Goal: Obtain resource: Download file/media

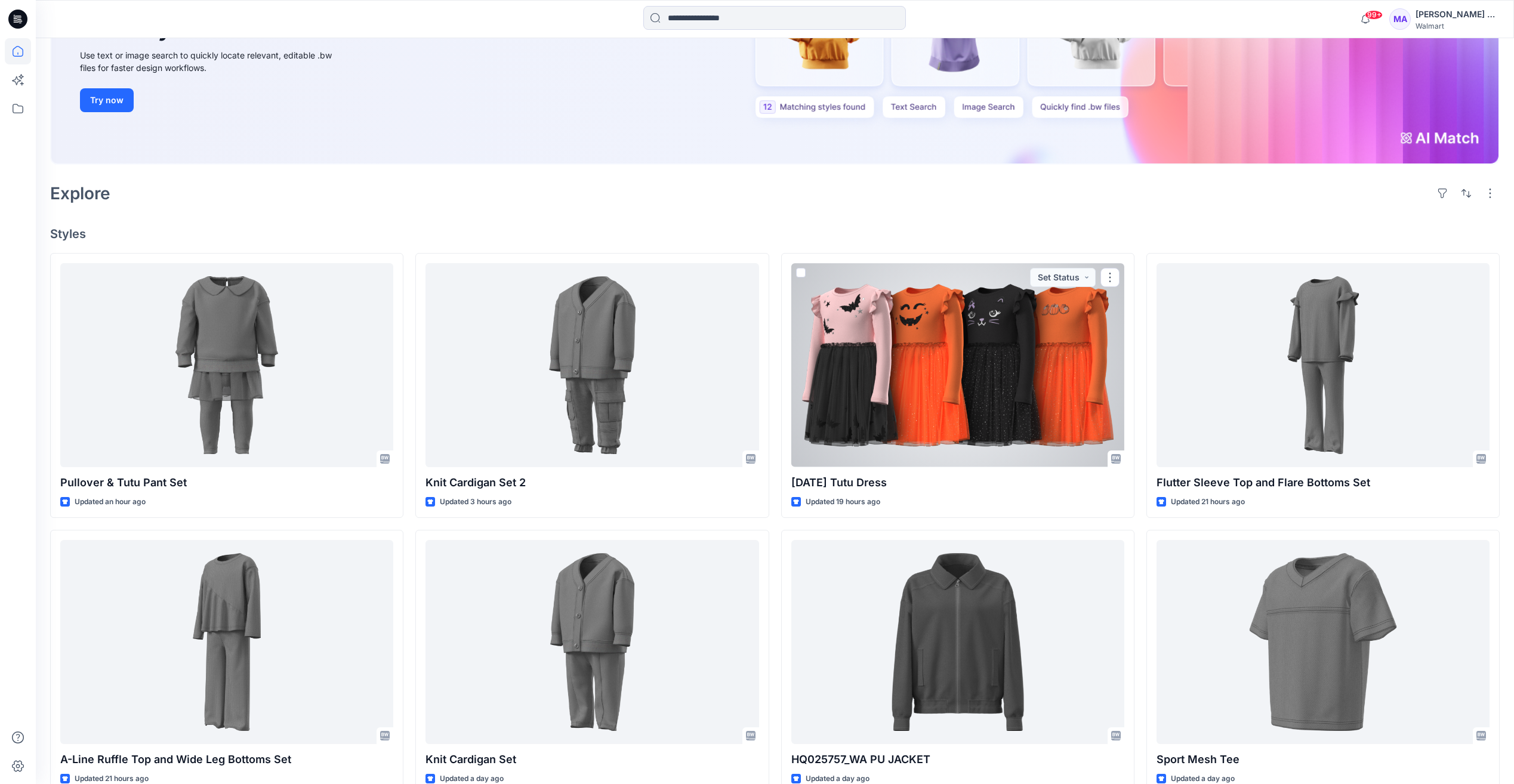
scroll to position [181, 0]
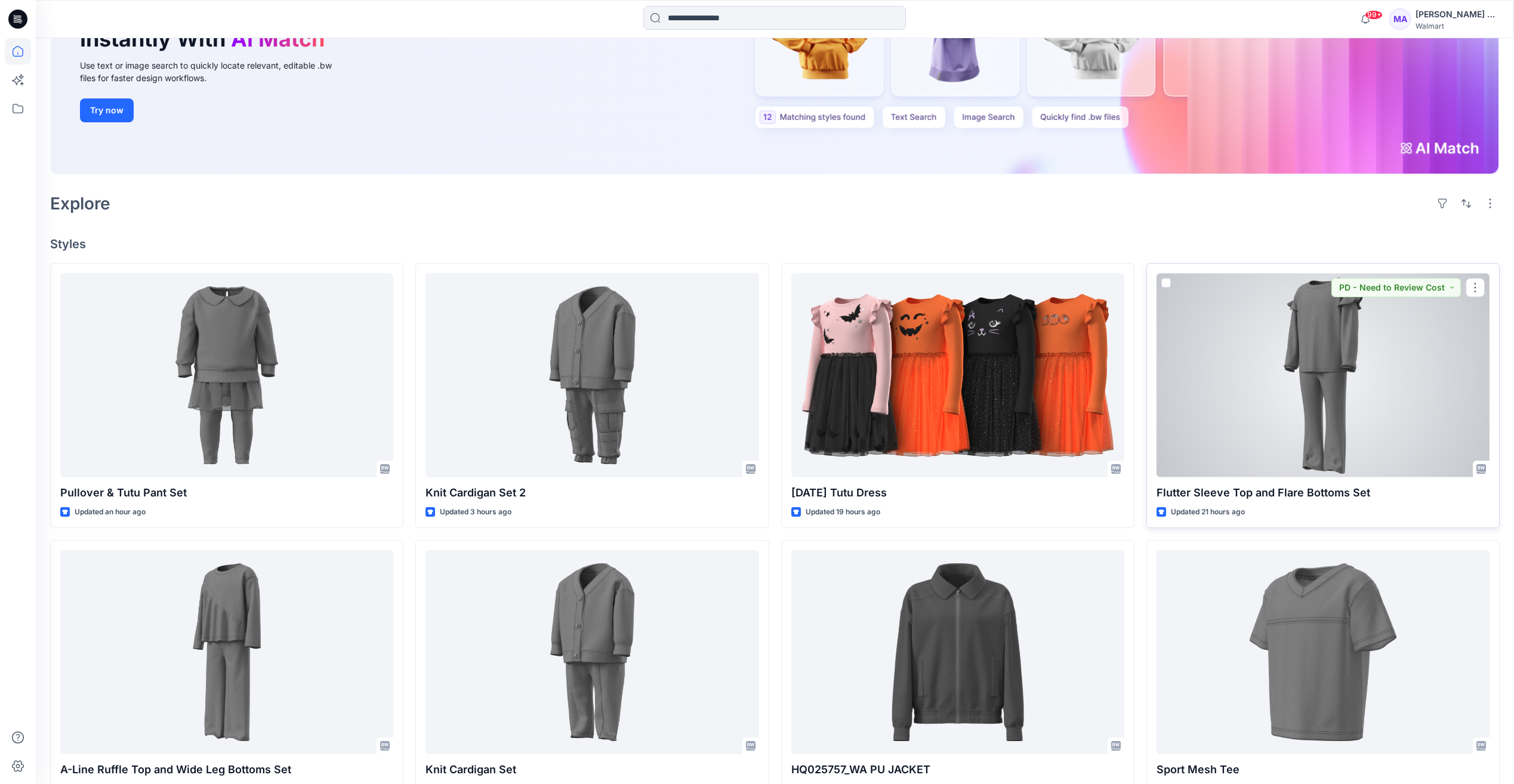
click at [1312, 365] on div at bounding box center [1323, 375] width 333 height 204
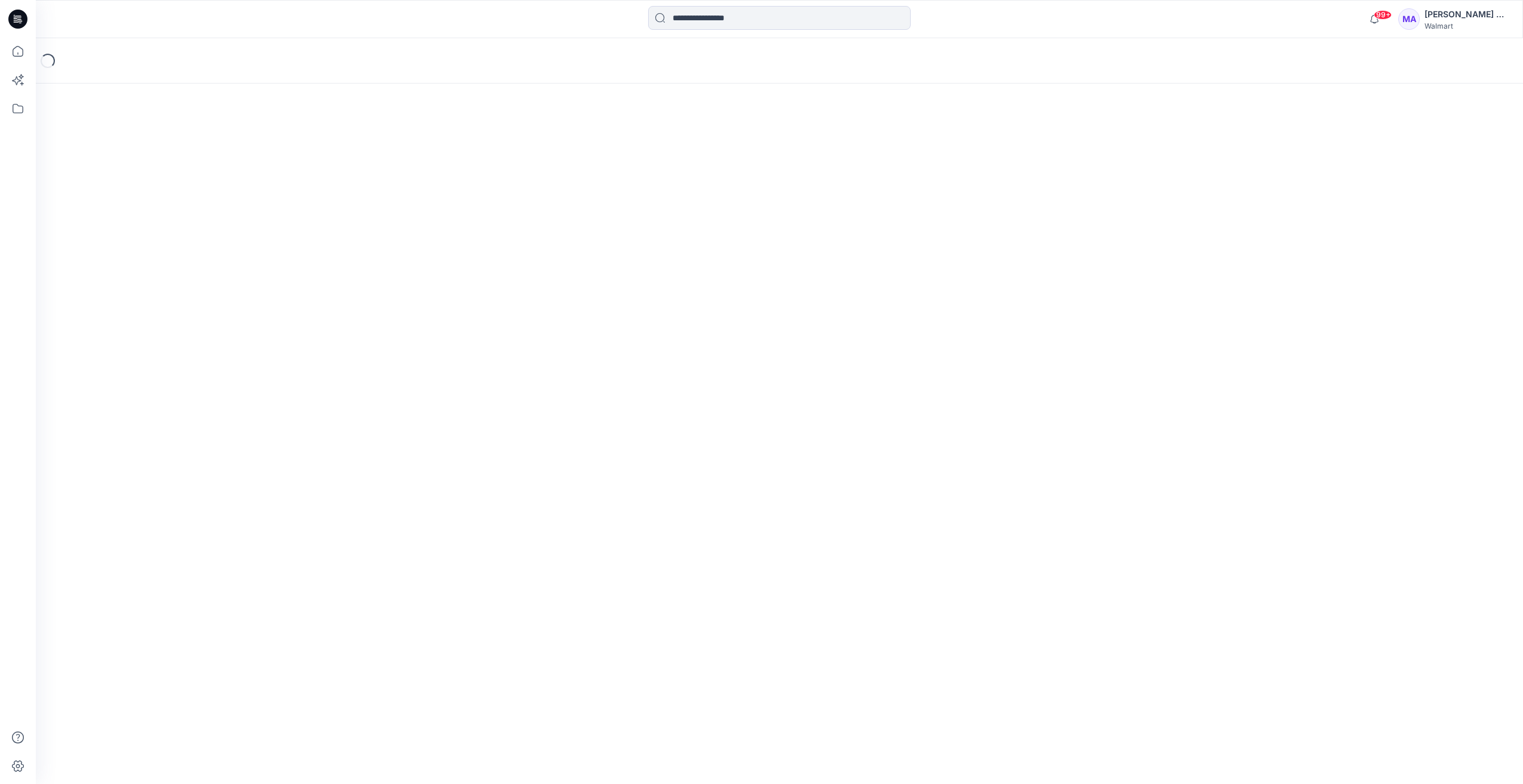
click at [1313, 365] on div "Loading..." at bounding box center [779, 411] width 1487 height 746
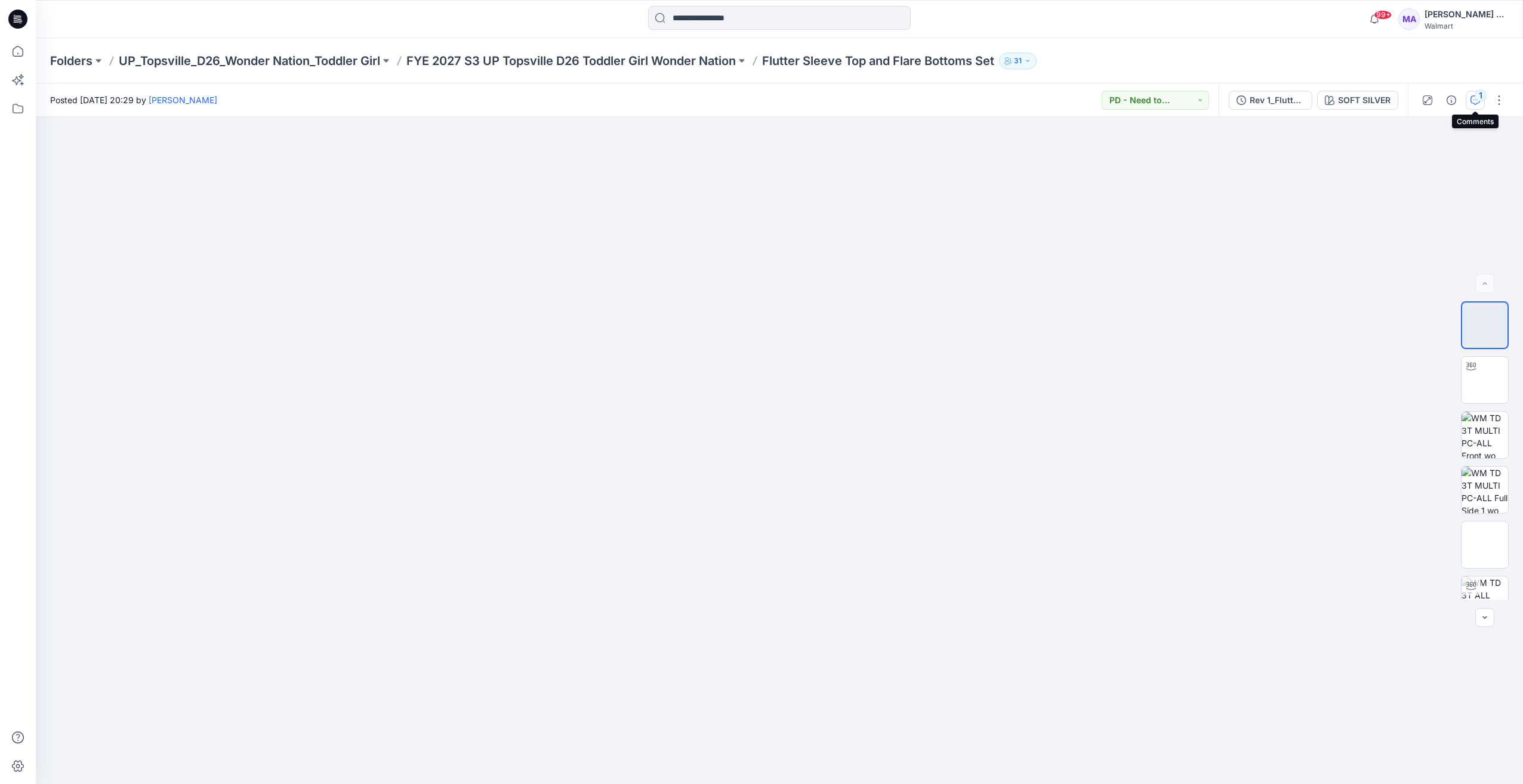
click at [1473, 100] on icon "button" at bounding box center [1475, 100] width 9 height 9
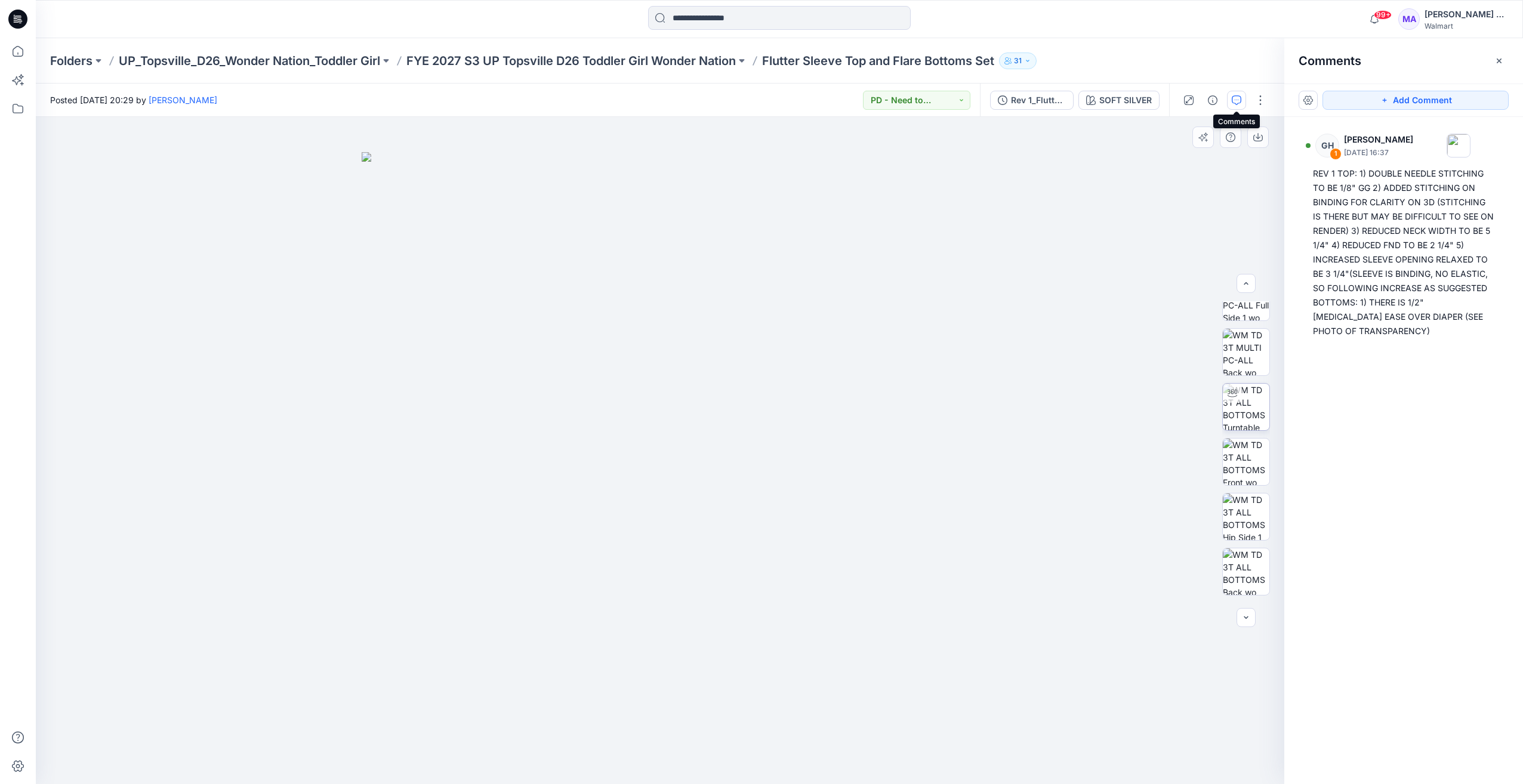
scroll to position [138, 0]
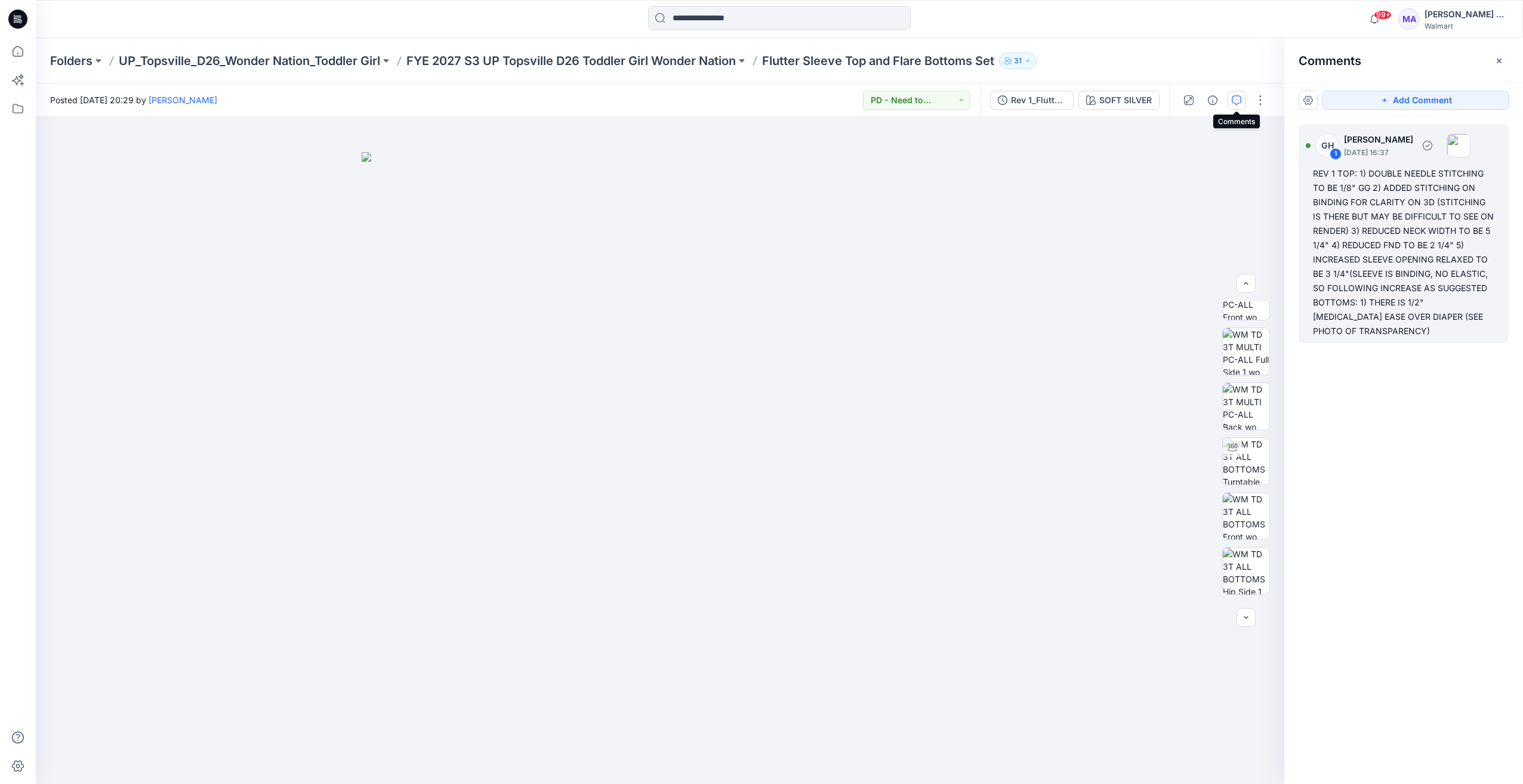
click at [1471, 142] on img at bounding box center [1459, 146] width 24 height 24
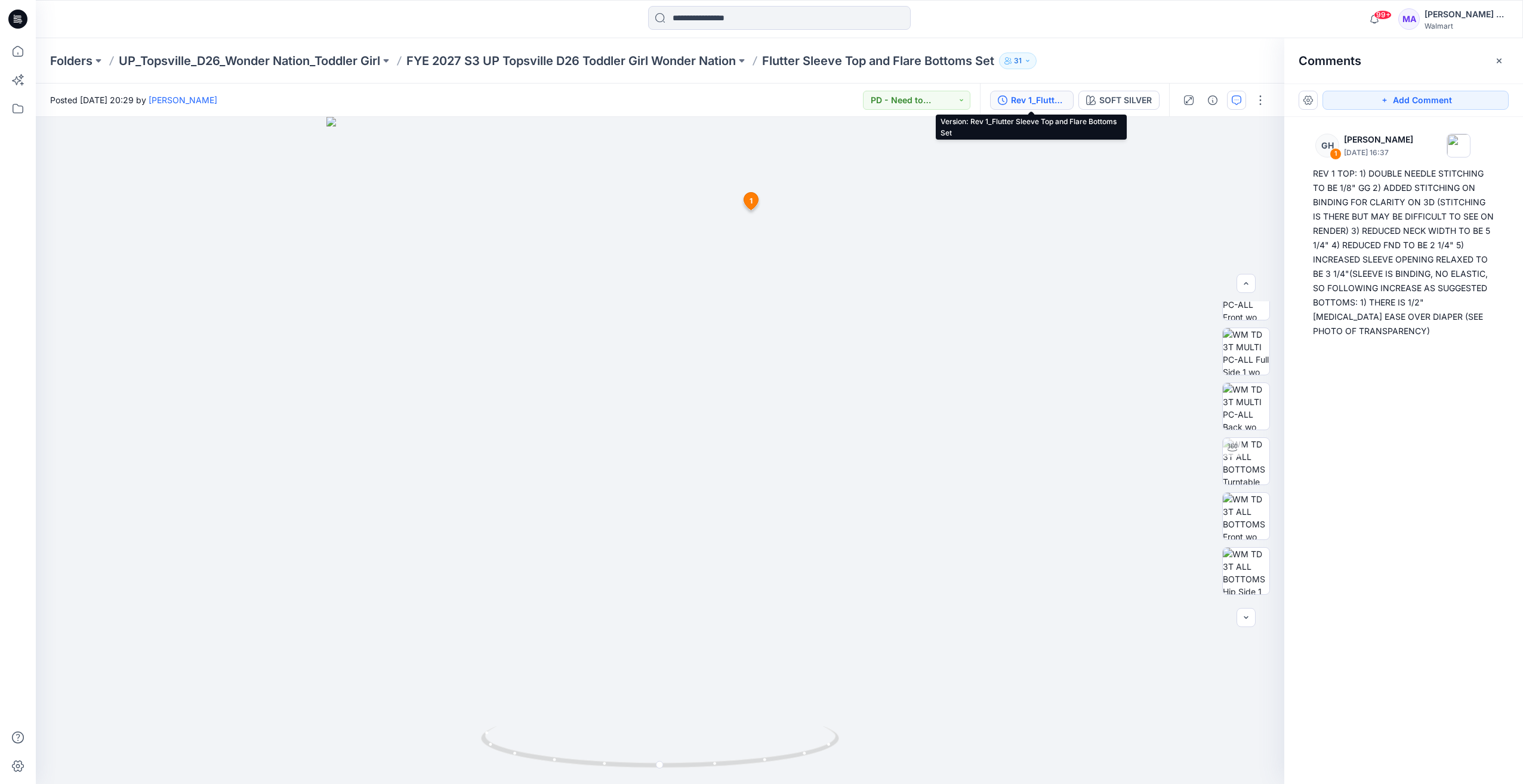
click at [1035, 97] on div "Rev 1_Flutter Sleeve Top and Flare Bottoms Set" at bounding box center [1038, 101] width 55 height 13
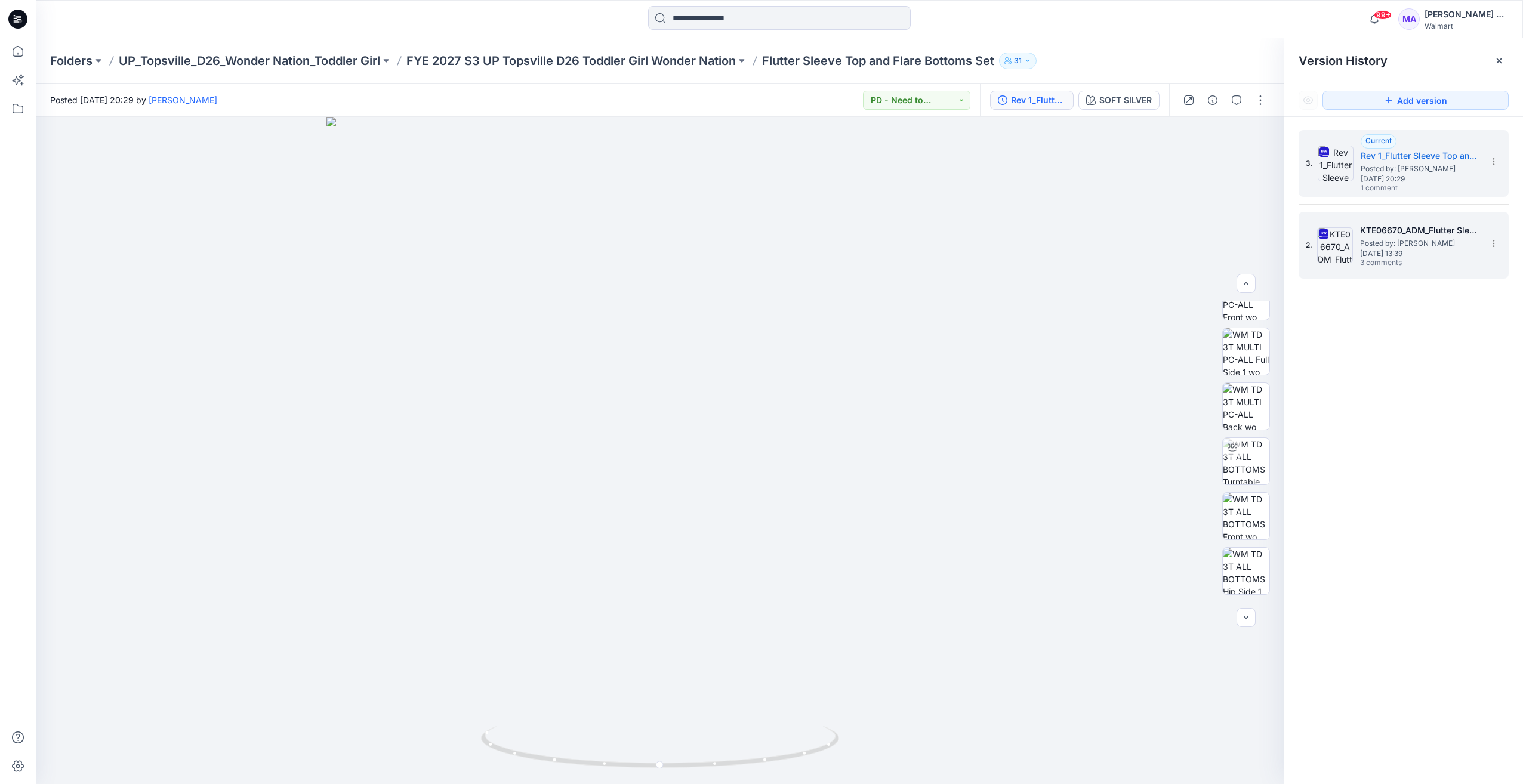
click at [1454, 238] on span "Posted by: [PERSON_NAME]" at bounding box center [1420, 243] width 119 height 12
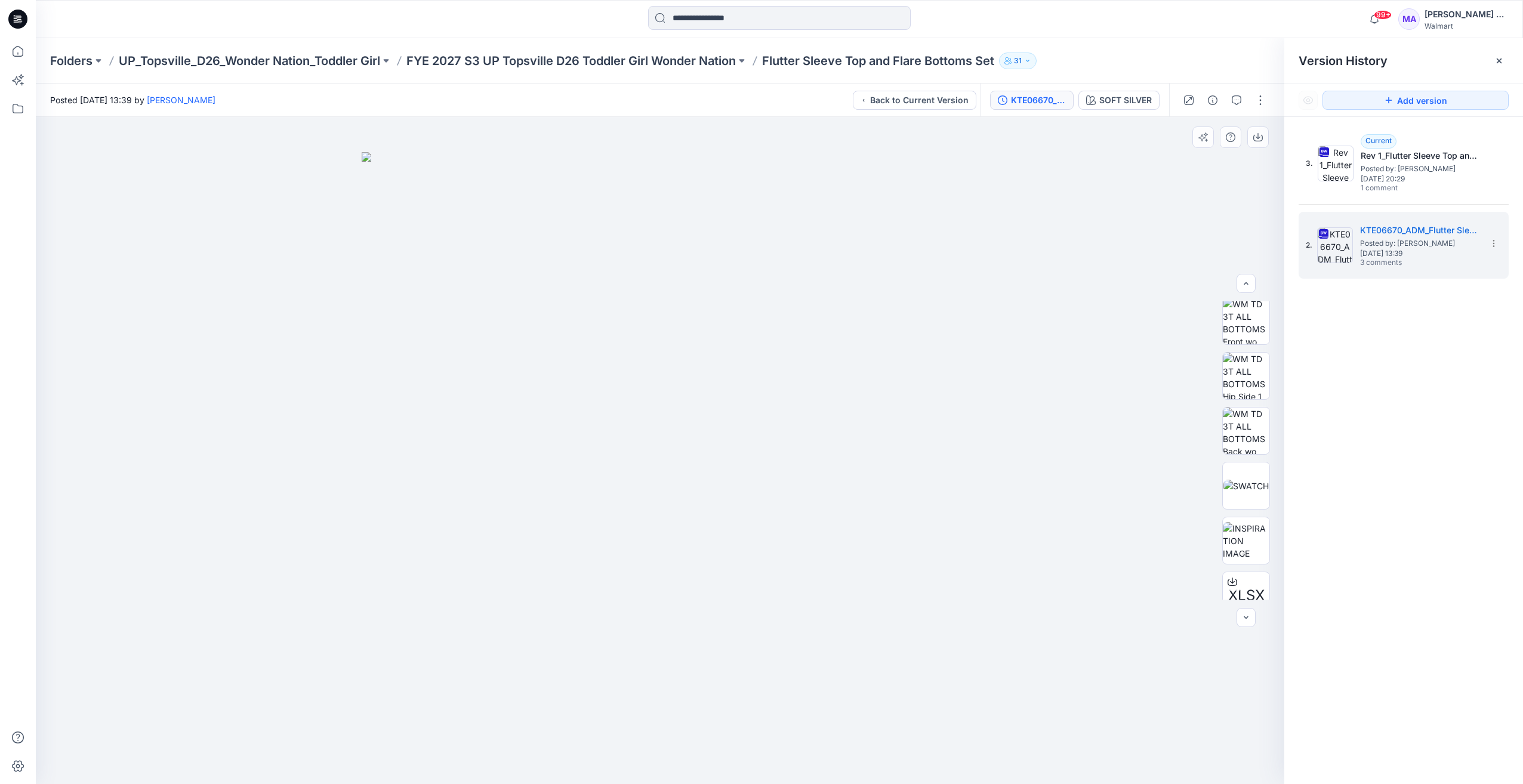
scroll to position [353, 0]
click at [1117, 105] on div "SOFT SILVER" at bounding box center [1125, 101] width 52 height 13
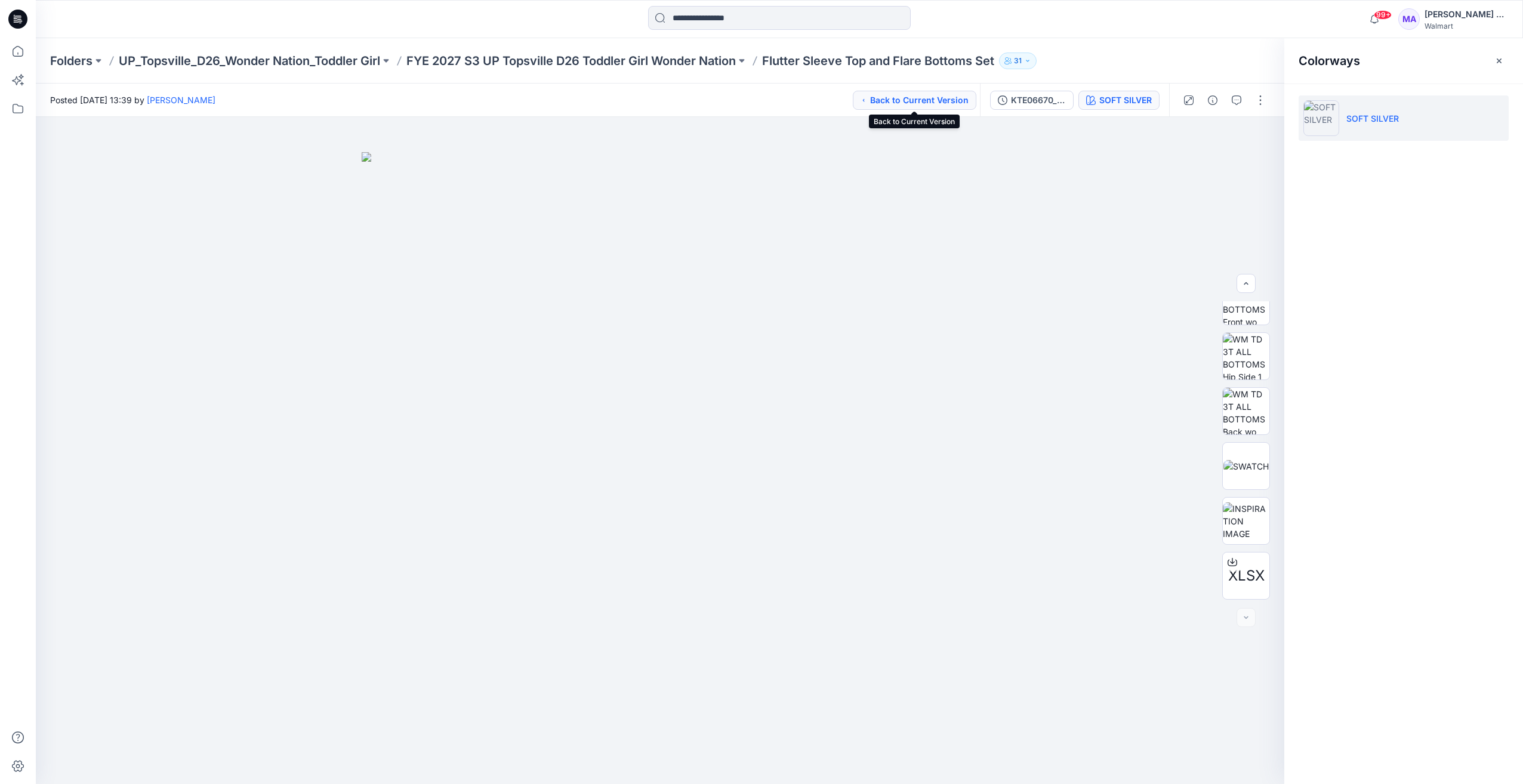
click at [939, 97] on button "Back to Current Version" at bounding box center [915, 100] width 124 height 19
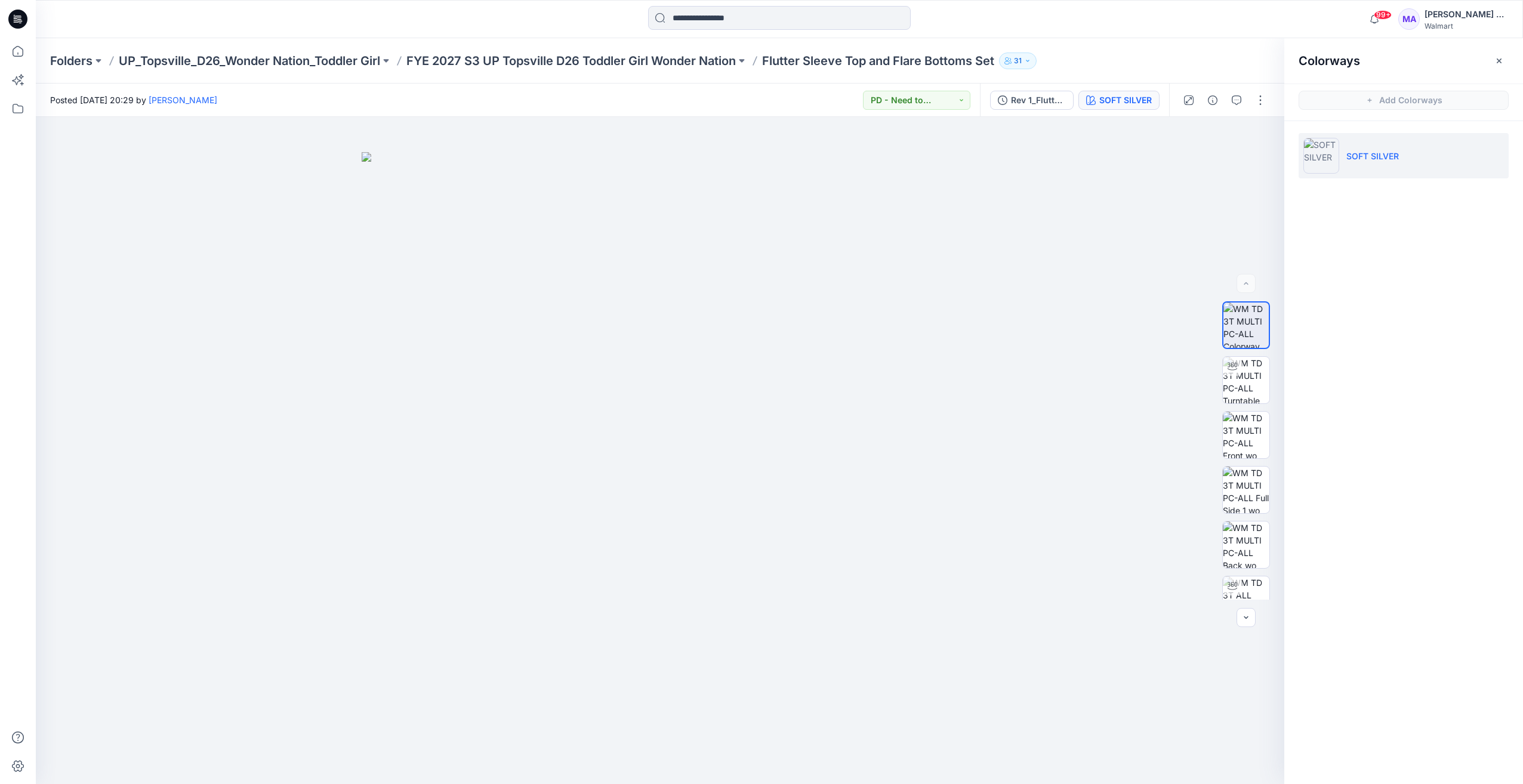
click at [1371, 152] on p "SOFT SILVER" at bounding box center [1373, 155] width 52 height 13
click at [1422, 273] on div "Colorways Add Colorways SOFT SILVER" at bounding box center [1404, 411] width 239 height 746
click at [1026, 99] on div "Rev 1_Flutter Sleeve Top and Flare Bottoms Set" at bounding box center [1038, 101] width 55 height 13
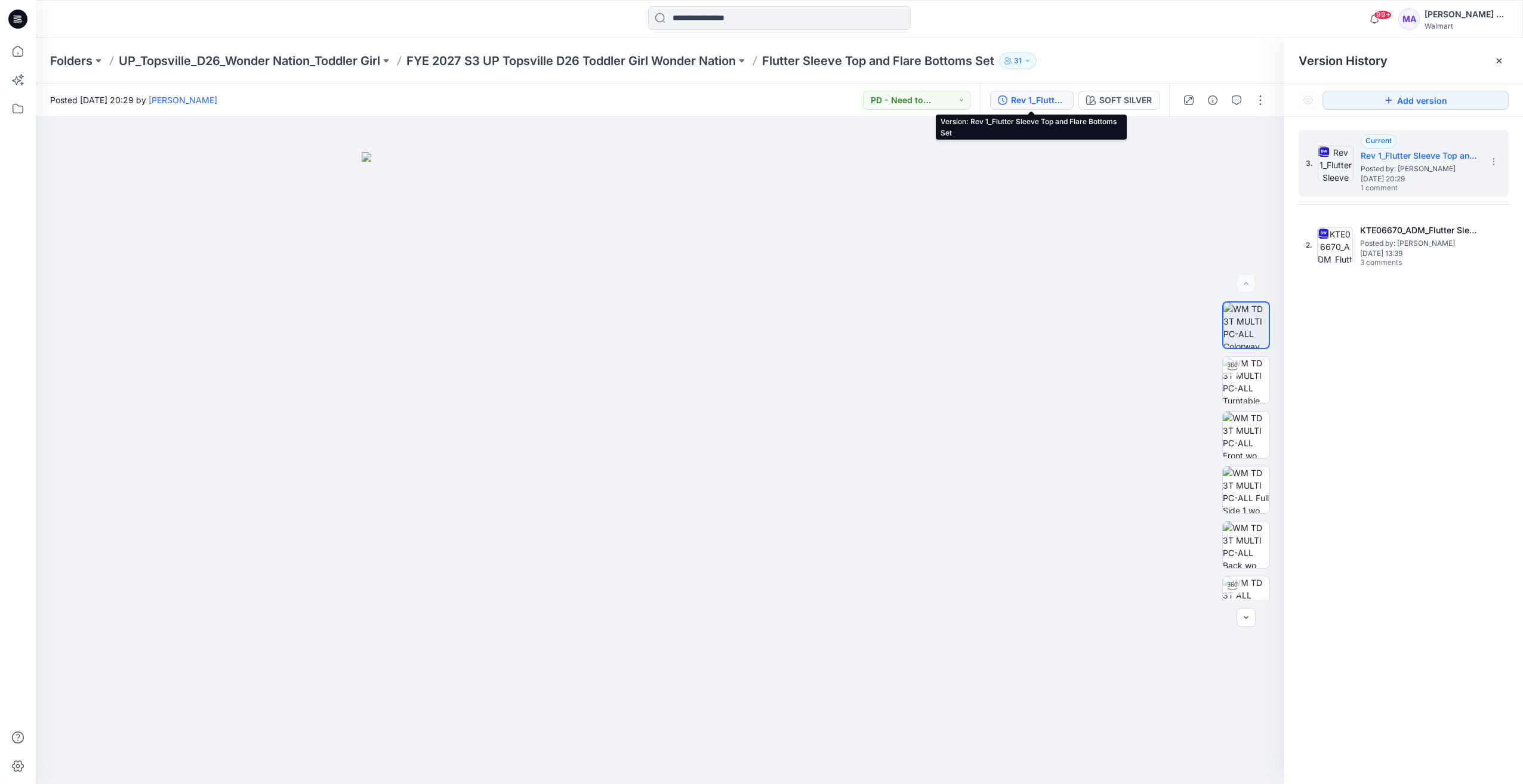
click at [1057, 102] on div "Rev 1_Flutter Sleeve Top and Flare Bottoms Set" at bounding box center [1038, 101] width 55 height 13
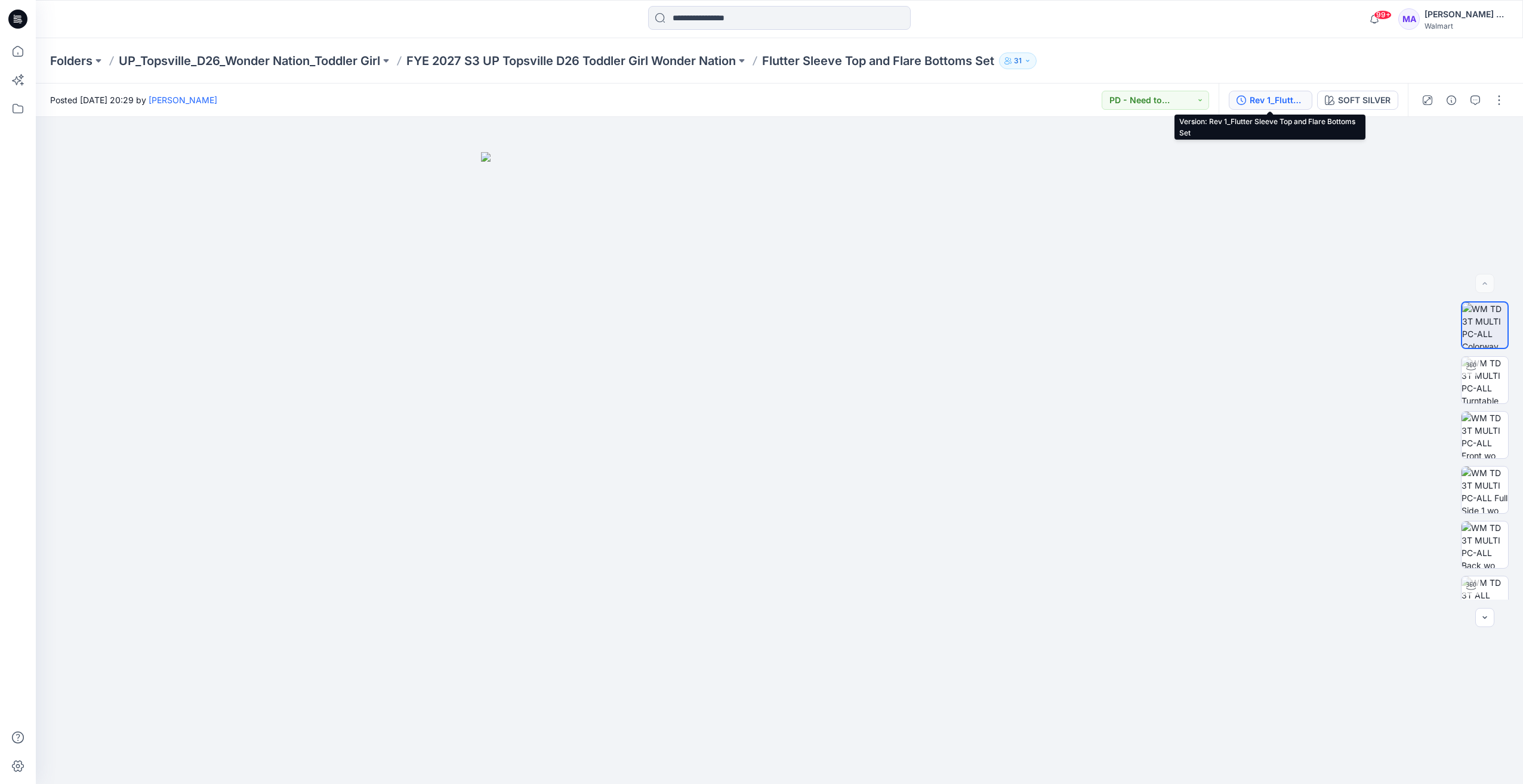
click at [1268, 96] on div "Rev 1_Flutter Sleeve Top and Flare Bottoms Set" at bounding box center [1277, 101] width 55 height 13
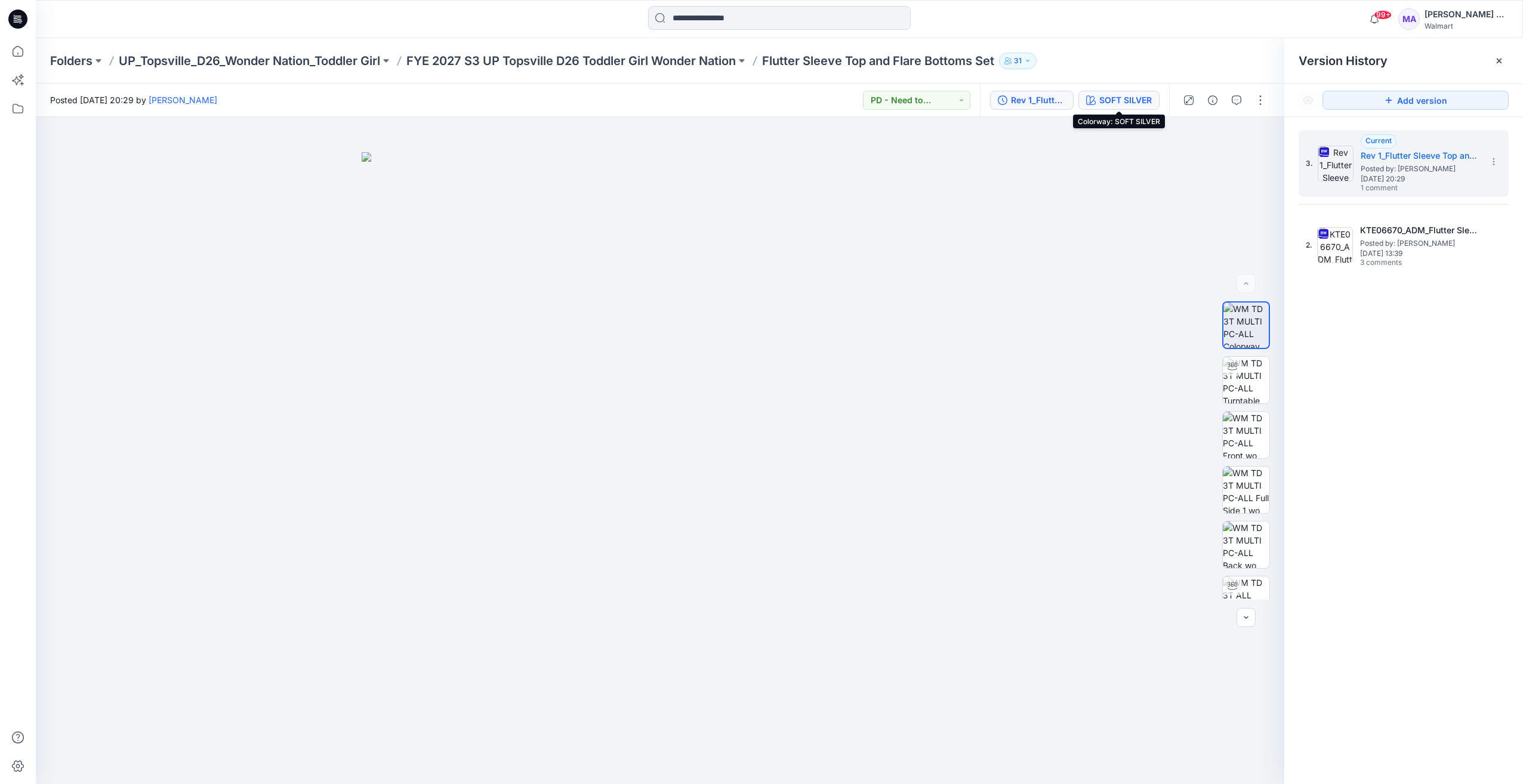
click at [1122, 95] on div "SOFT SILVER" at bounding box center [1125, 101] width 52 height 13
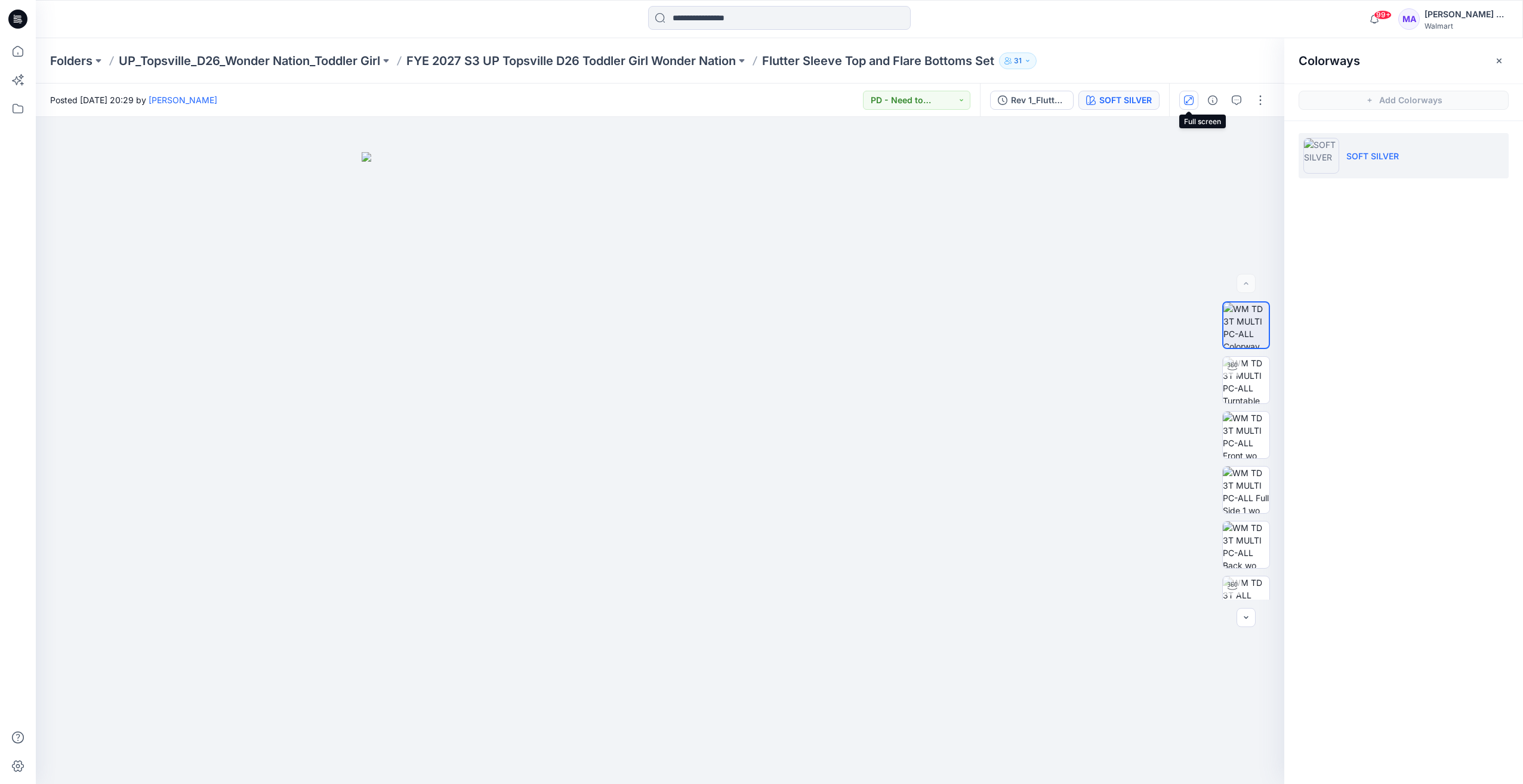
click at [1189, 99] on icon "button" at bounding box center [1189, 100] width 9 height 9
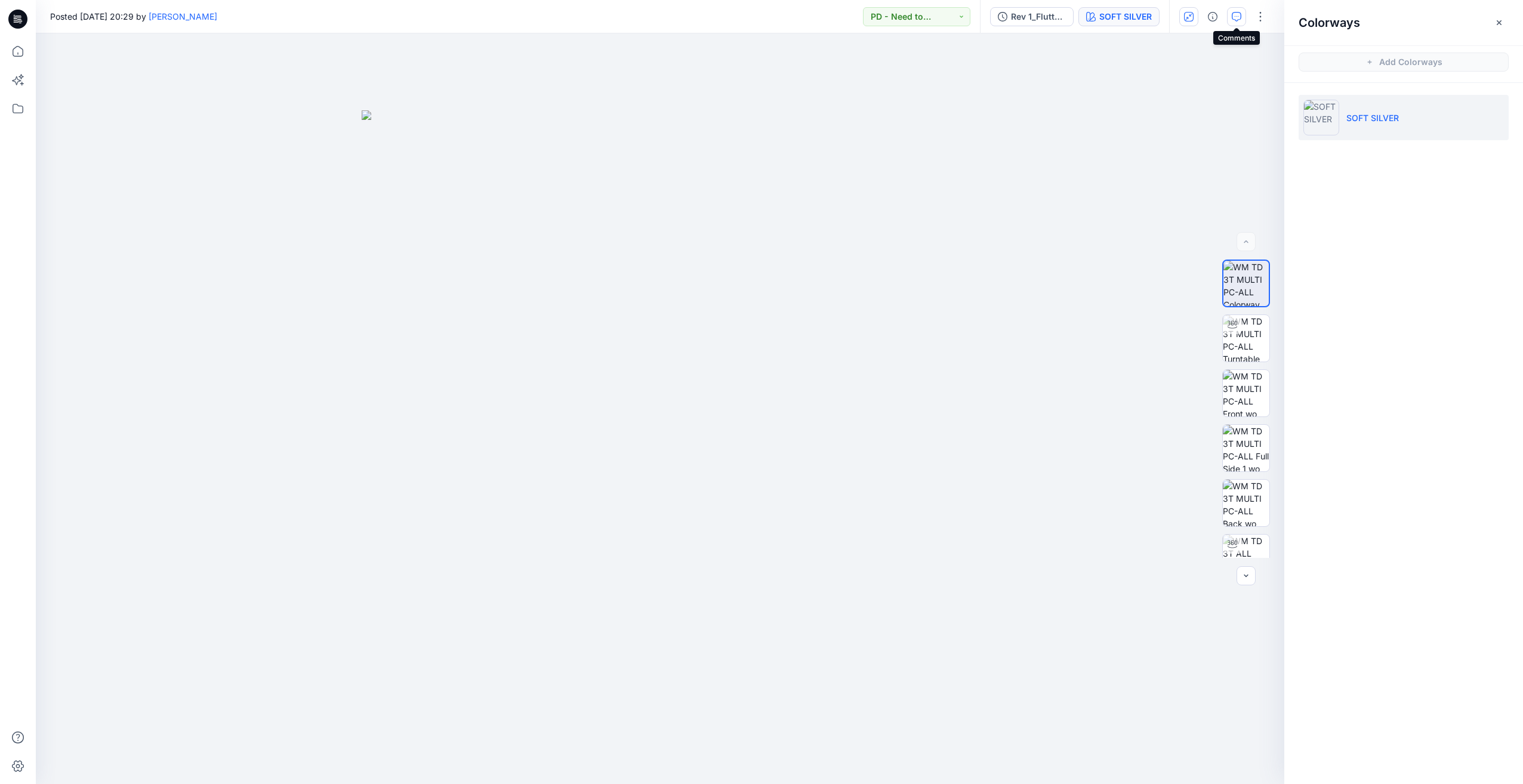
click at [1238, 12] on icon "button" at bounding box center [1236, 17] width 9 height 9
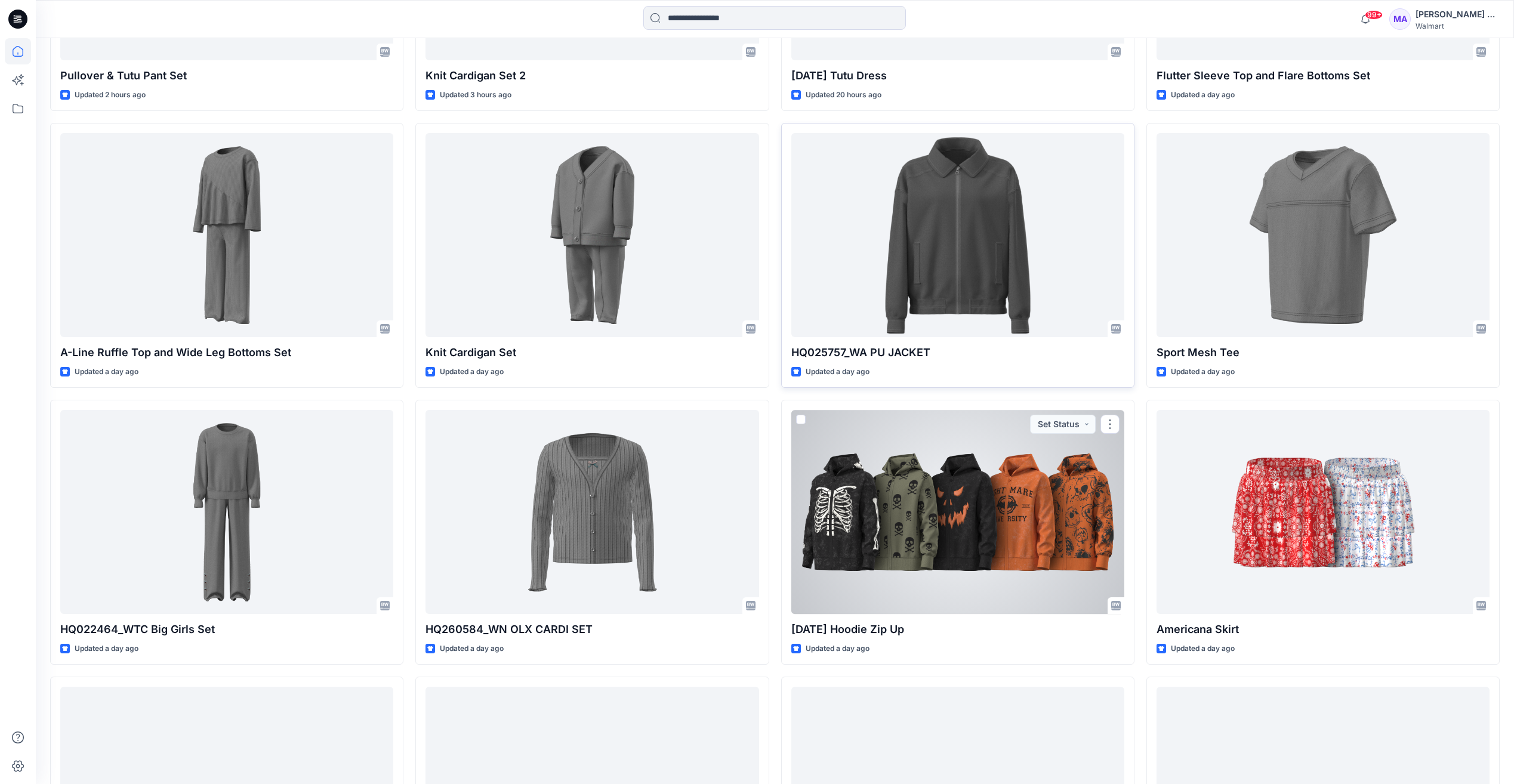
scroll to position [656, 0]
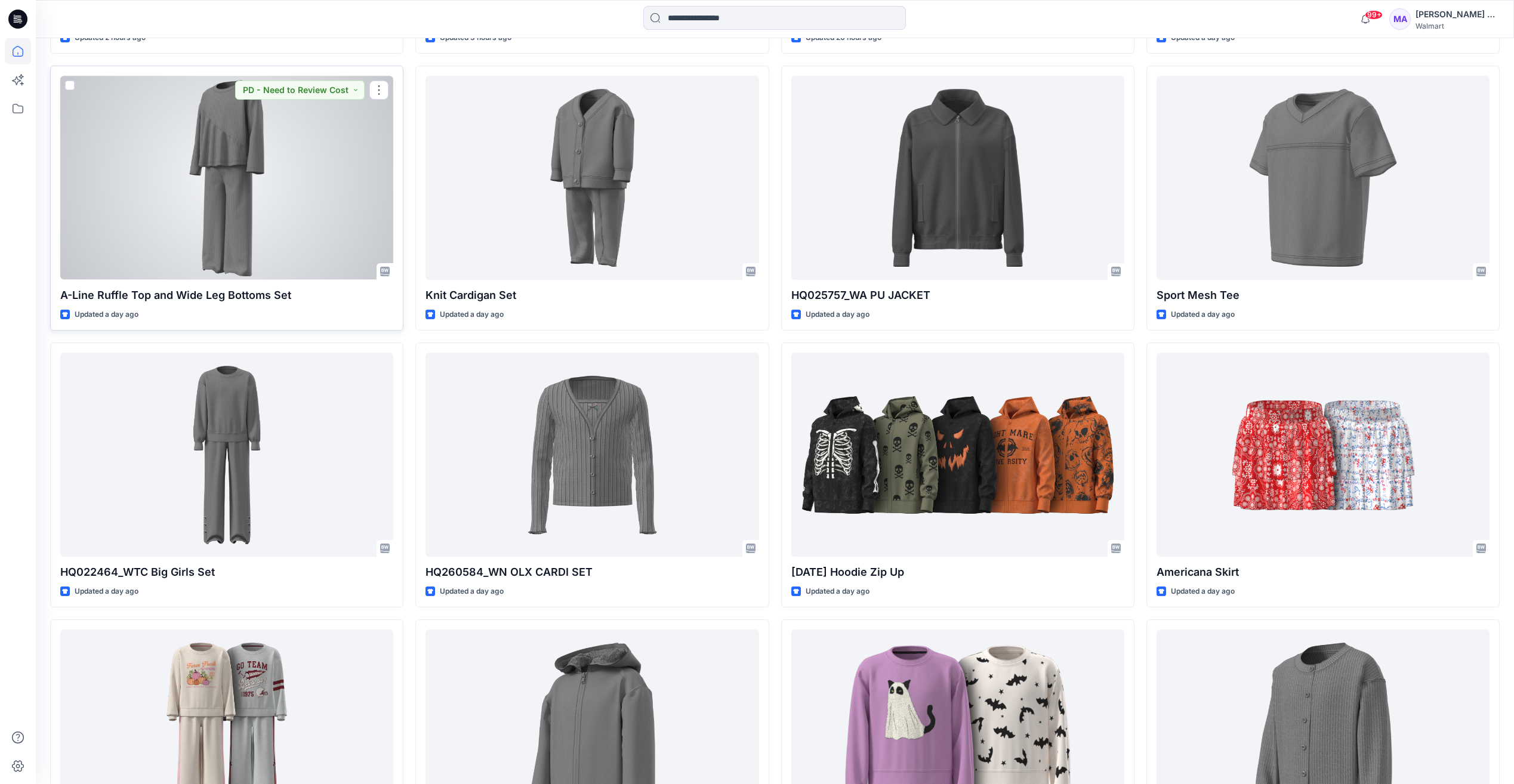
click at [263, 197] on div at bounding box center [226, 178] width 333 height 204
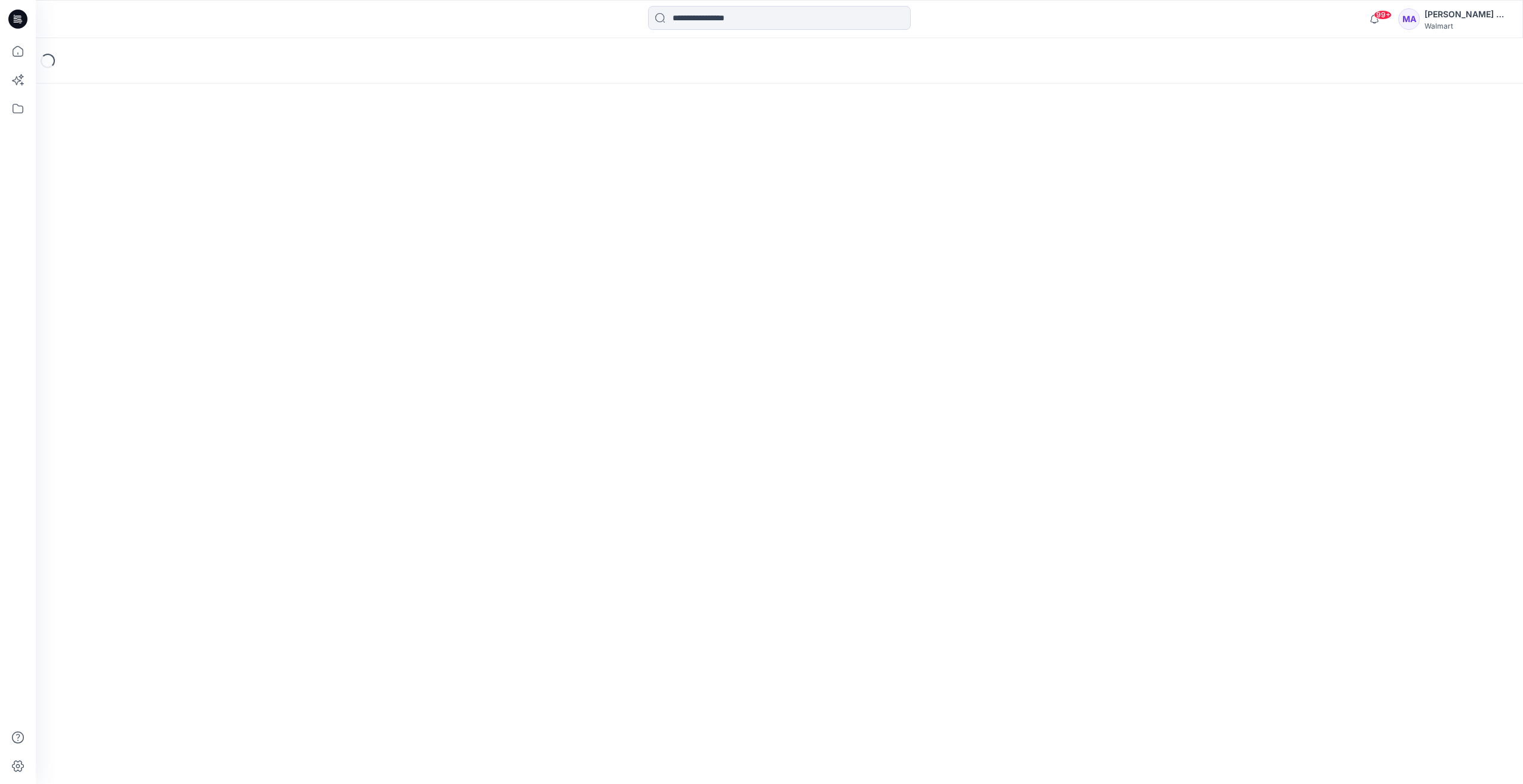
click at [263, 197] on div "Loading..." at bounding box center [779, 411] width 1487 height 746
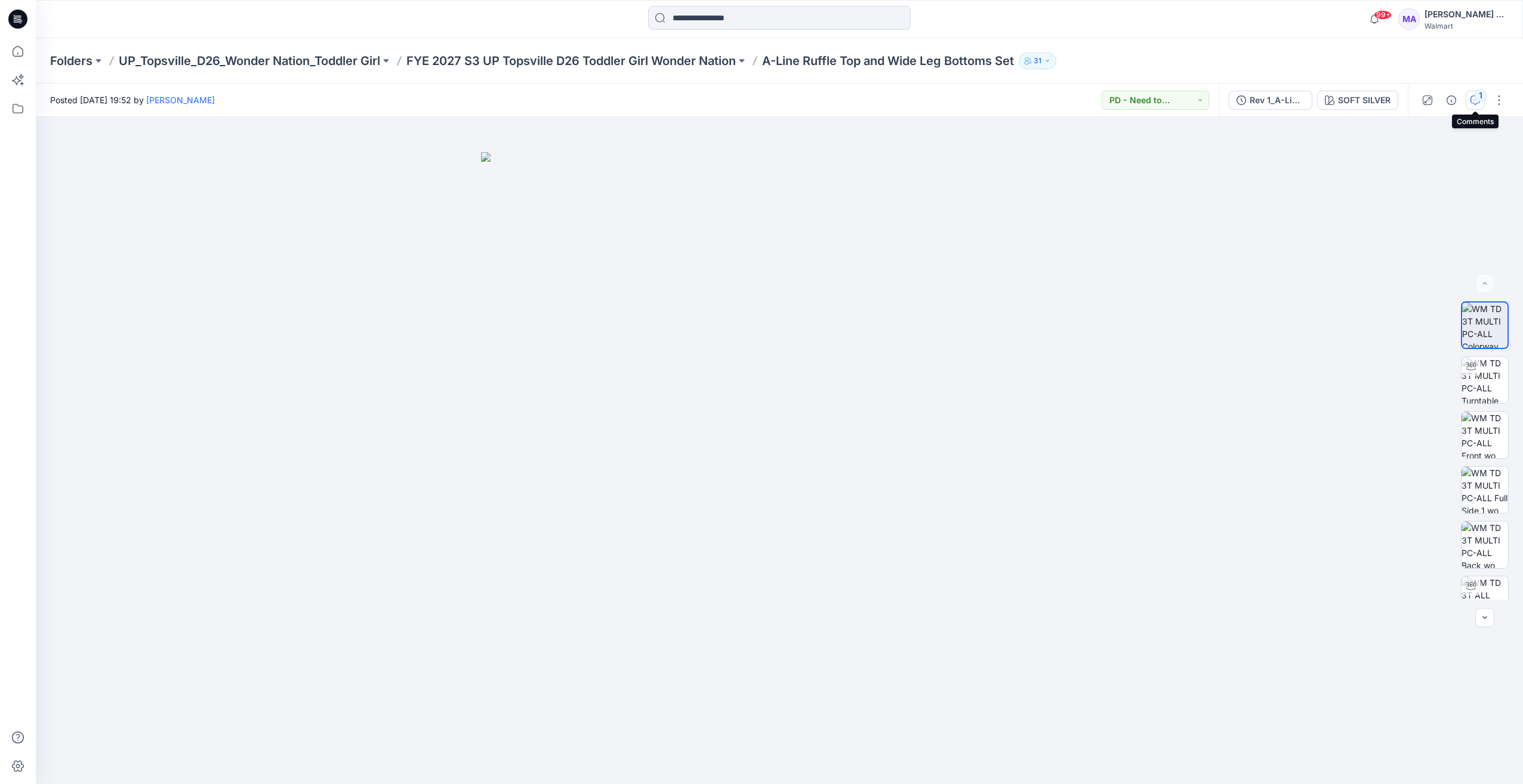
click at [1476, 103] on icon "button" at bounding box center [1475, 100] width 9 height 9
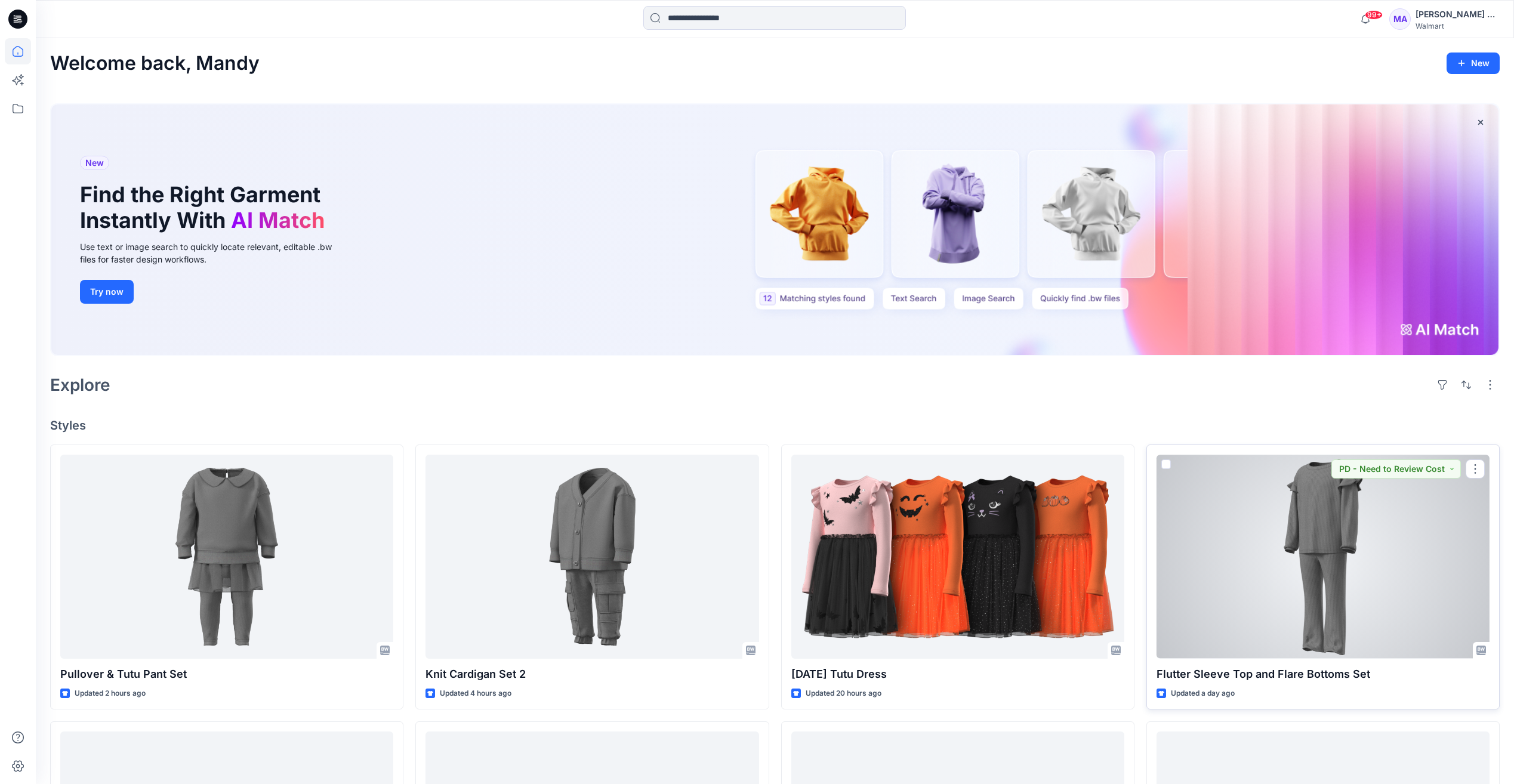
click at [1341, 528] on div at bounding box center [1323, 556] width 333 height 204
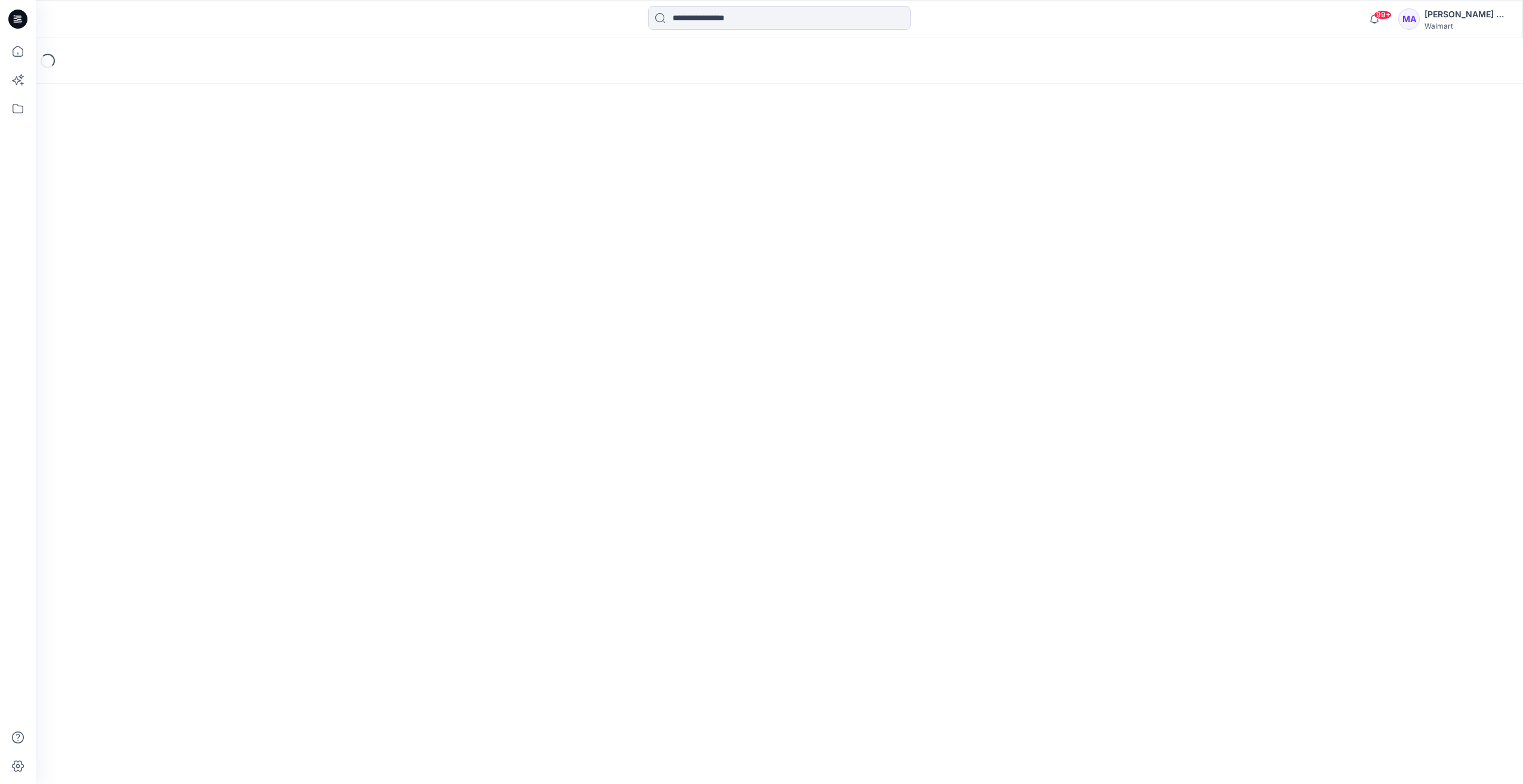
click at [1341, 528] on div "Loading..." at bounding box center [779, 411] width 1487 height 746
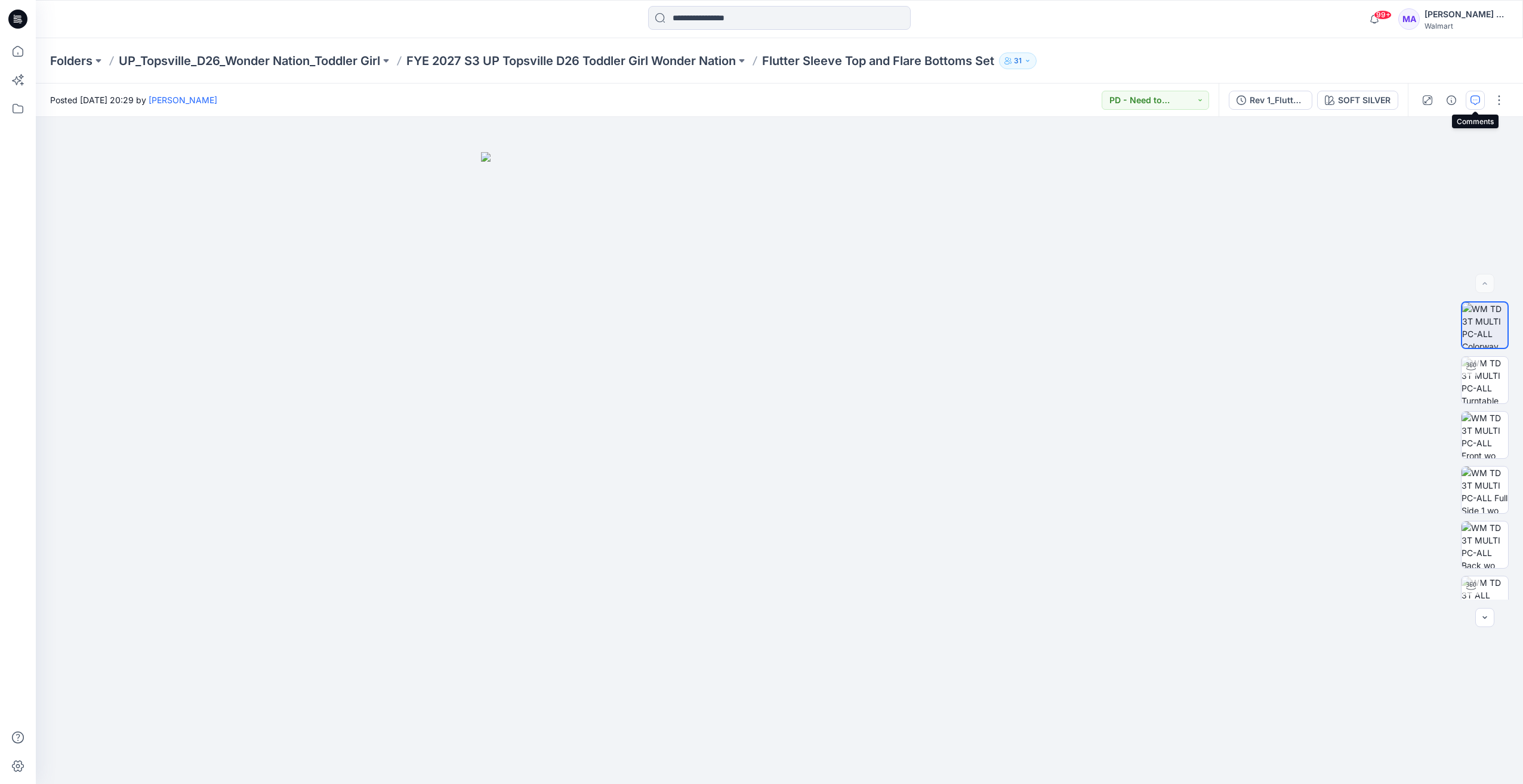
click at [1477, 93] on button "button" at bounding box center [1475, 100] width 19 height 19
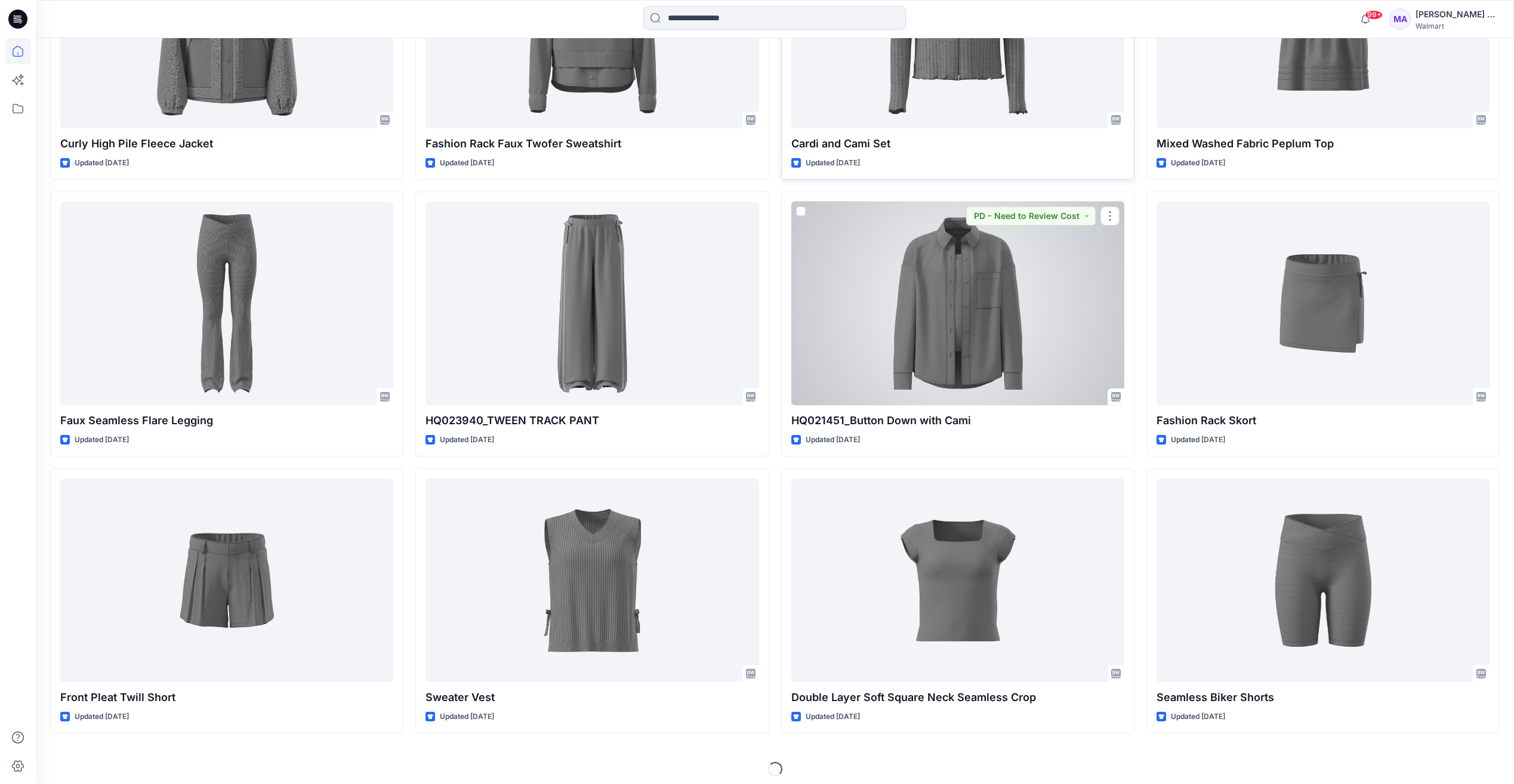
scroll to position [5520, 0]
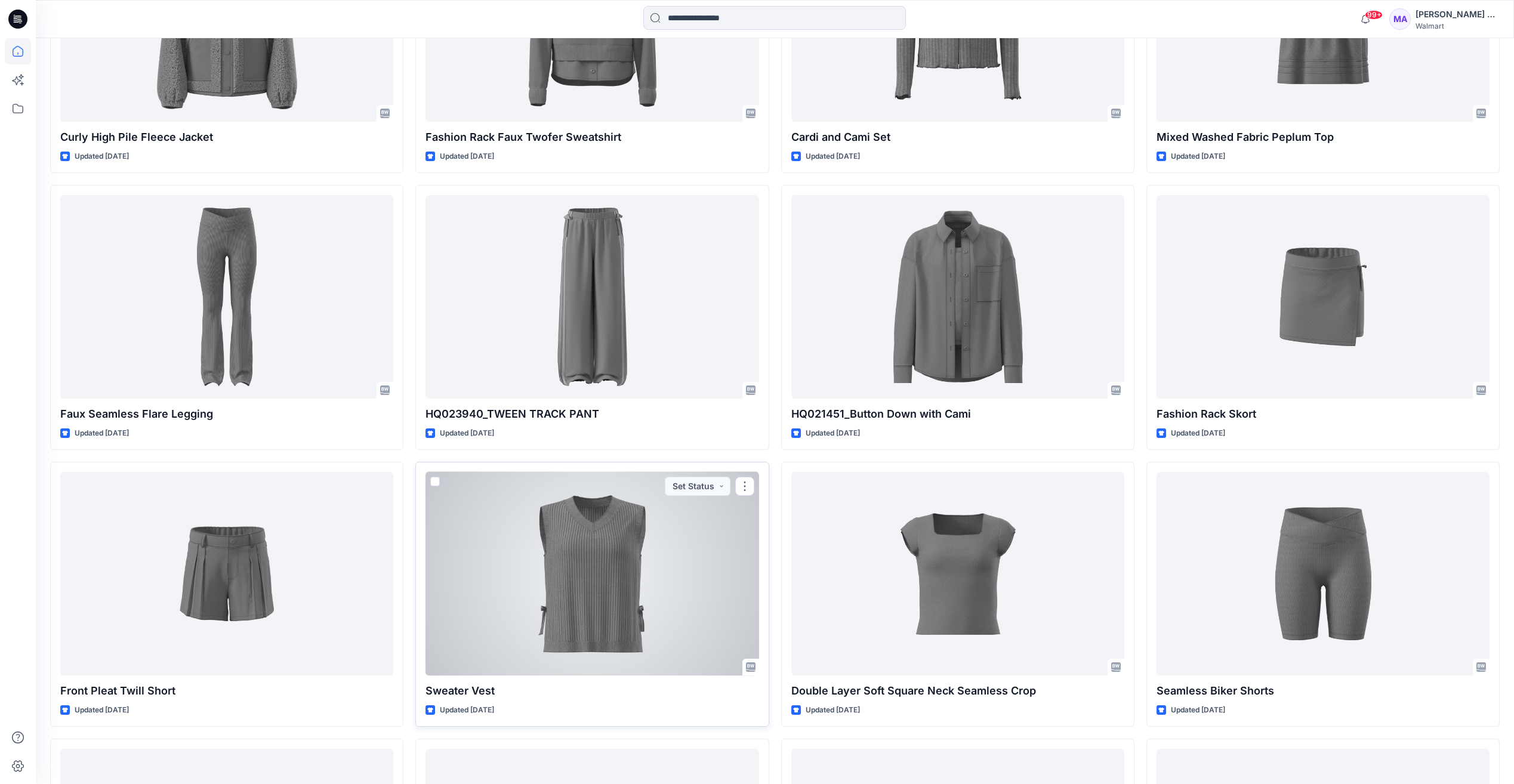
click at [652, 577] on div at bounding box center [592, 574] width 333 height 204
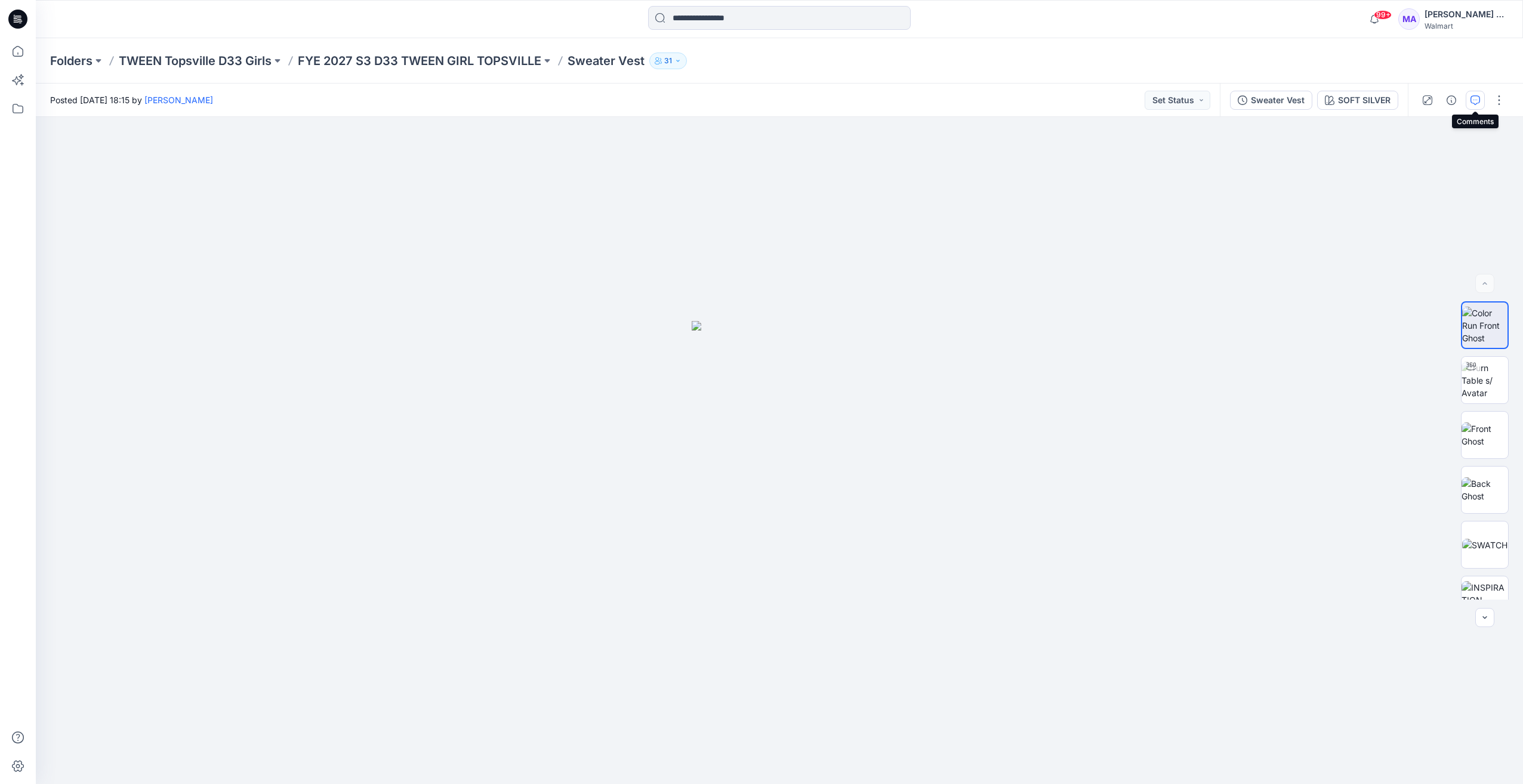
click at [1479, 100] on icon "button" at bounding box center [1475, 100] width 9 height 9
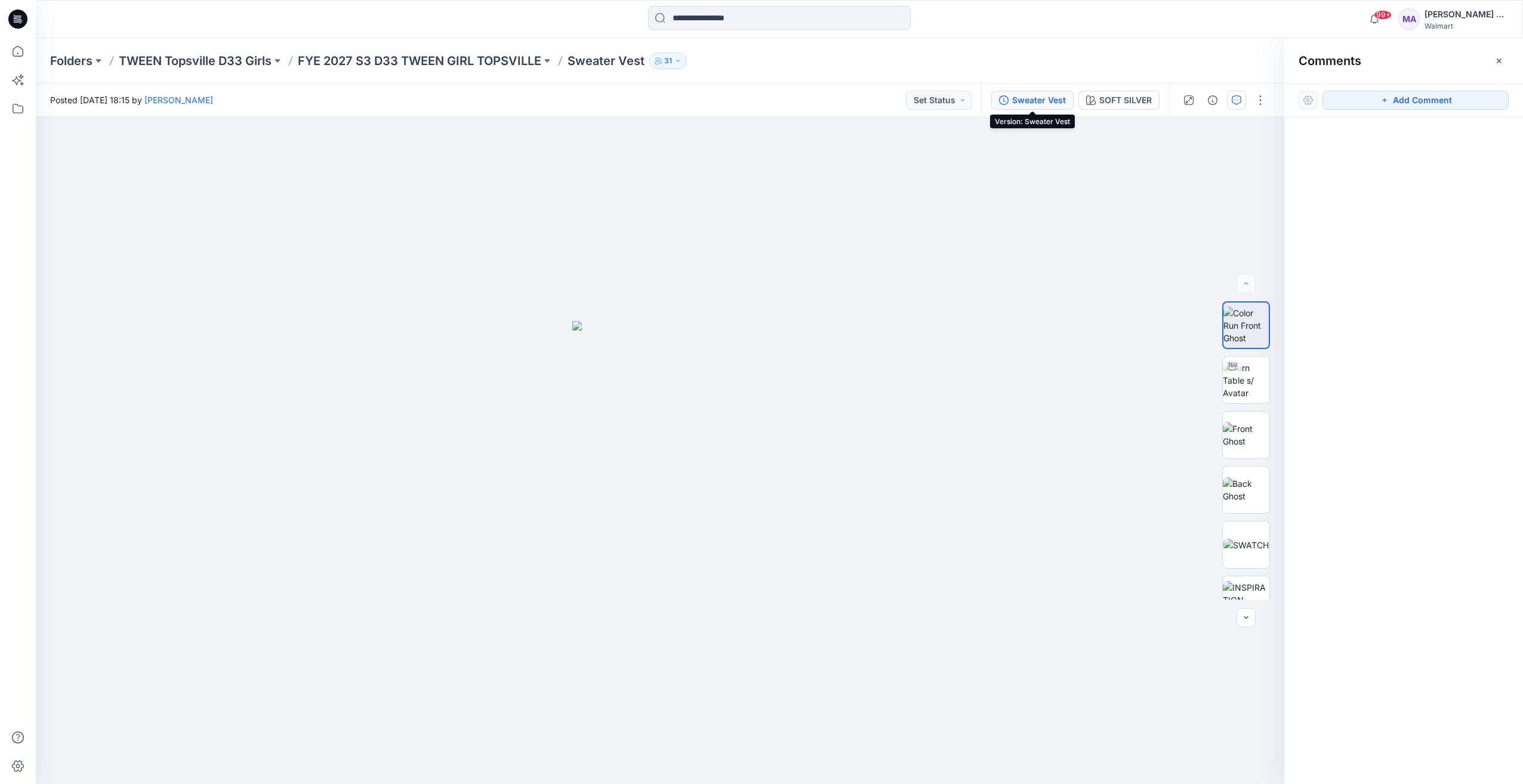
click at [1022, 101] on div "Sweater Vest" at bounding box center [1038, 101] width 54 height 13
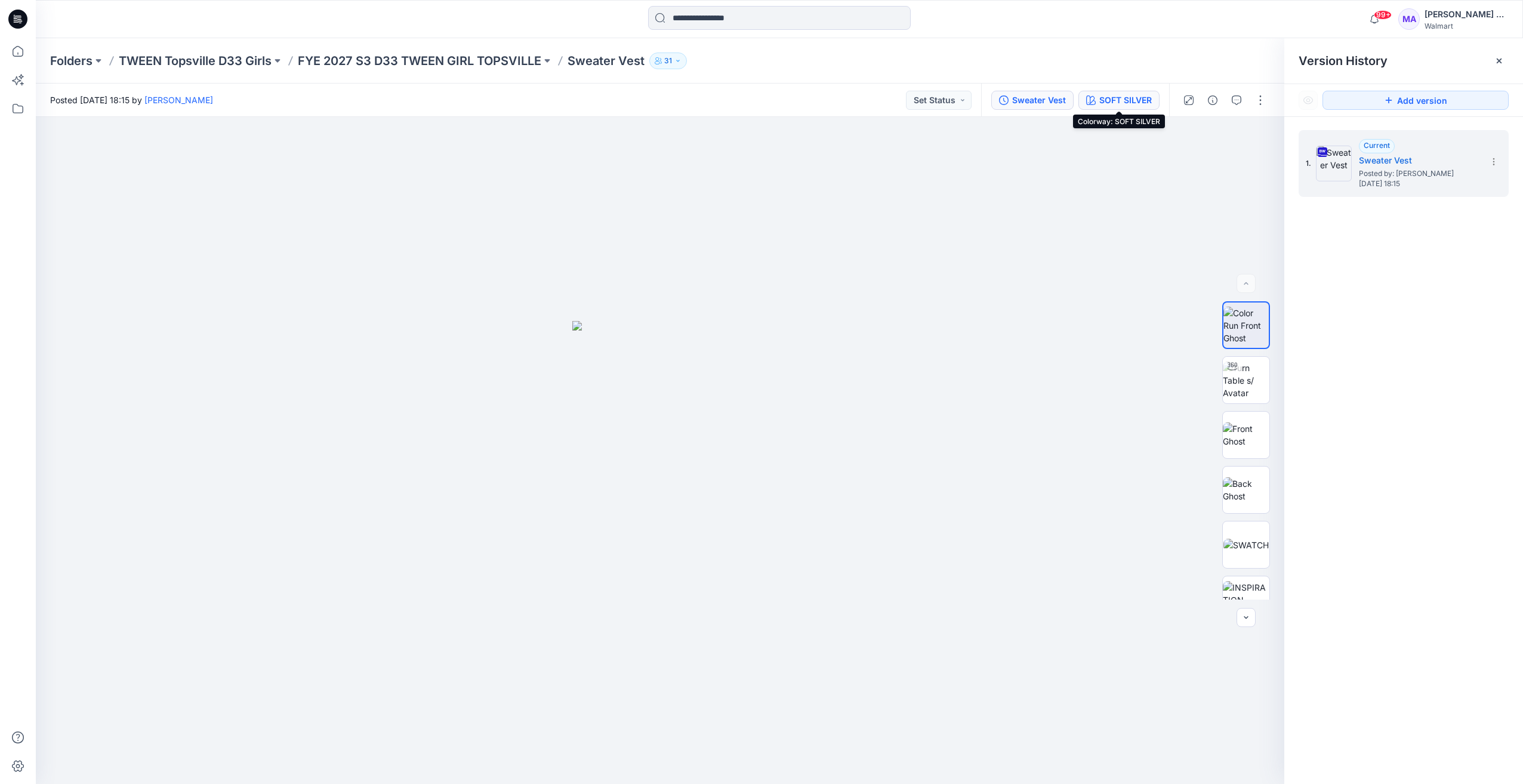
click at [1121, 95] on div "SOFT SILVER" at bounding box center [1125, 101] width 52 height 13
click at [925, 97] on button "Set Status" at bounding box center [939, 100] width 66 height 19
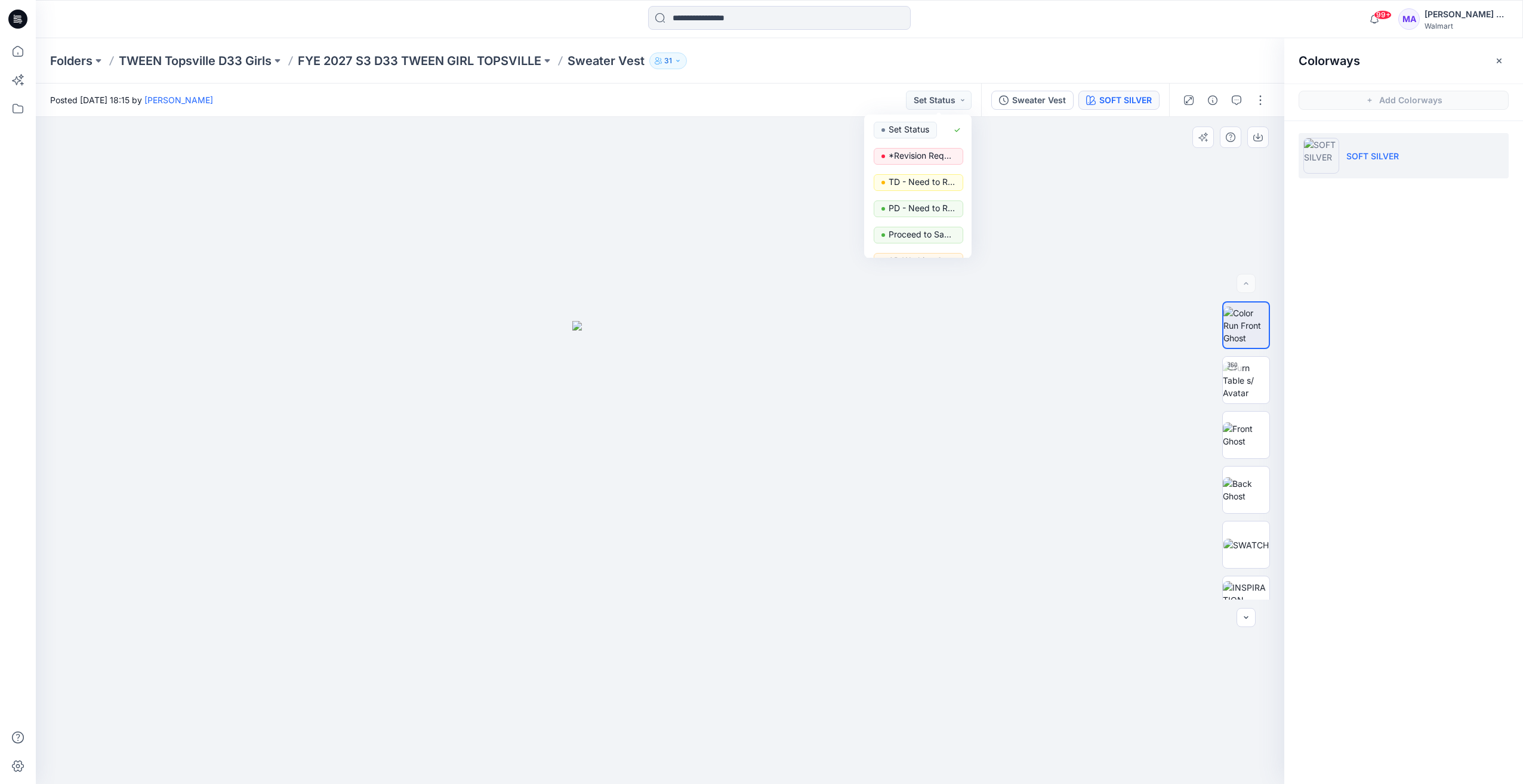
click at [1072, 380] on div at bounding box center [660, 451] width 1249 height 667
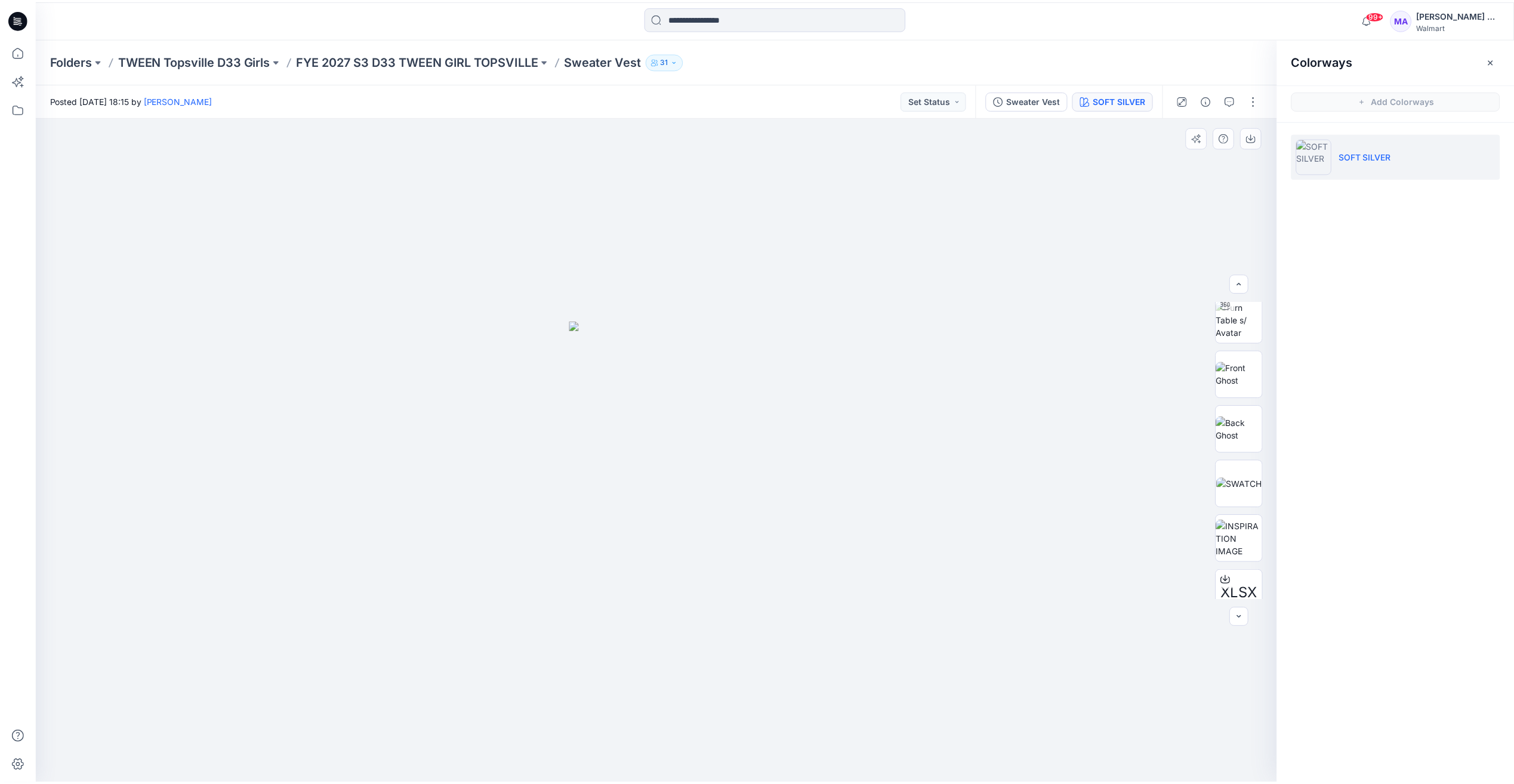
scroll to position [79, 0]
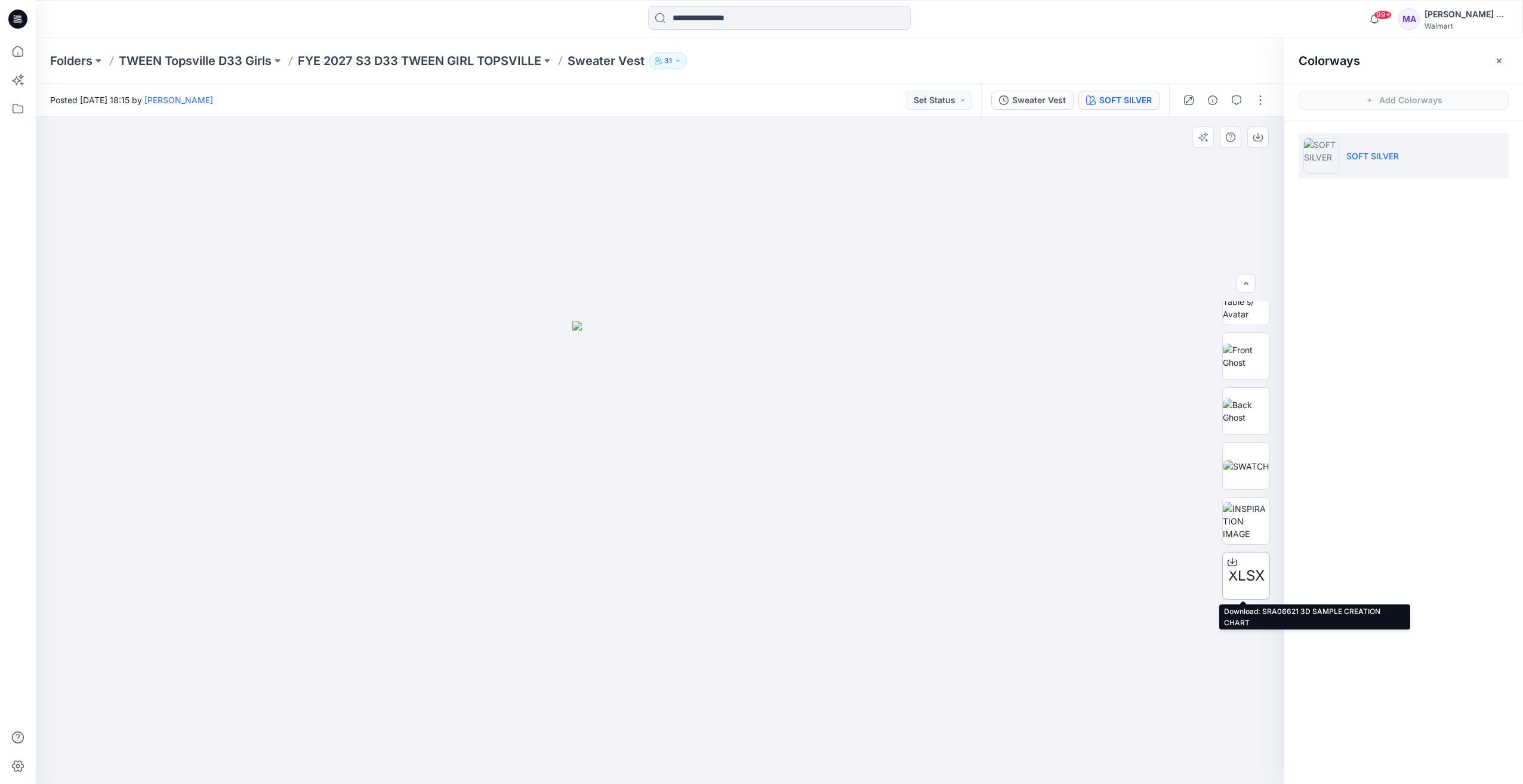
click at [1234, 576] on span "XLSX" at bounding box center [1246, 576] width 36 height 21
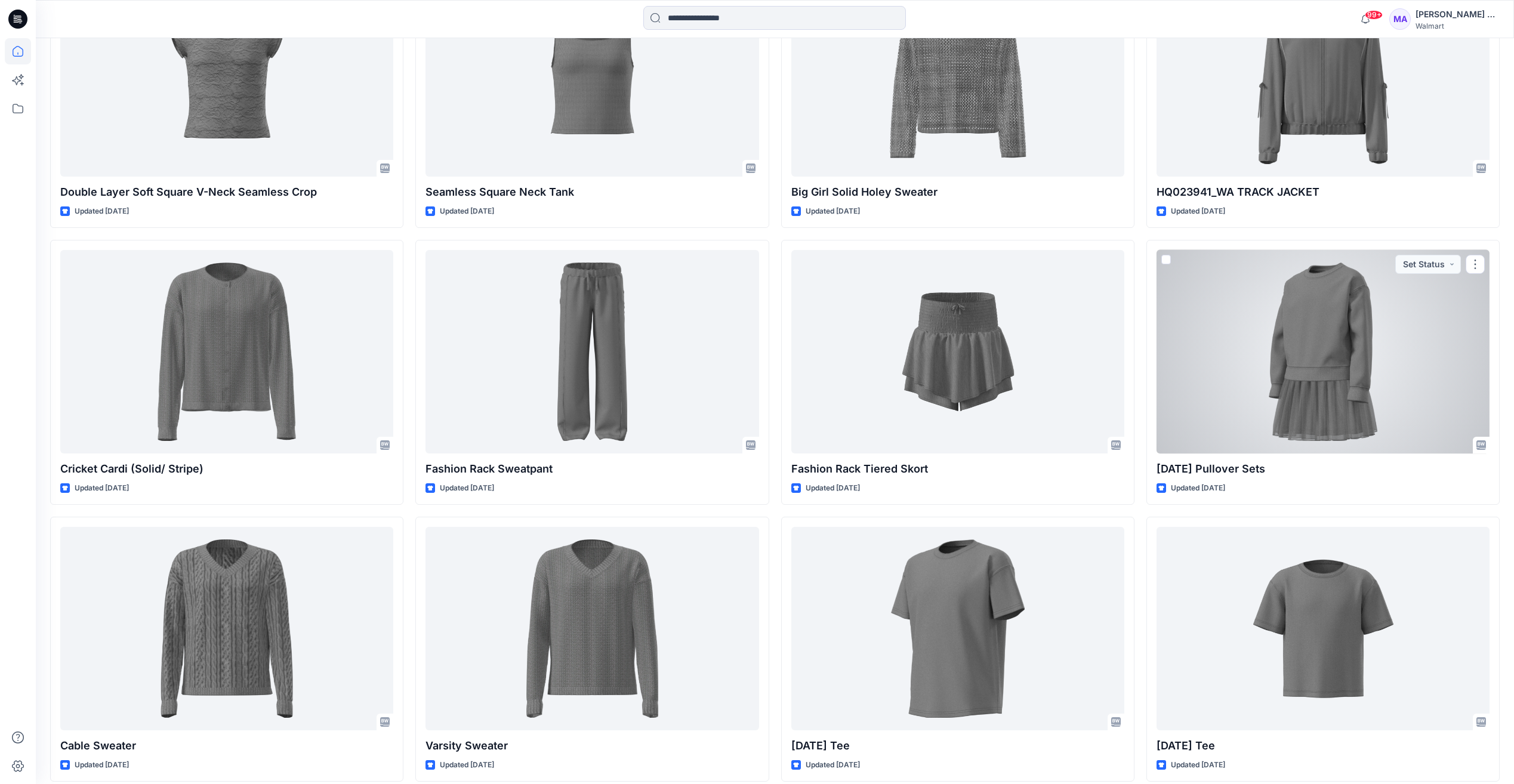
scroll to position [6351, 0]
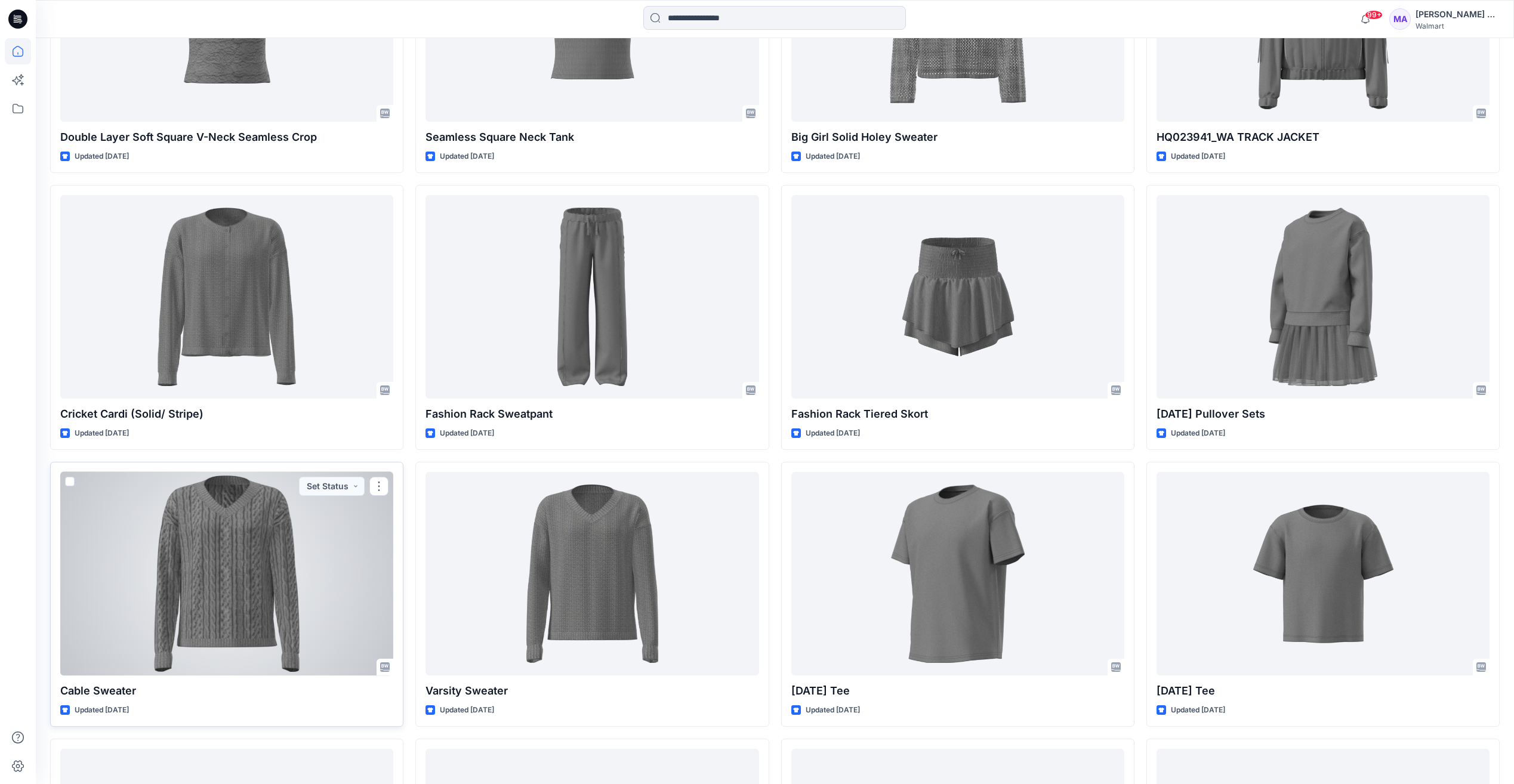
click at [282, 594] on div at bounding box center [226, 574] width 333 height 204
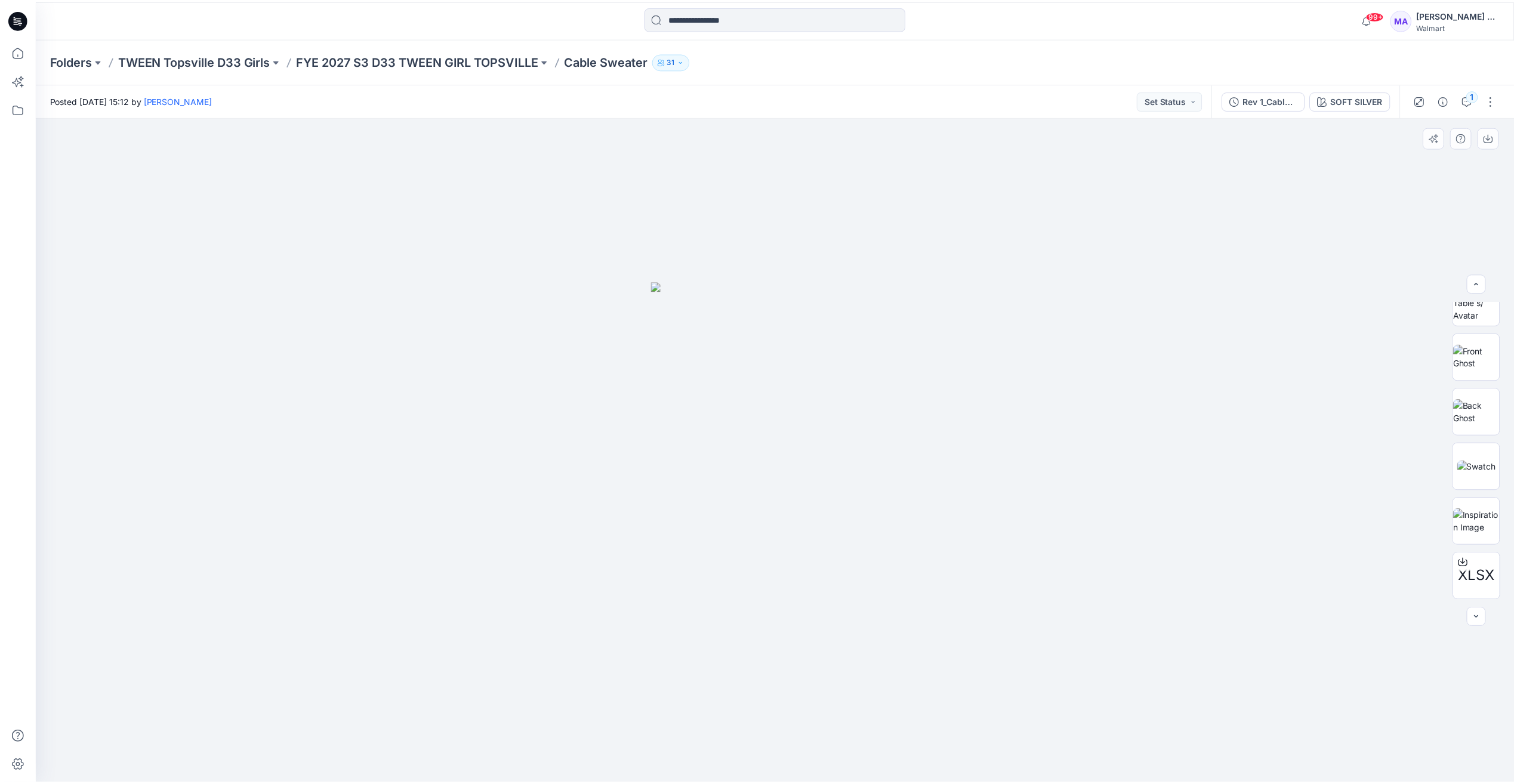
scroll to position [79, 0]
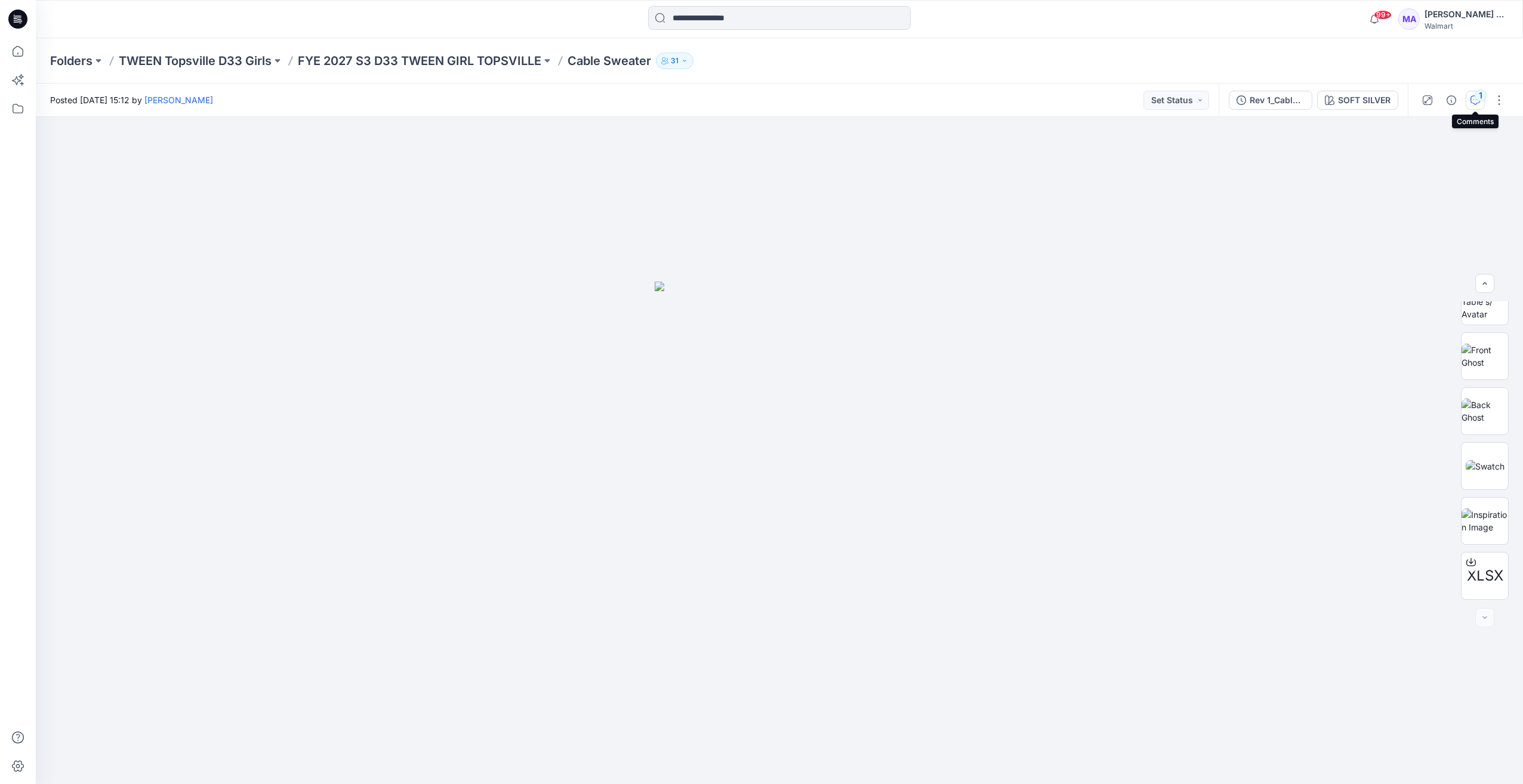
click at [1475, 102] on icon "button" at bounding box center [1475, 100] width 9 height 9
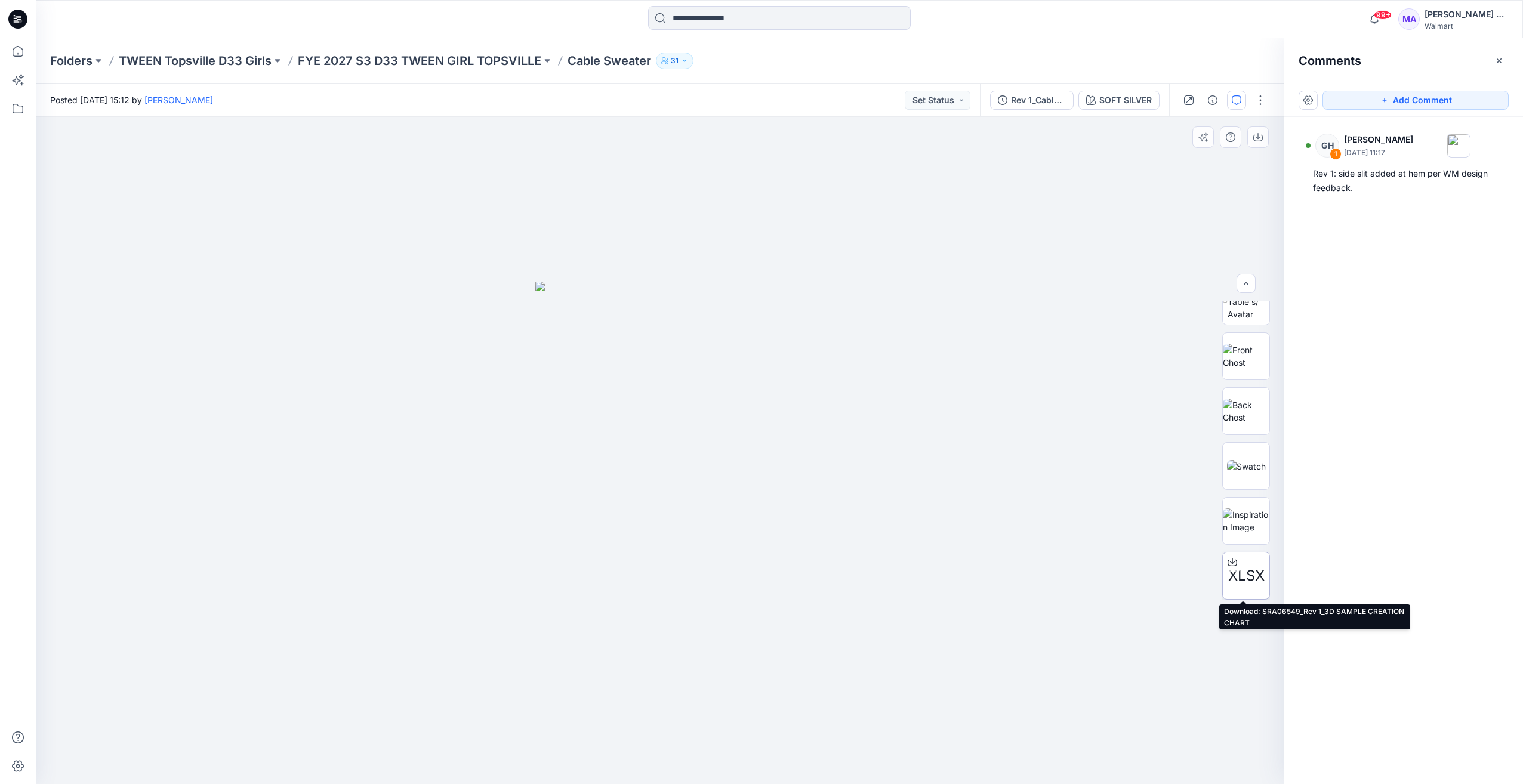
click at [1248, 584] on span "XLSX" at bounding box center [1246, 576] width 36 height 21
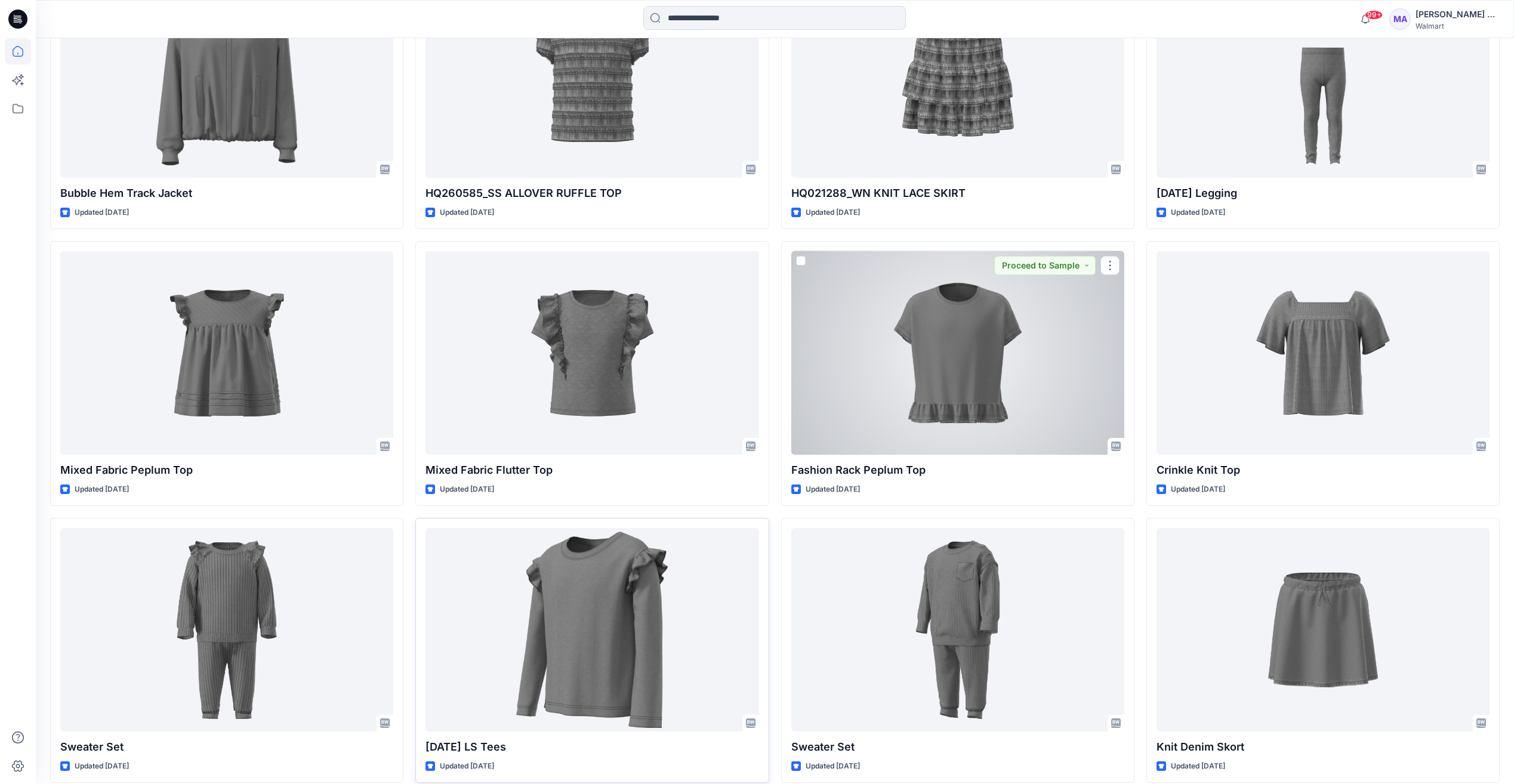
scroll to position [4689, 0]
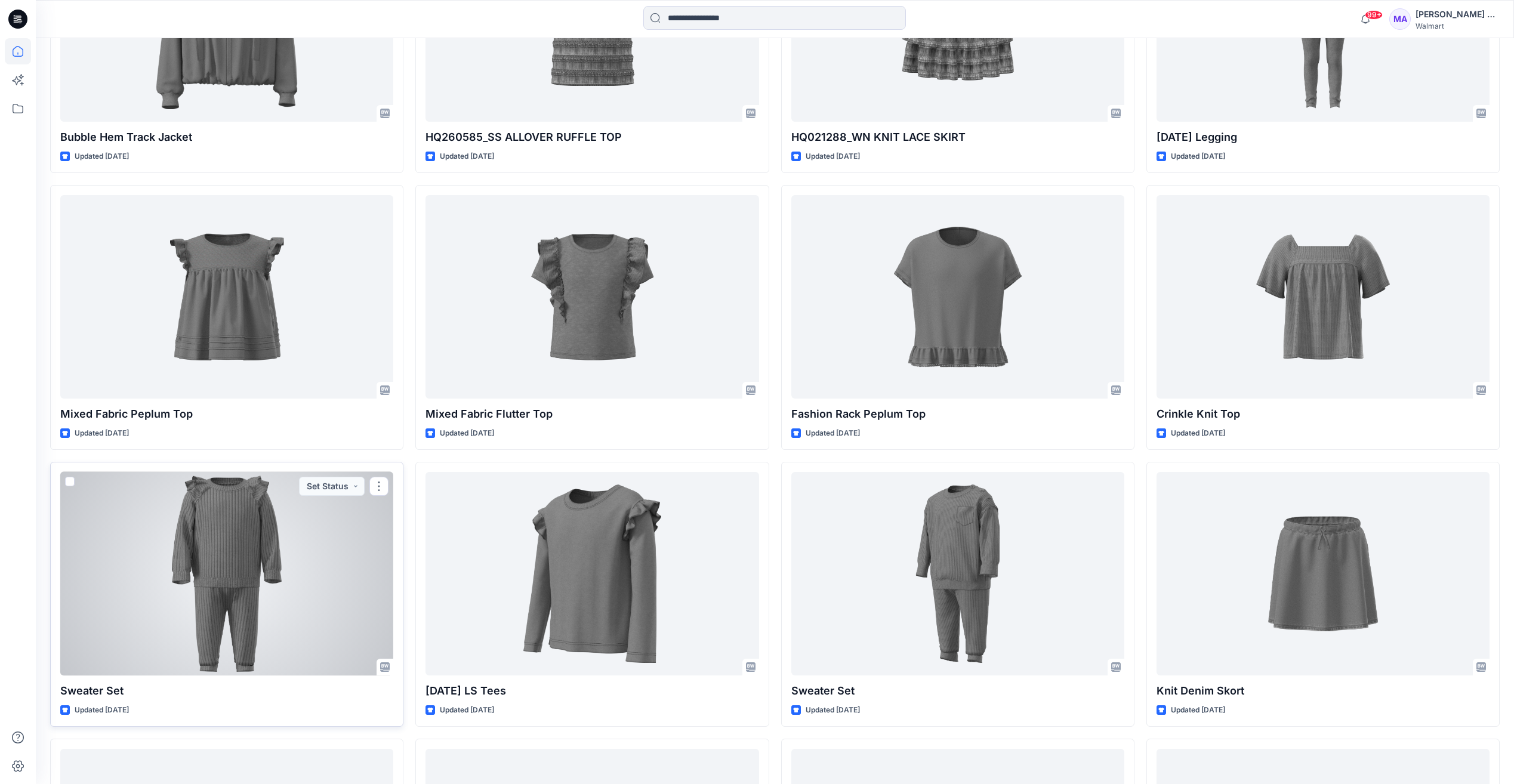
click at [260, 533] on div at bounding box center [226, 574] width 333 height 204
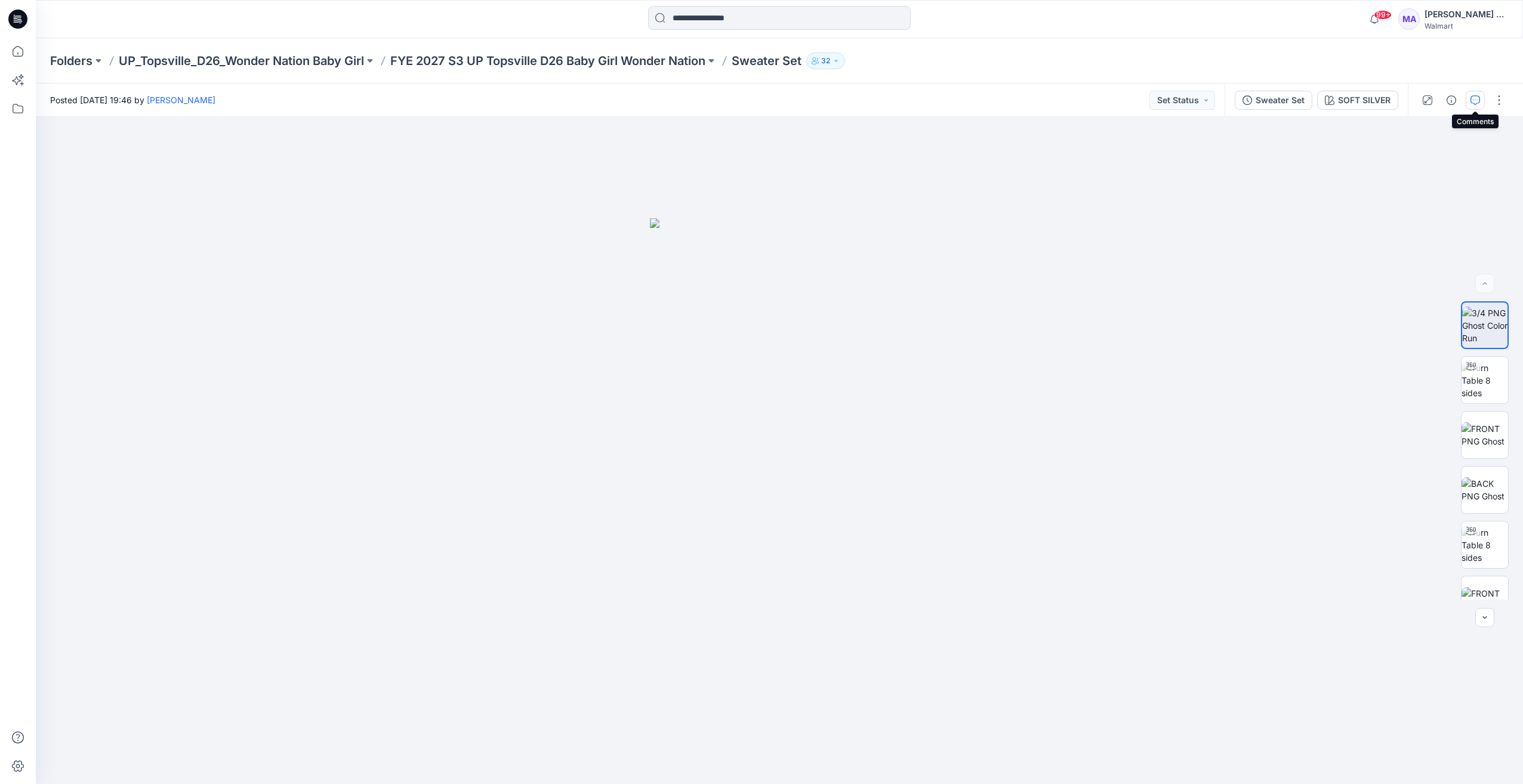
click at [1481, 101] on button "button" at bounding box center [1475, 100] width 19 height 19
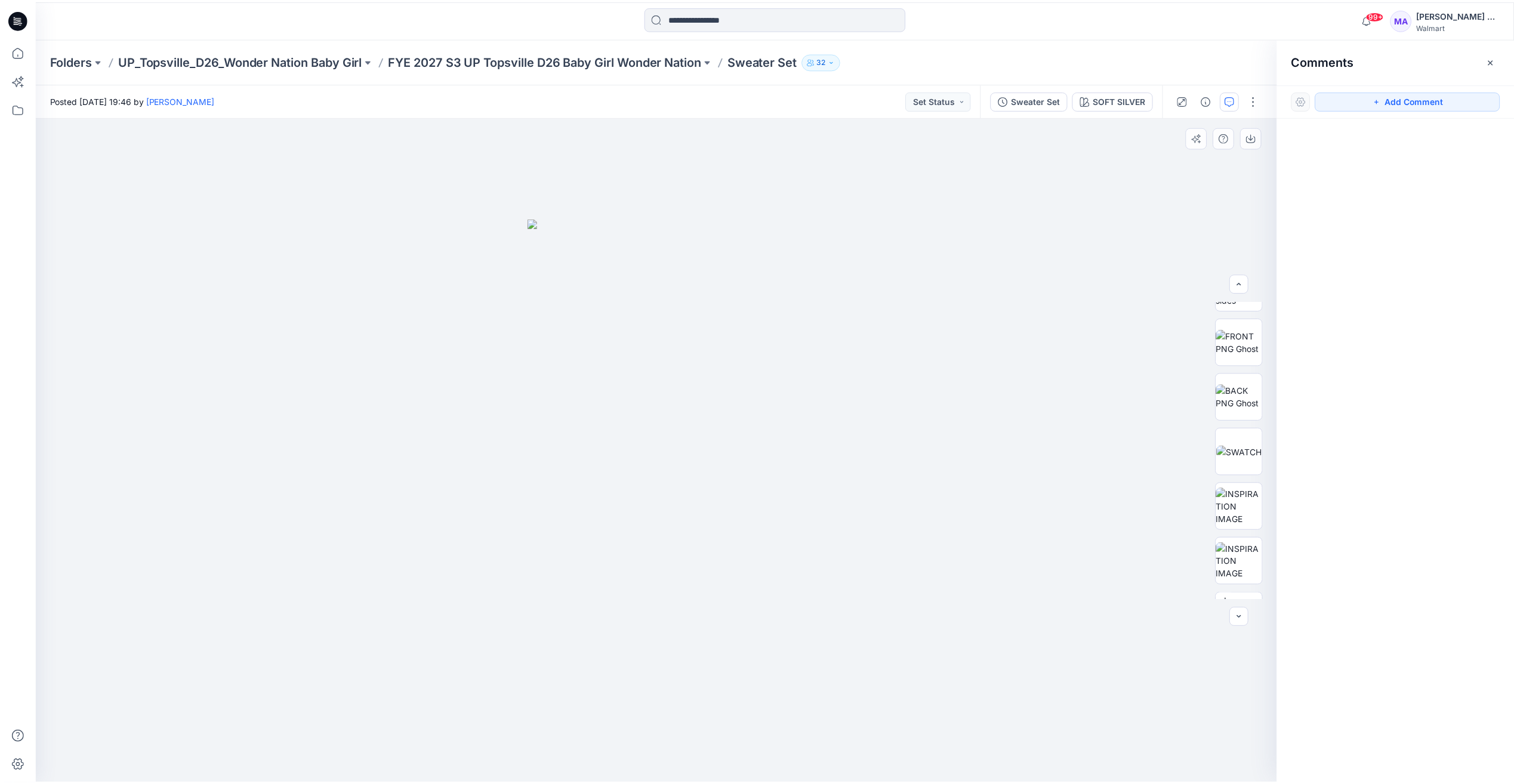
scroll to position [298, 0]
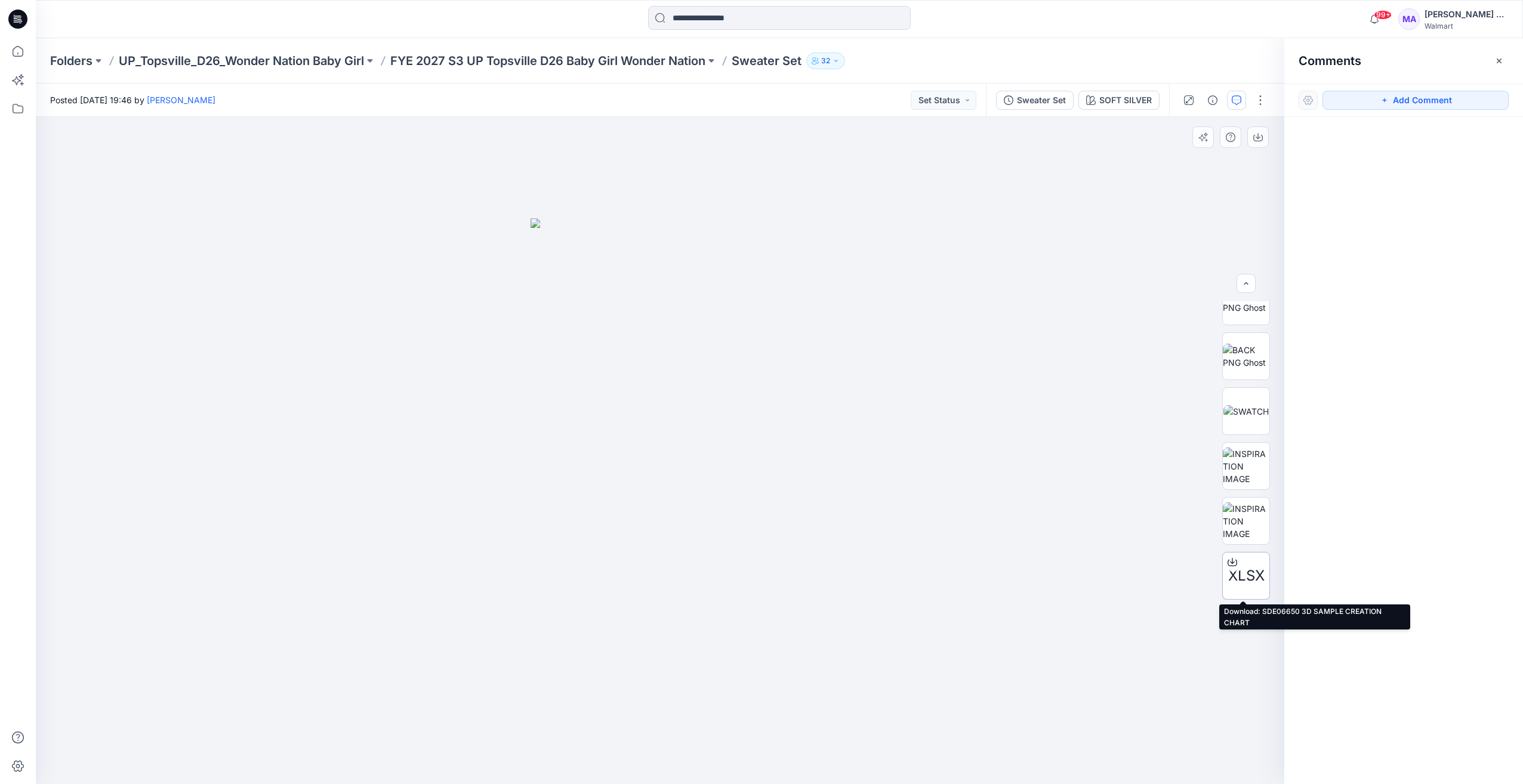
click at [1255, 582] on span "XLSX" at bounding box center [1246, 576] width 36 height 21
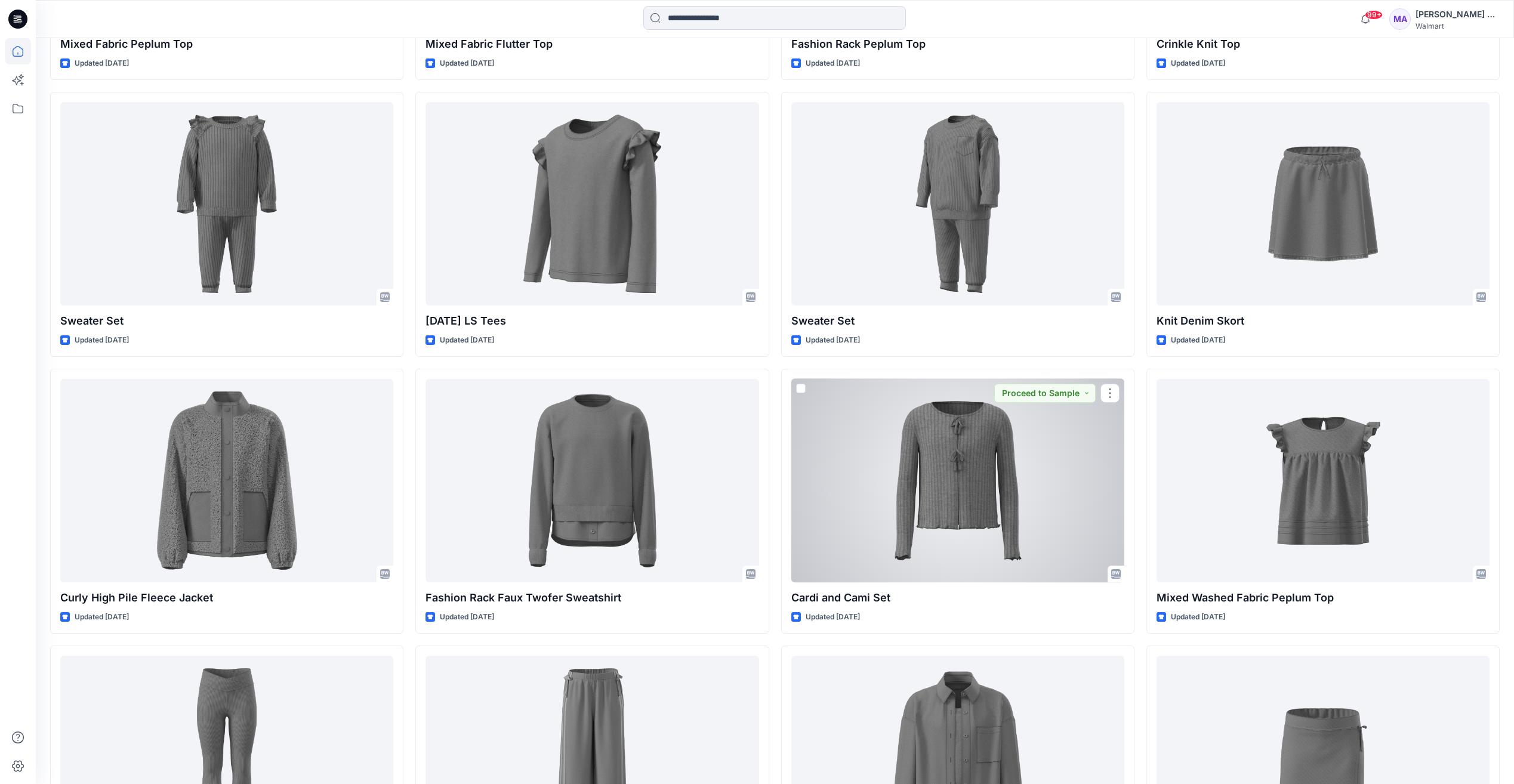
scroll to position [5000, 0]
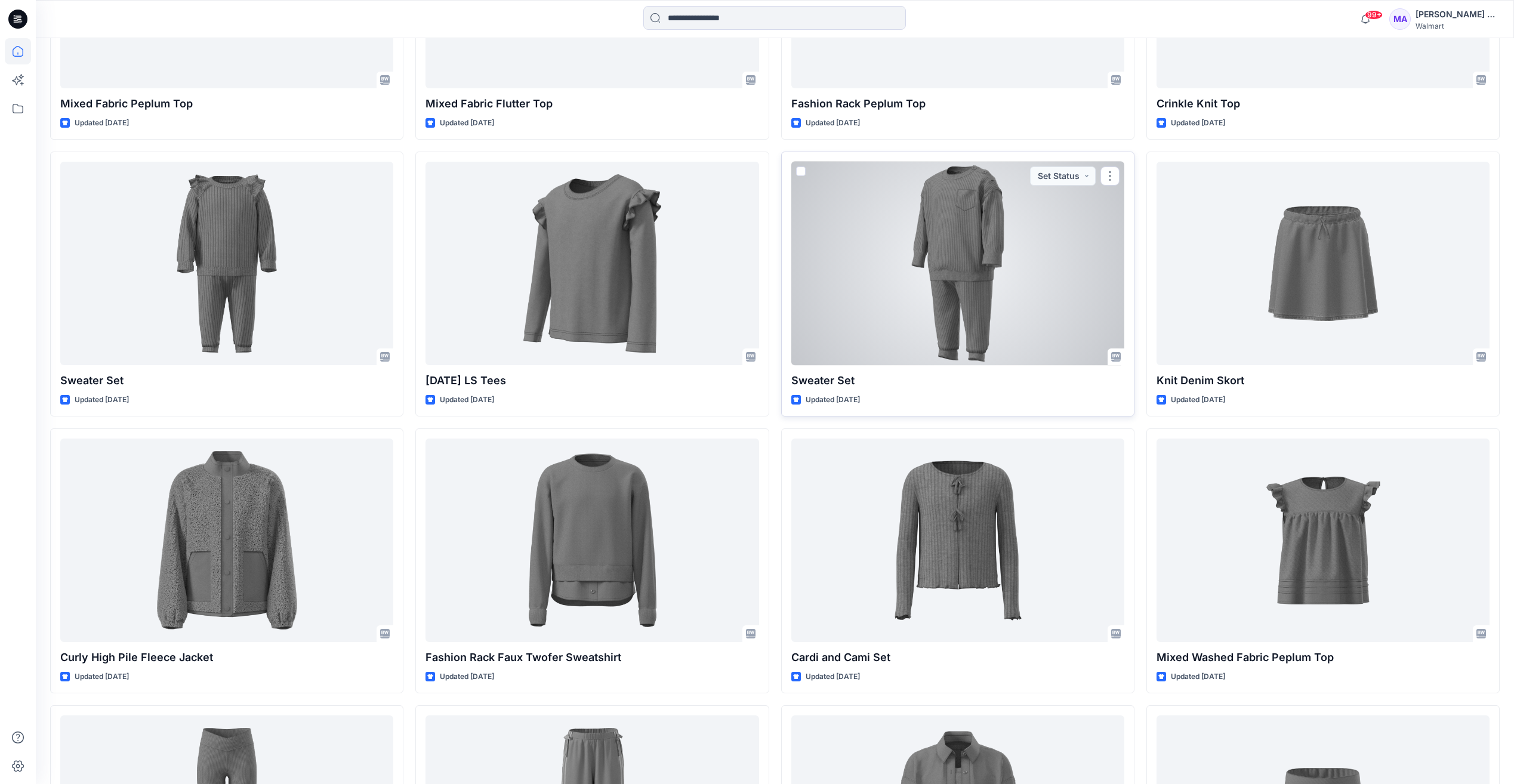
click at [962, 299] on div at bounding box center [957, 263] width 333 height 204
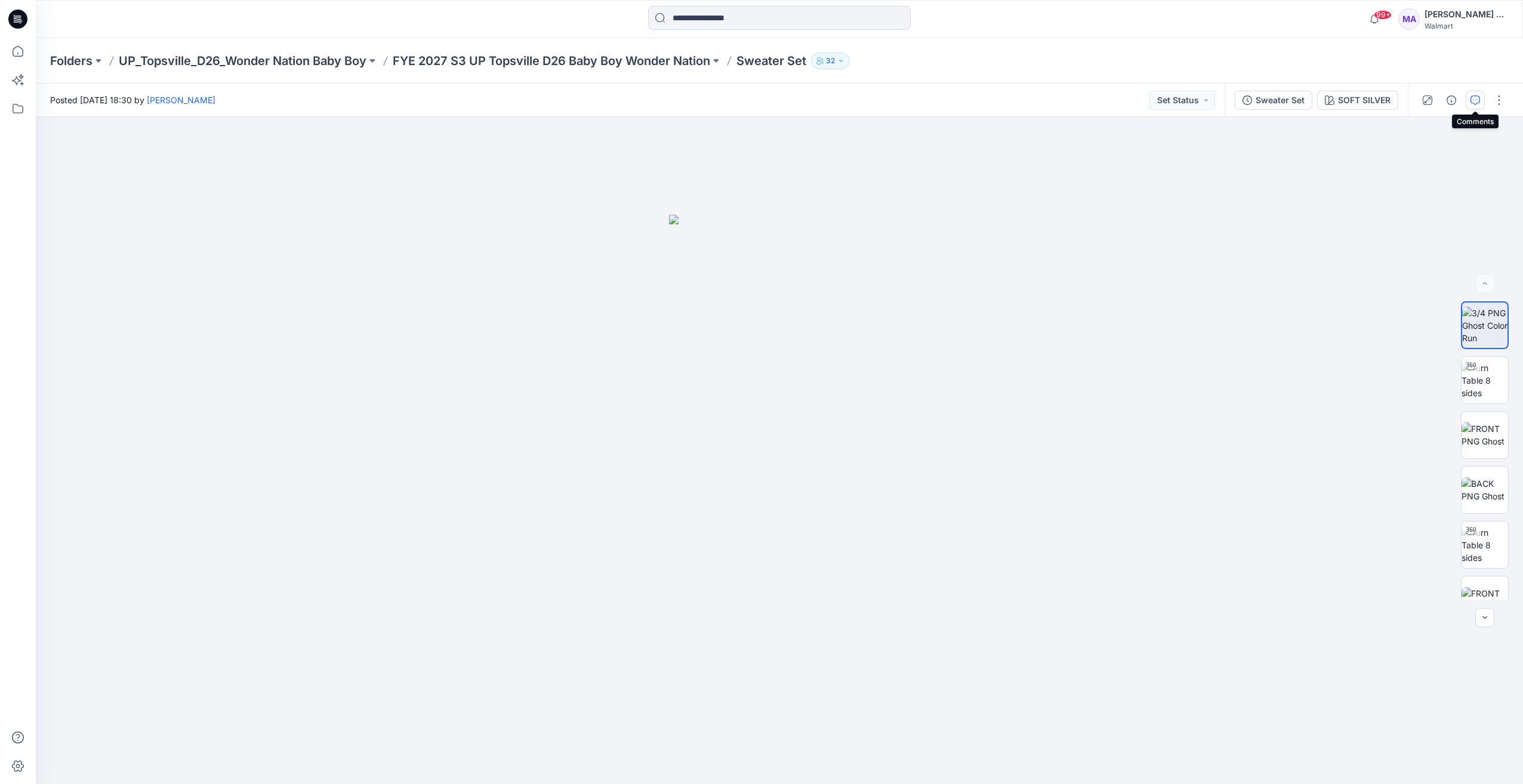
click at [1480, 99] on icon "button" at bounding box center [1475, 100] width 9 height 9
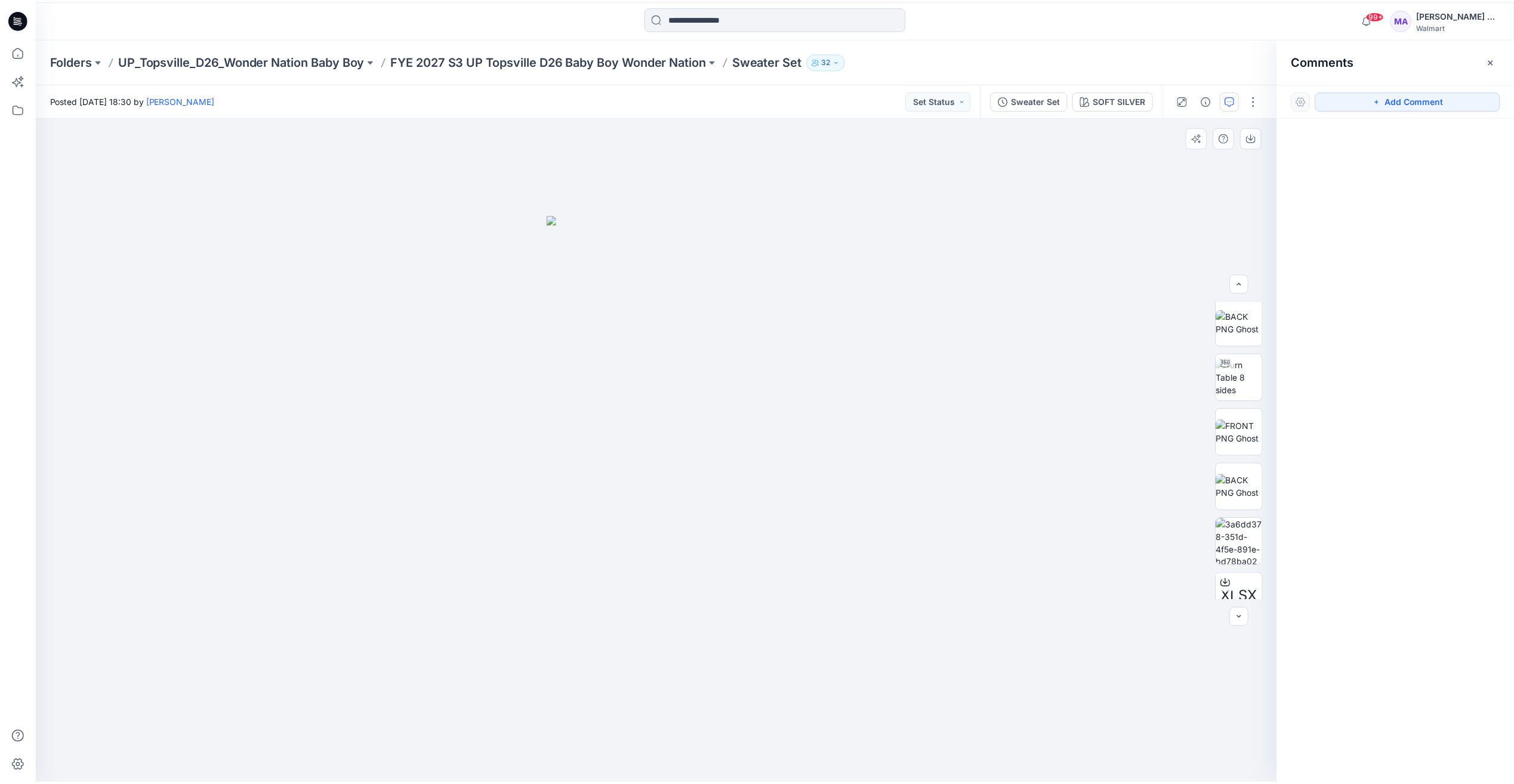
scroll to position [189, 0]
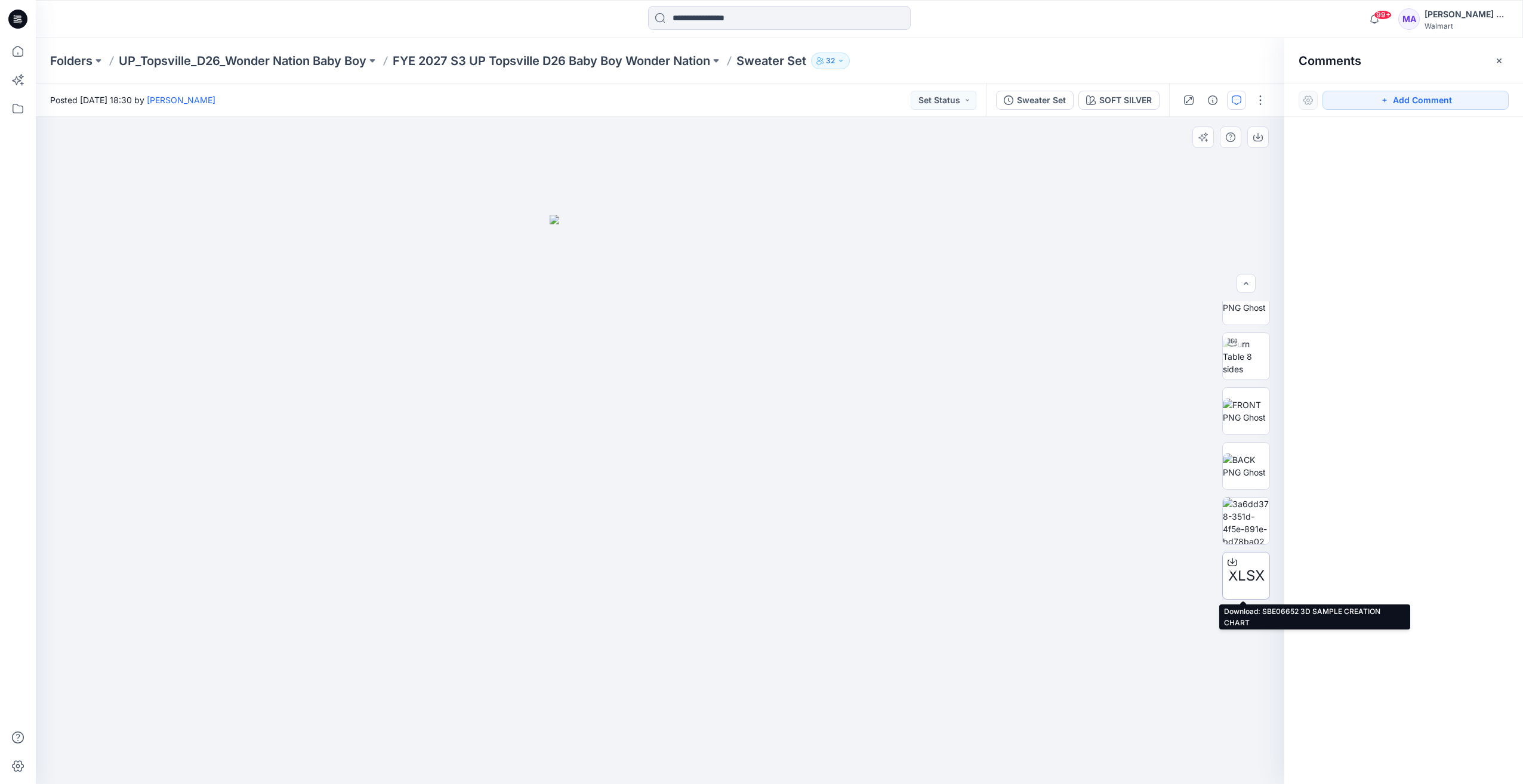
click at [1235, 566] on div at bounding box center [1232, 562] width 19 height 19
click at [1232, 97] on icon "button" at bounding box center [1236, 100] width 9 height 9
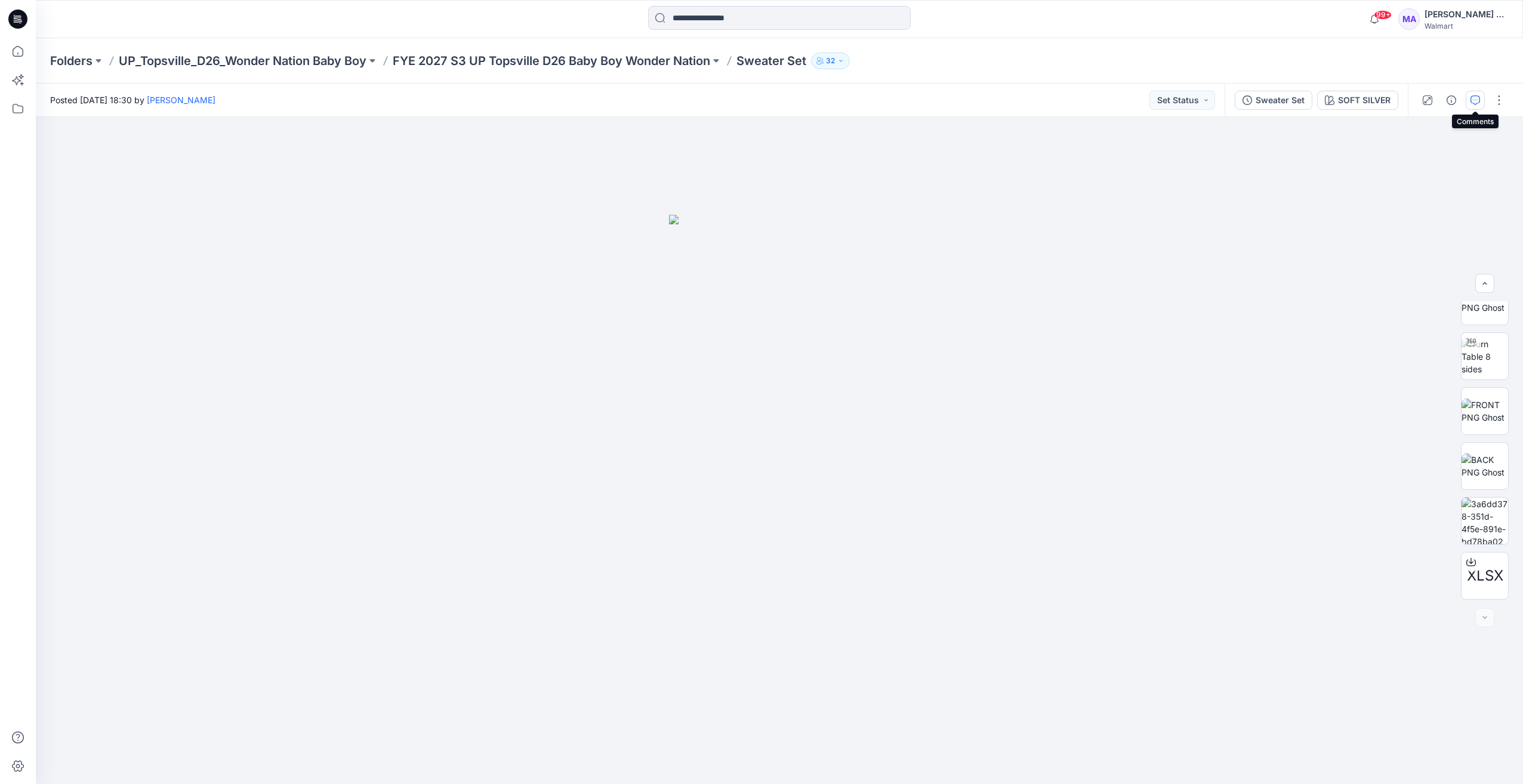
click at [1475, 101] on icon "button" at bounding box center [1475, 100] width 9 height 9
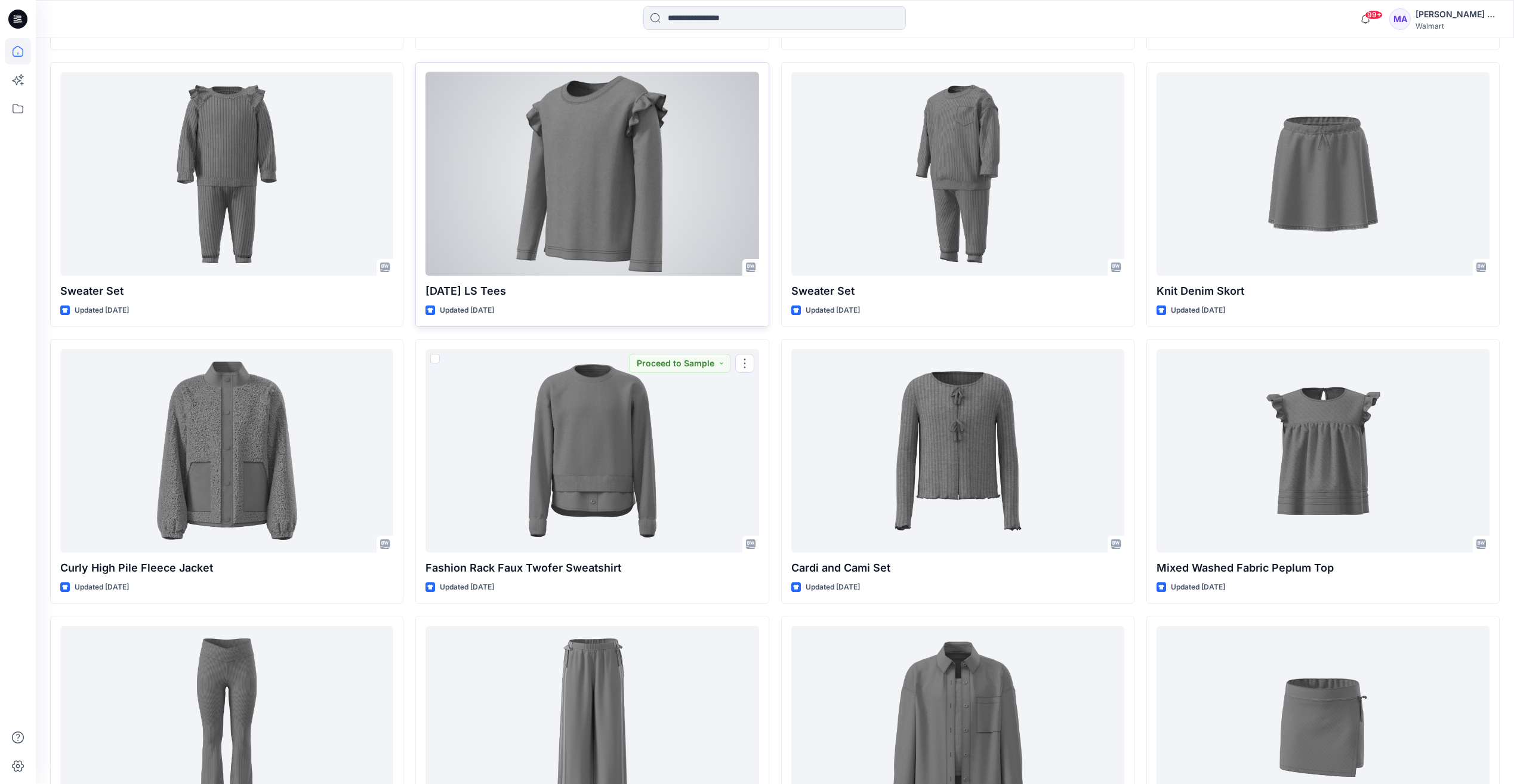
scroll to position [4988, 0]
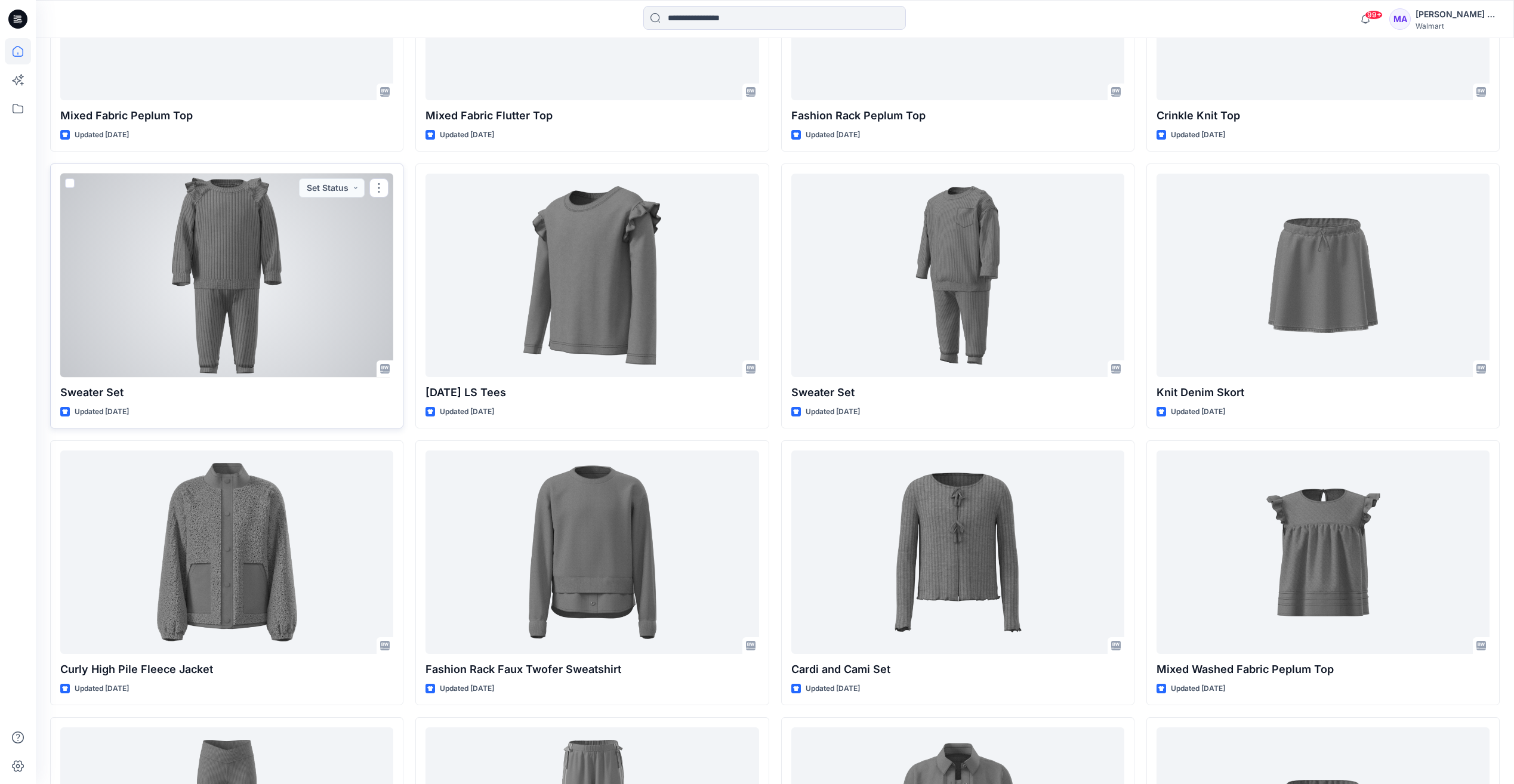
click at [288, 288] on div at bounding box center [226, 275] width 333 height 204
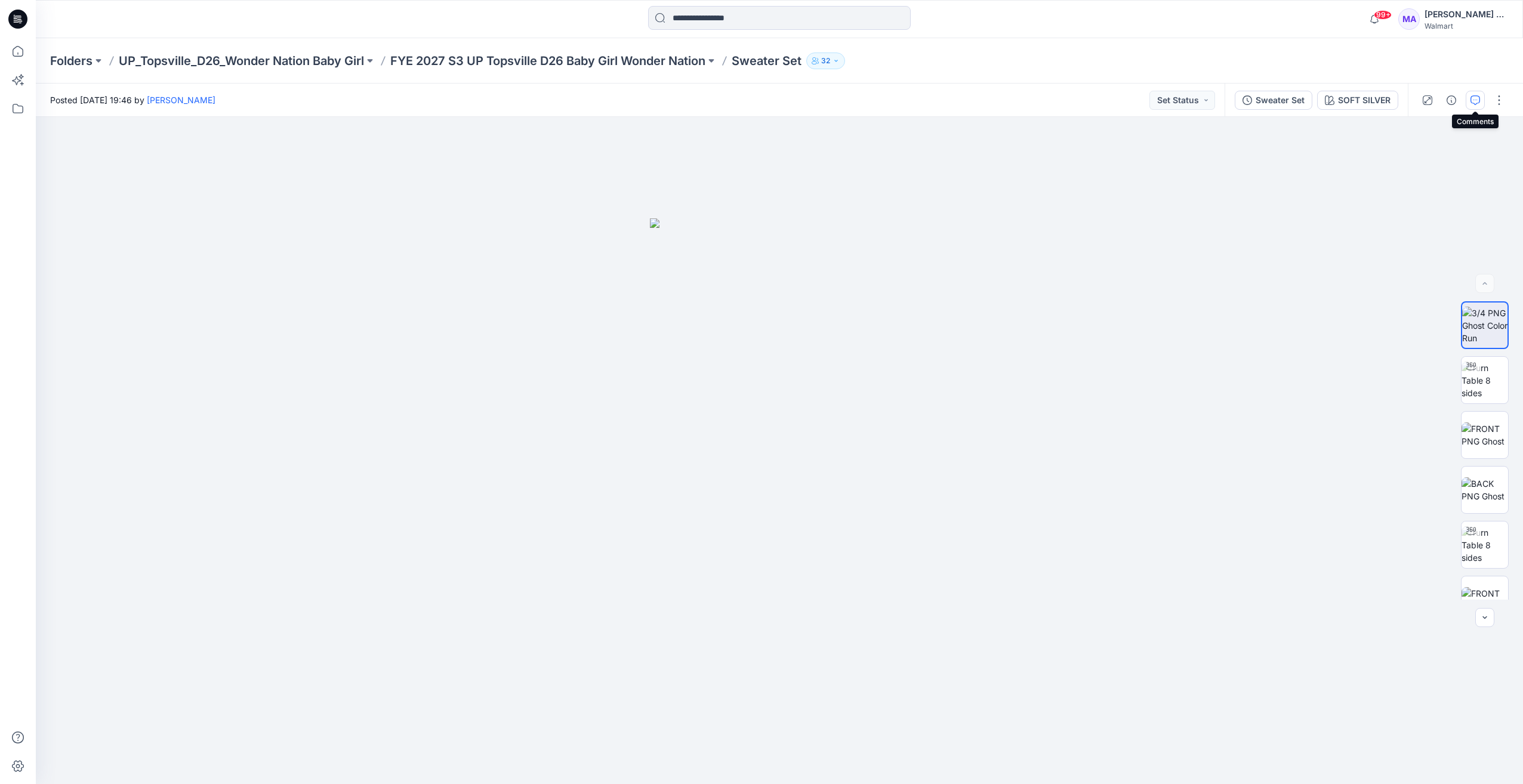
click at [1475, 101] on icon "button" at bounding box center [1475, 100] width 9 height 9
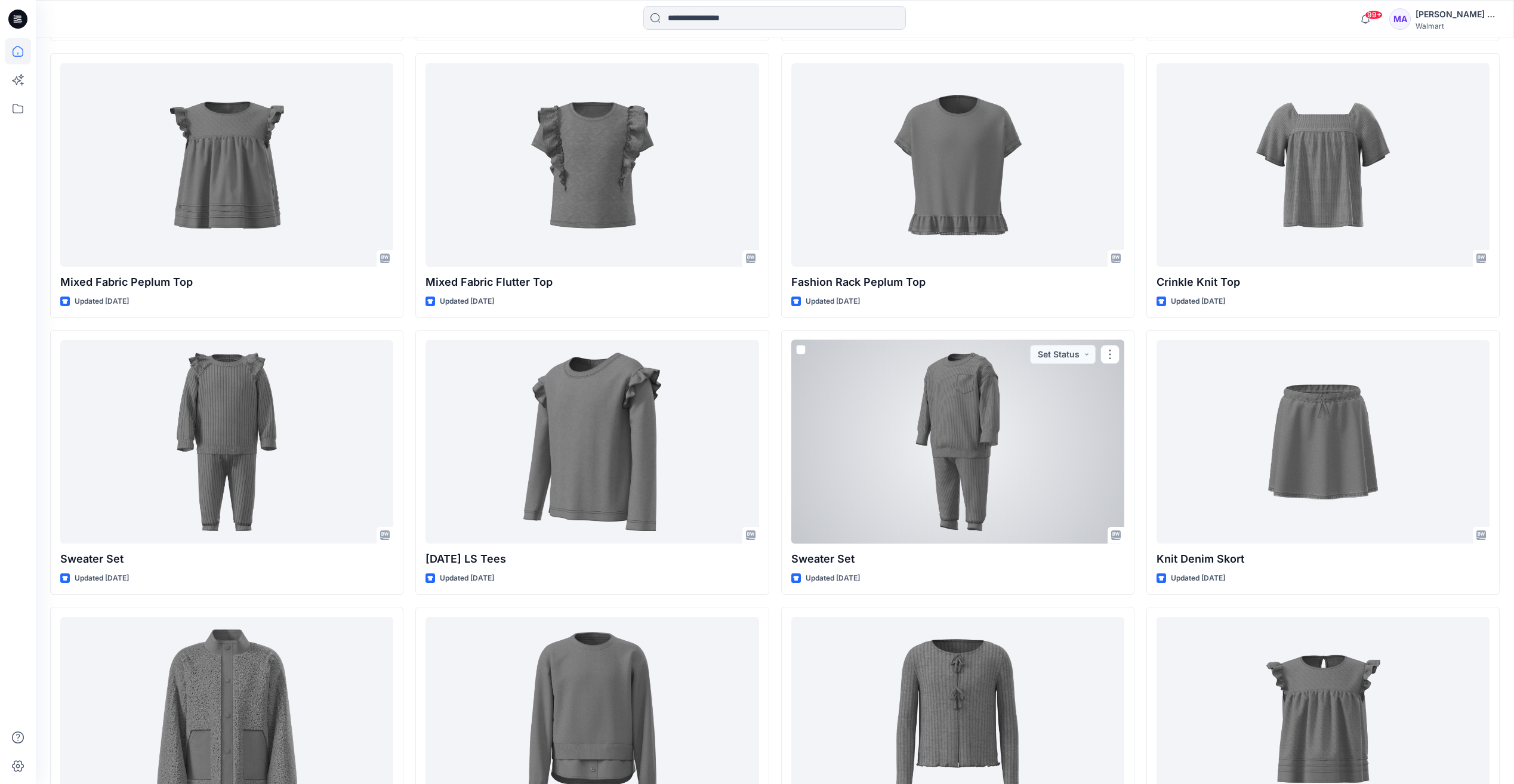
scroll to position [4805, 0]
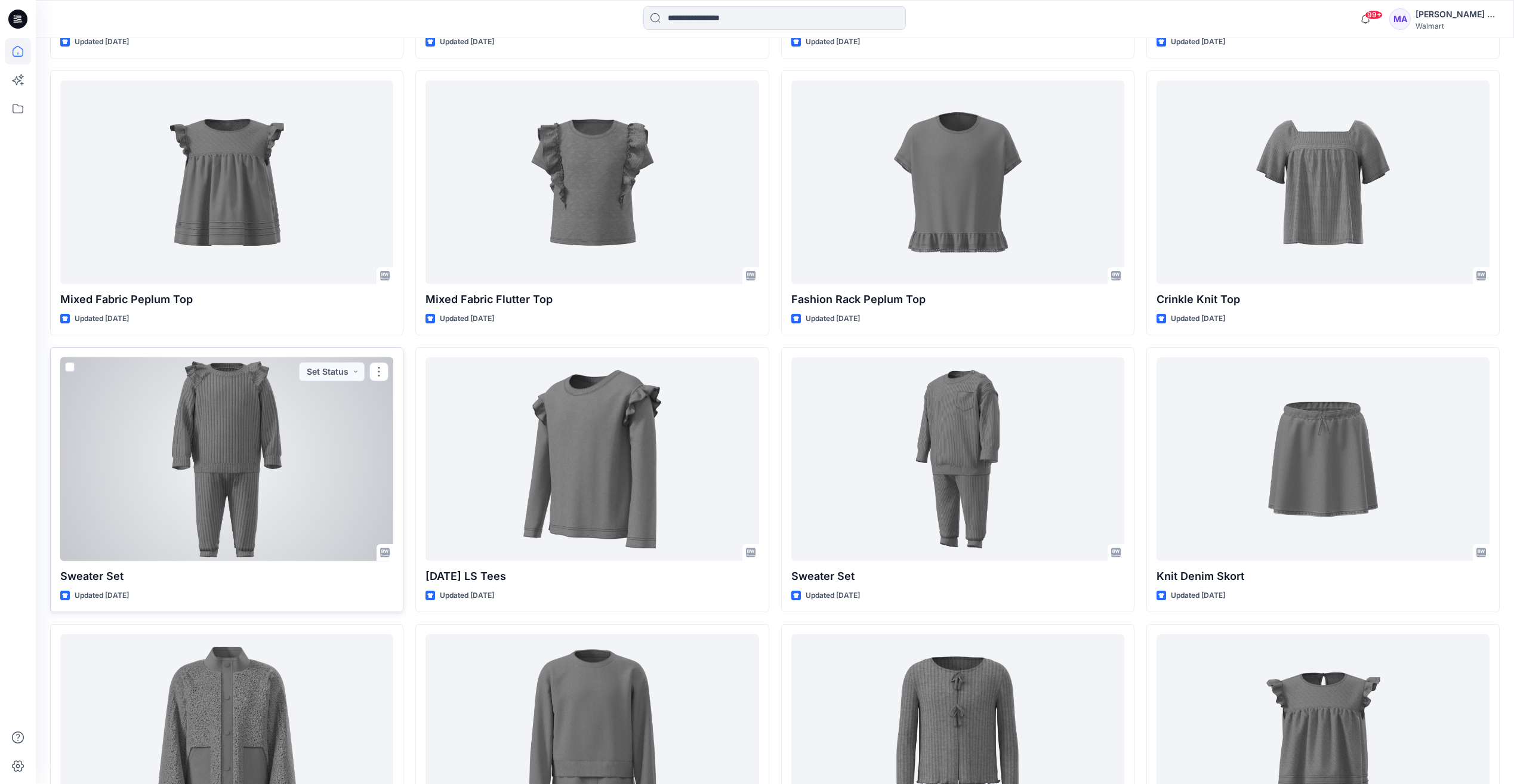
click at [265, 438] on div at bounding box center [226, 459] width 333 height 204
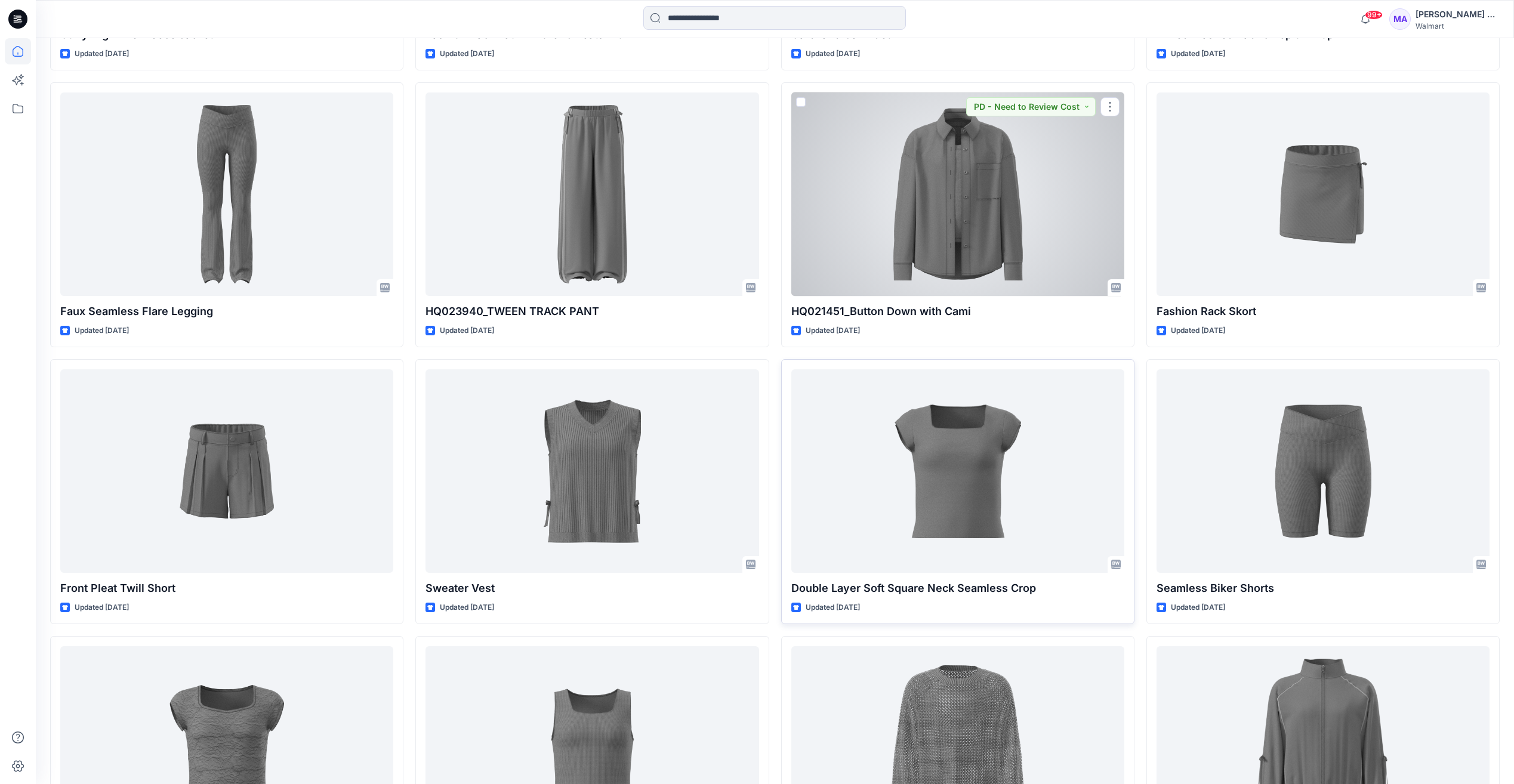
scroll to position [5640, 0]
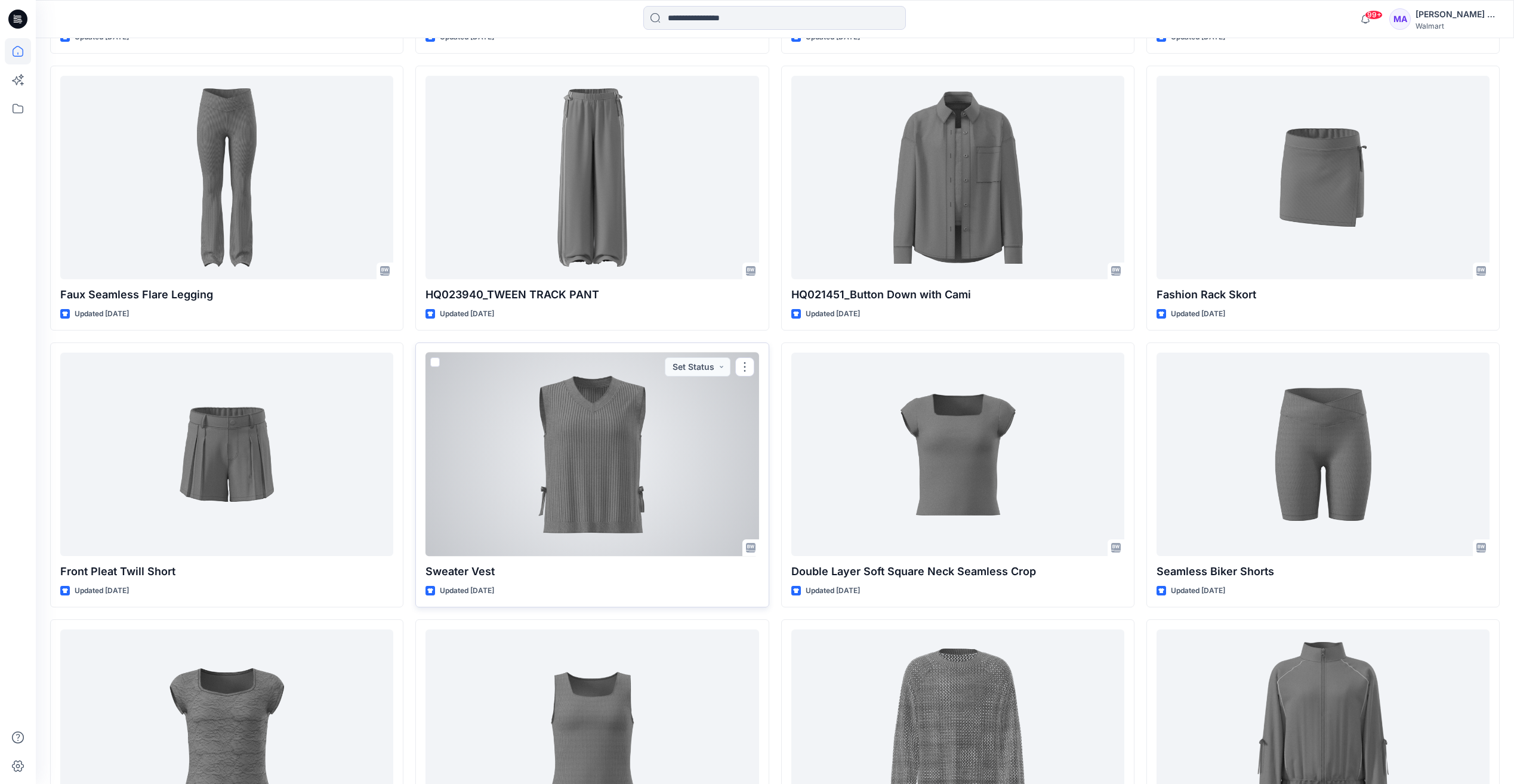
click at [574, 440] on div at bounding box center [592, 455] width 333 height 204
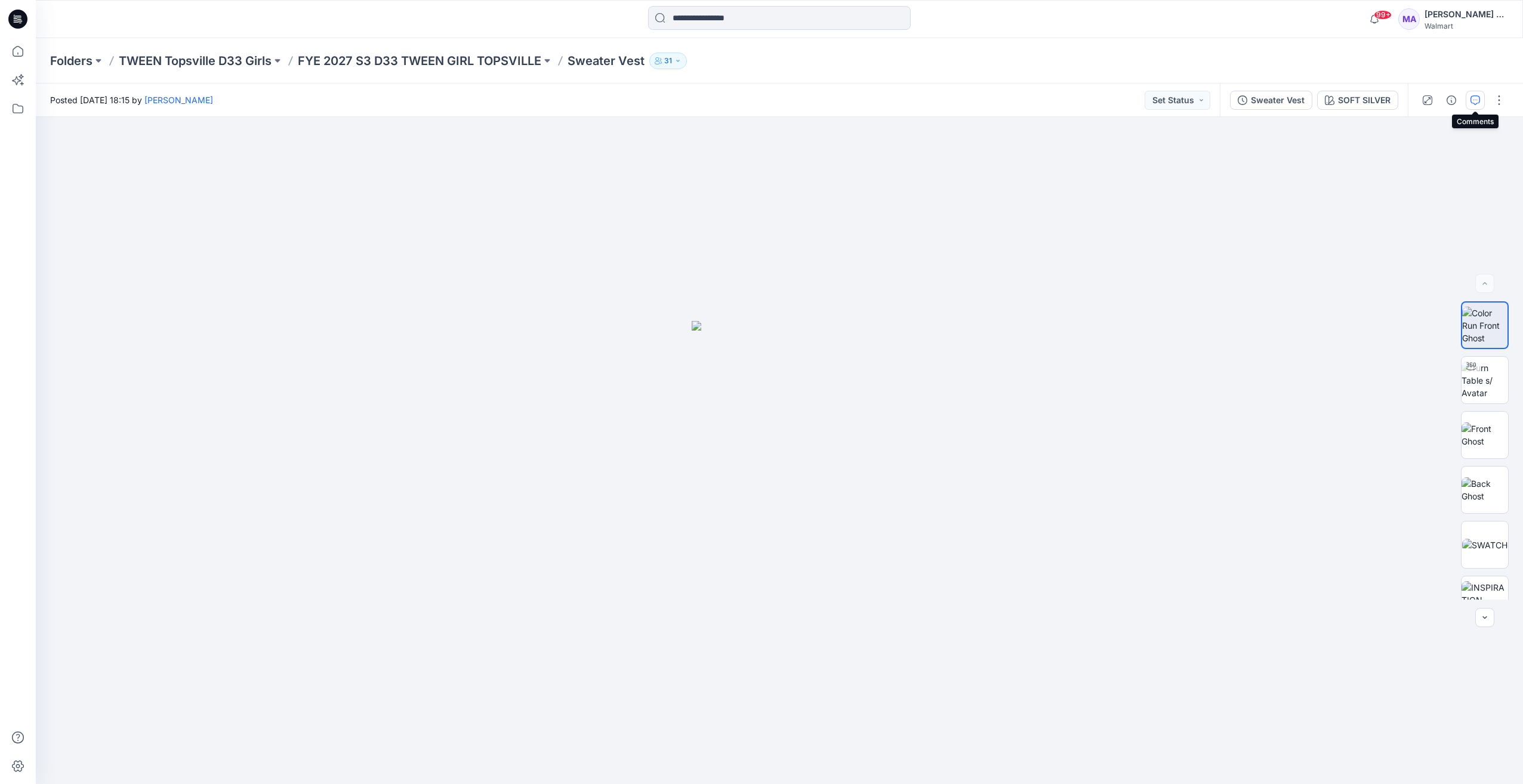
click at [1479, 100] on icon "button" at bounding box center [1475, 100] width 9 height 9
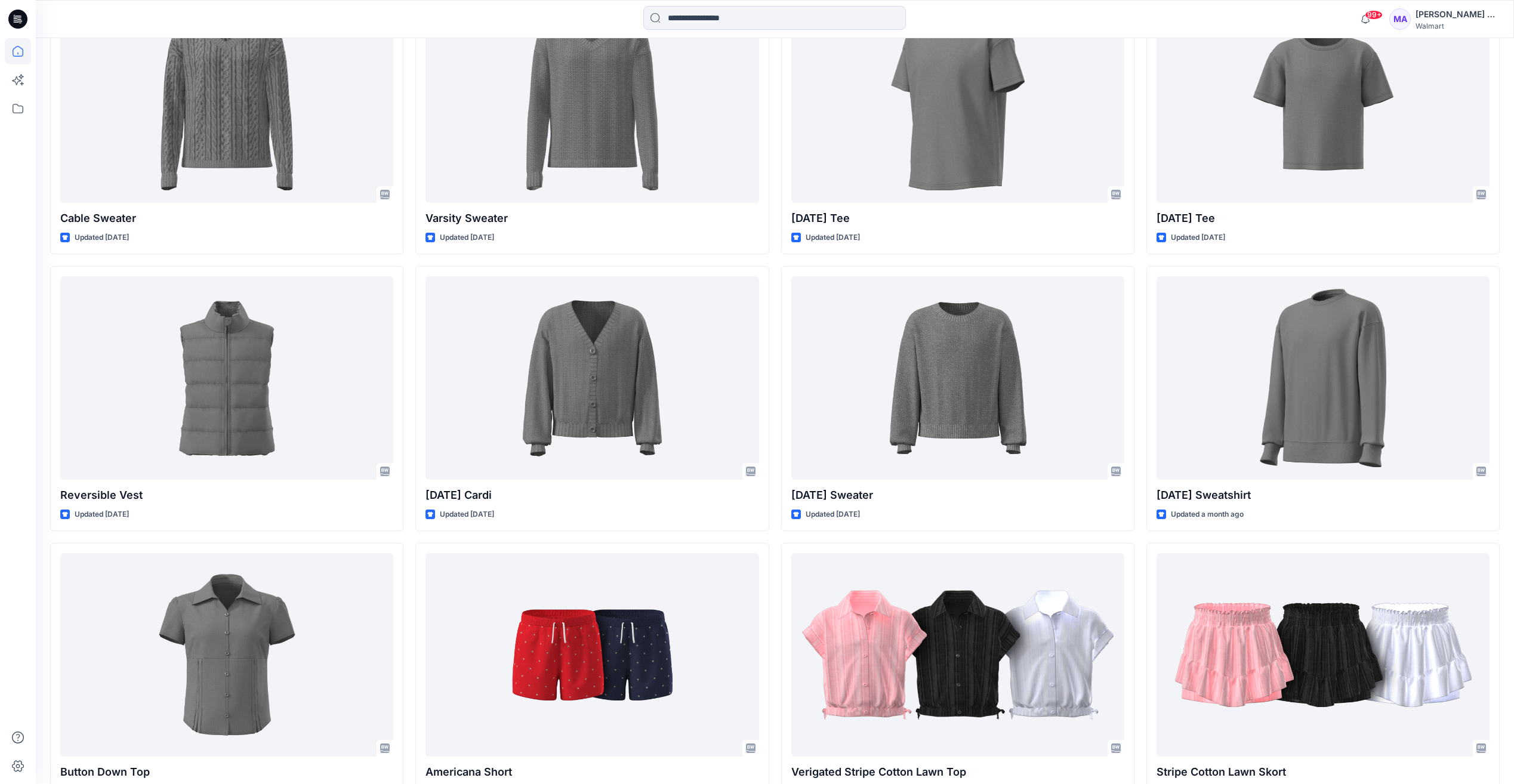
scroll to position [6525, 0]
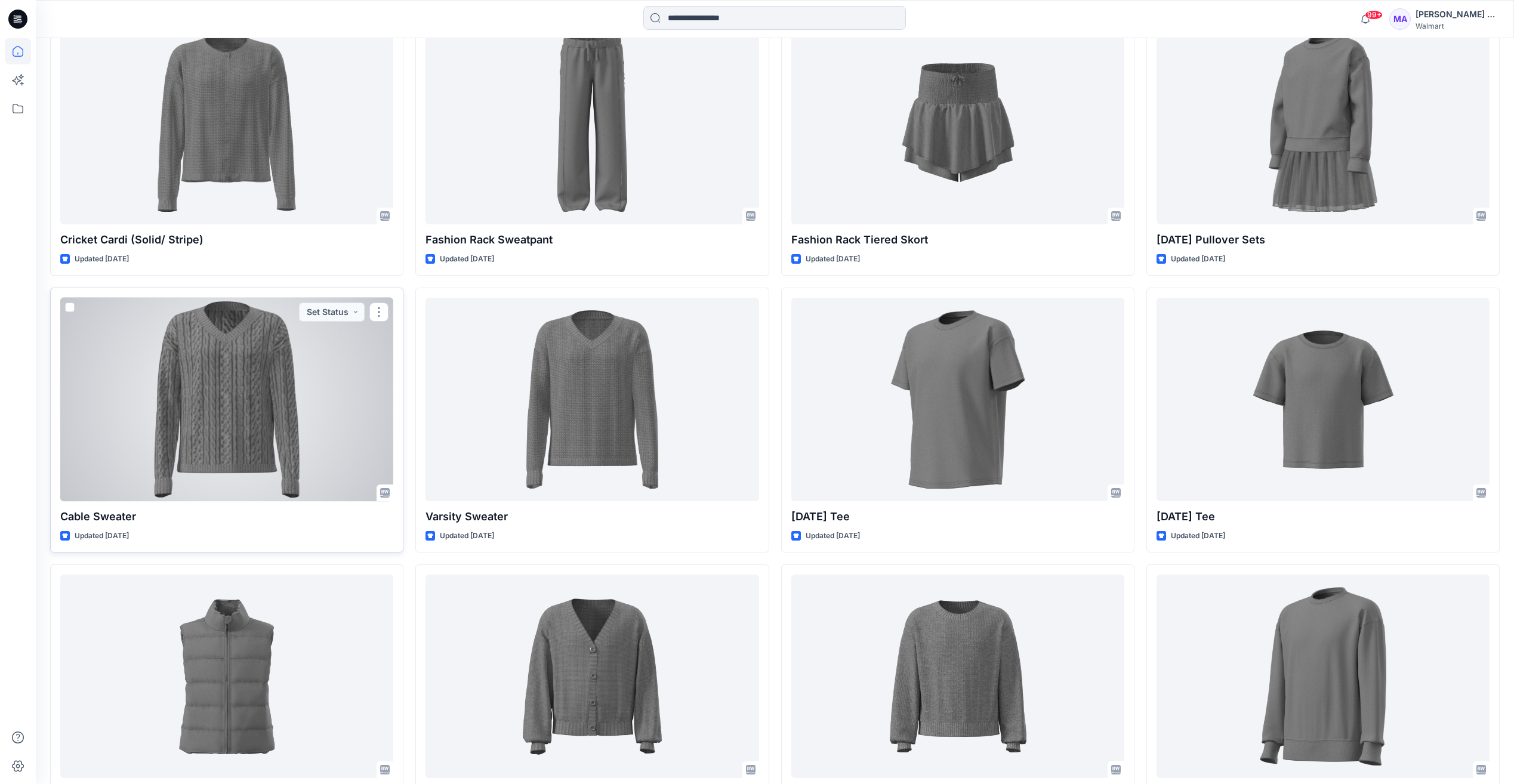
click at [224, 411] on div at bounding box center [226, 400] width 333 height 204
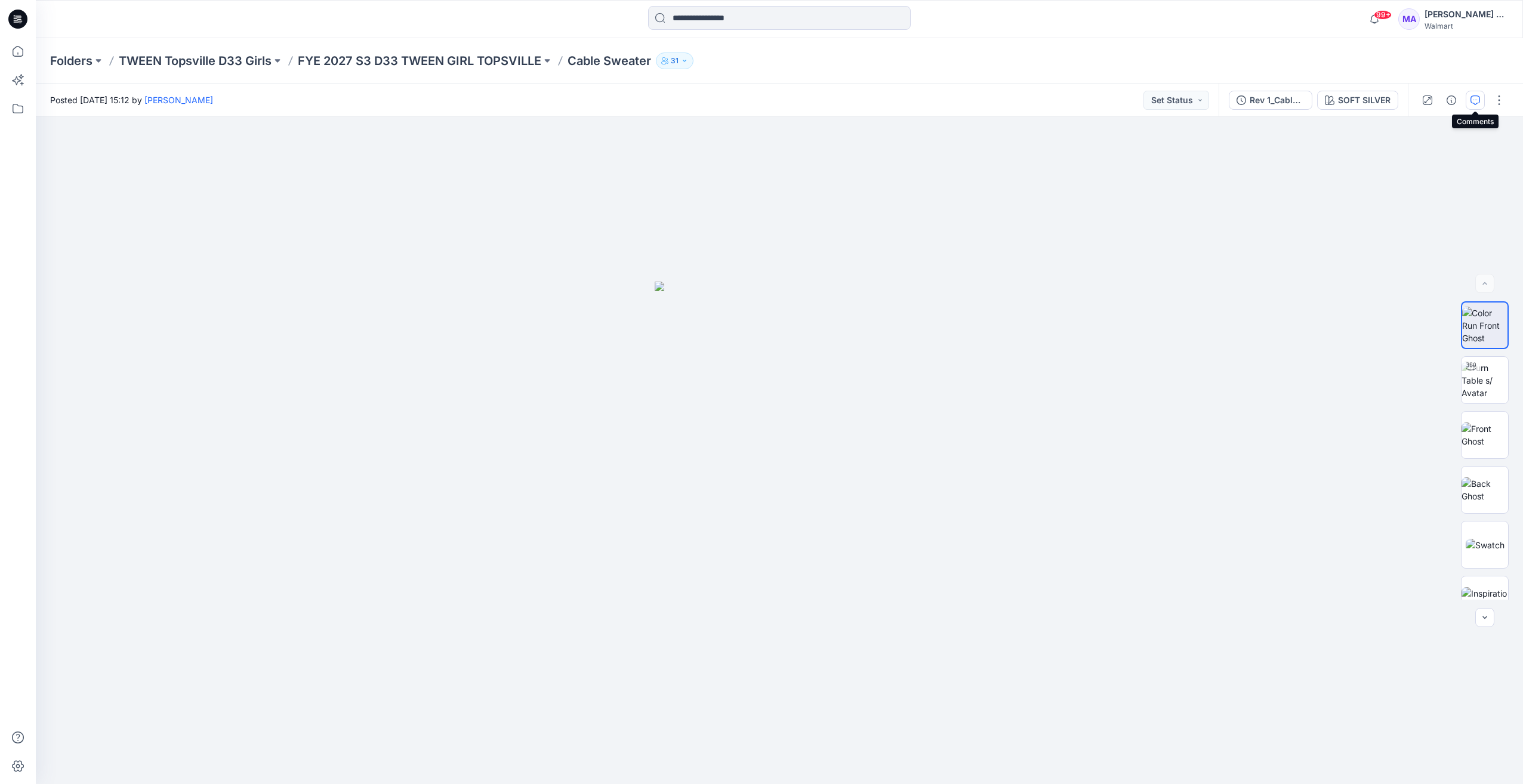
click at [1471, 102] on button "button" at bounding box center [1475, 100] width 19 height 19
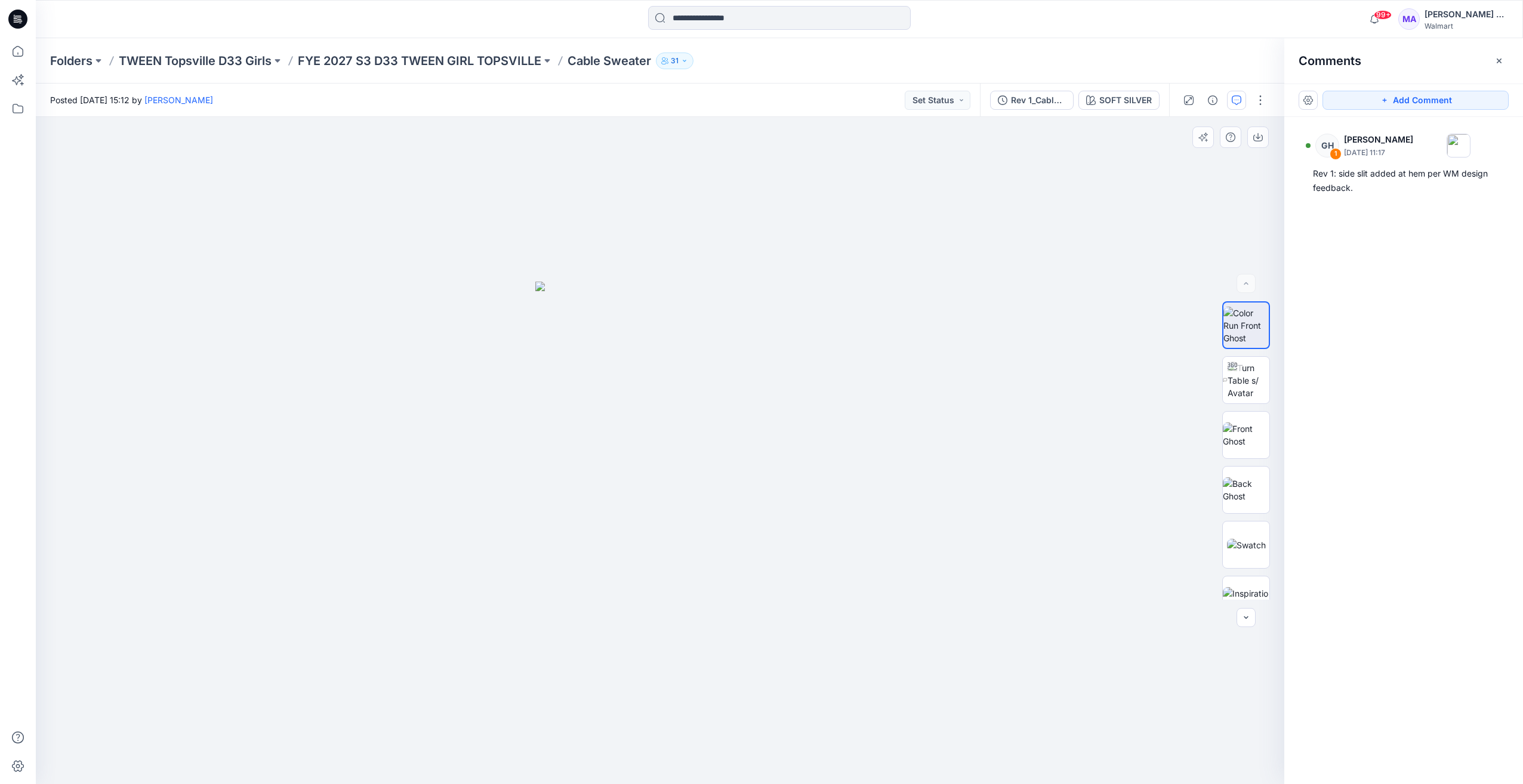
scroll to position [79, 0]
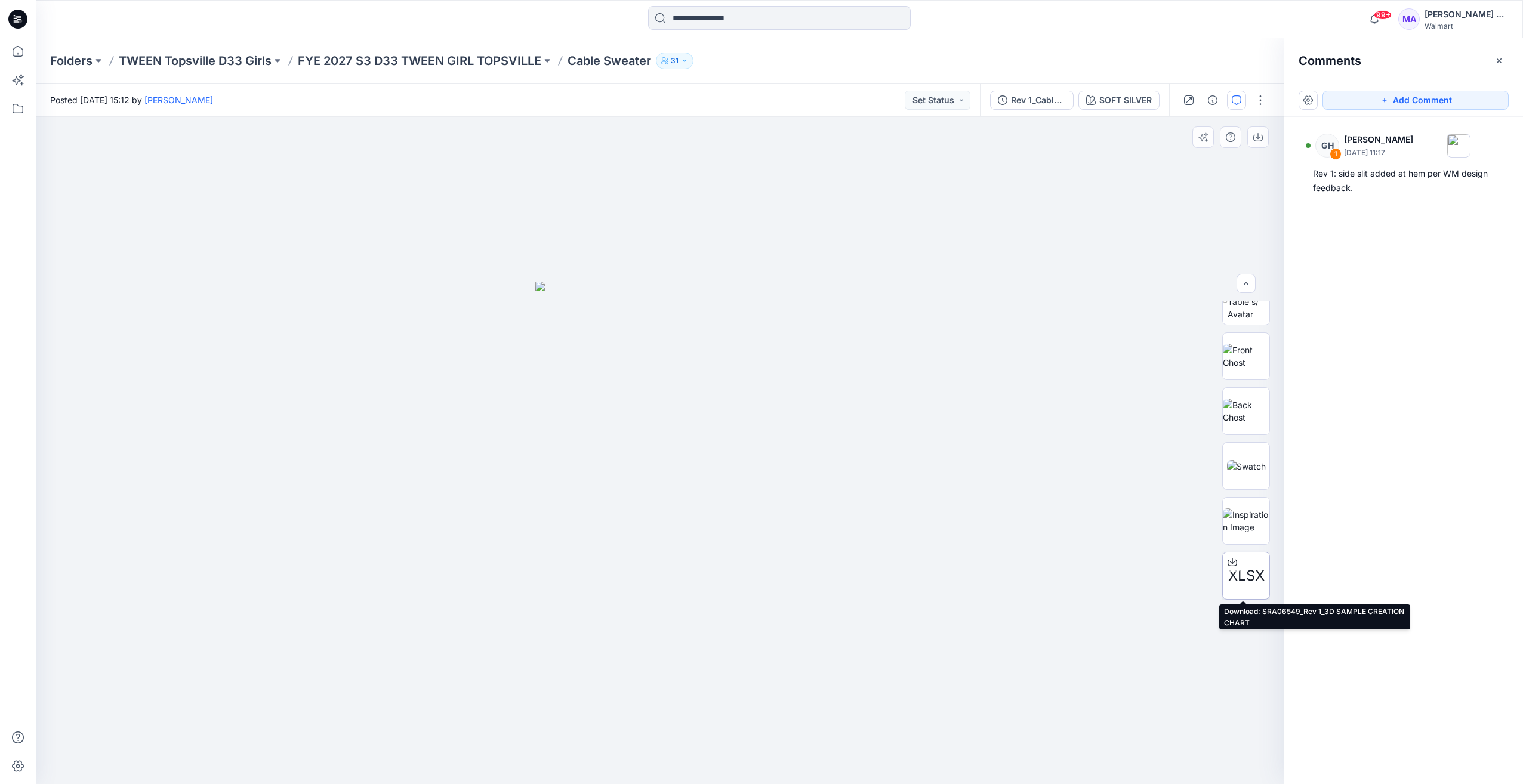
click at [1245, 574] on span "XLSX" at bounding box center [1246, 576] width 36 height 21
click at [1394, 436] on div "GH 1 [PERSON_NAME] [DATE] 11:17 Rev 1: side slit added at hem per WM design fee…" at bounding box center [1404, 429] width 239 height 623
